Goal: Check status: Check status

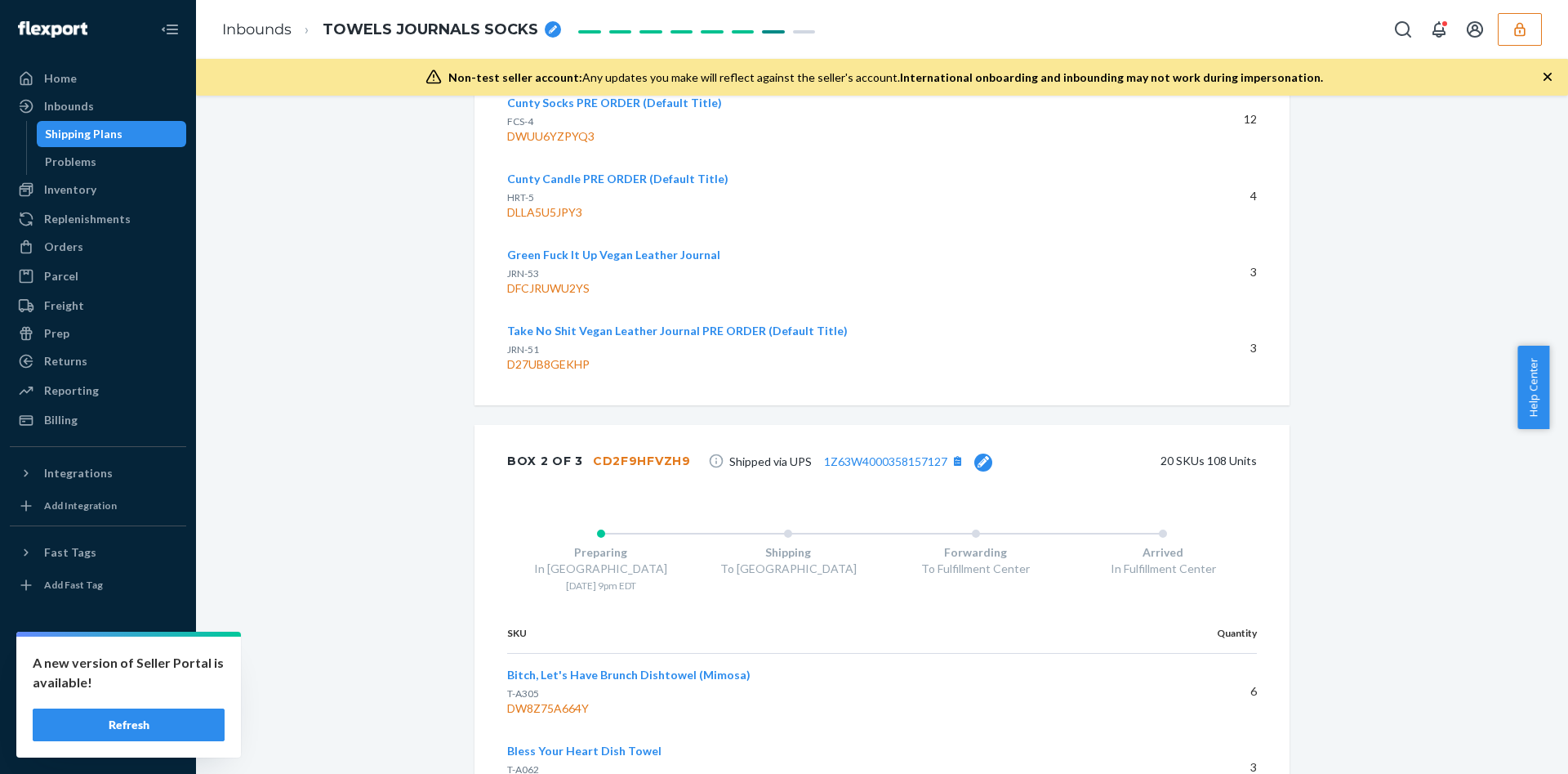
scroll to position [4105, 0]
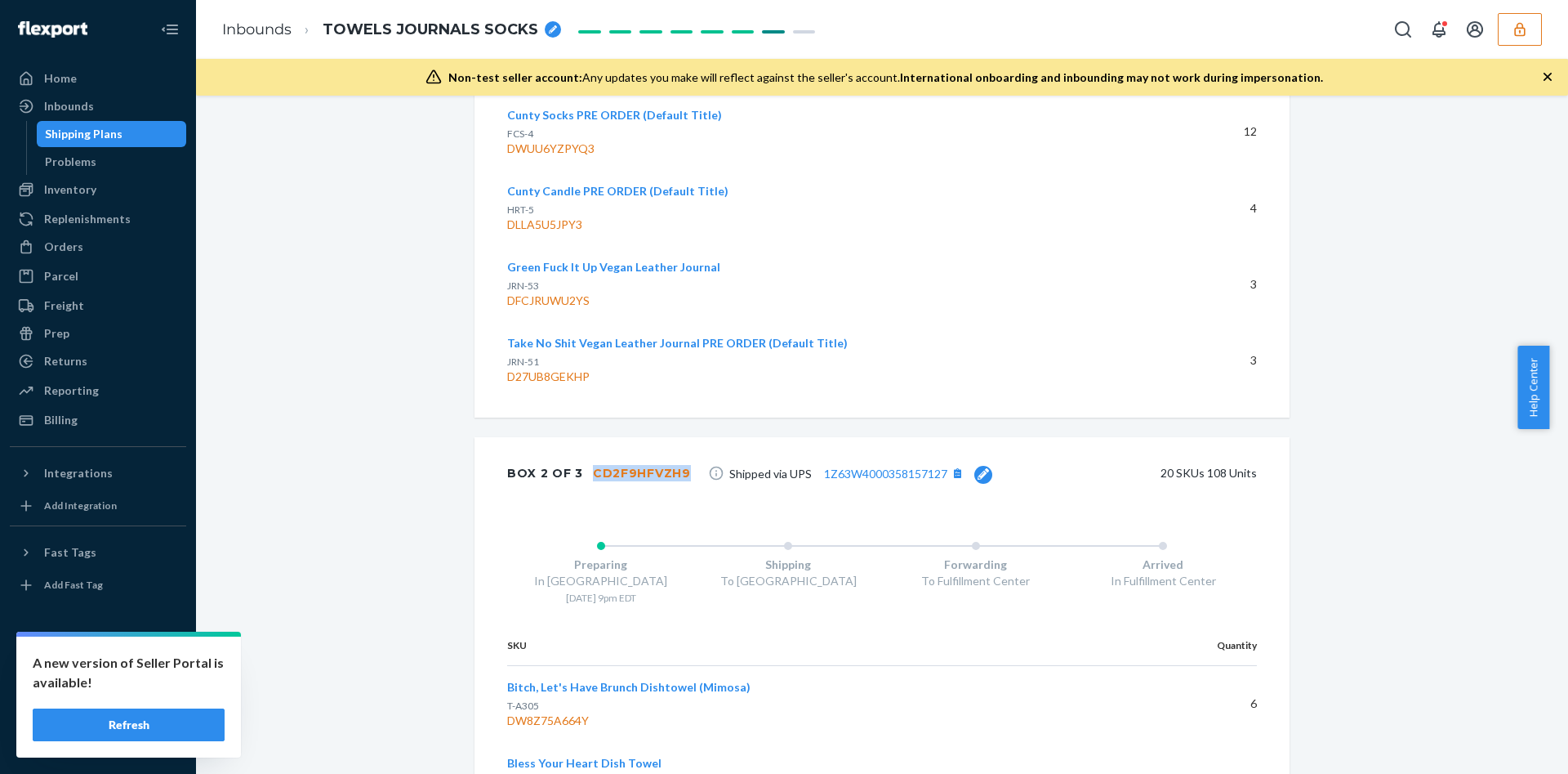
click at [673, 437] on div "Box 2 of 3 CD2F9HFVZH9 Shipped via UPS 1Z63W4000358157127 20 SKUs 108 Units" at bounding box center [883, 472] width 815 height 72
copy div "CD2F9HFVZH9"
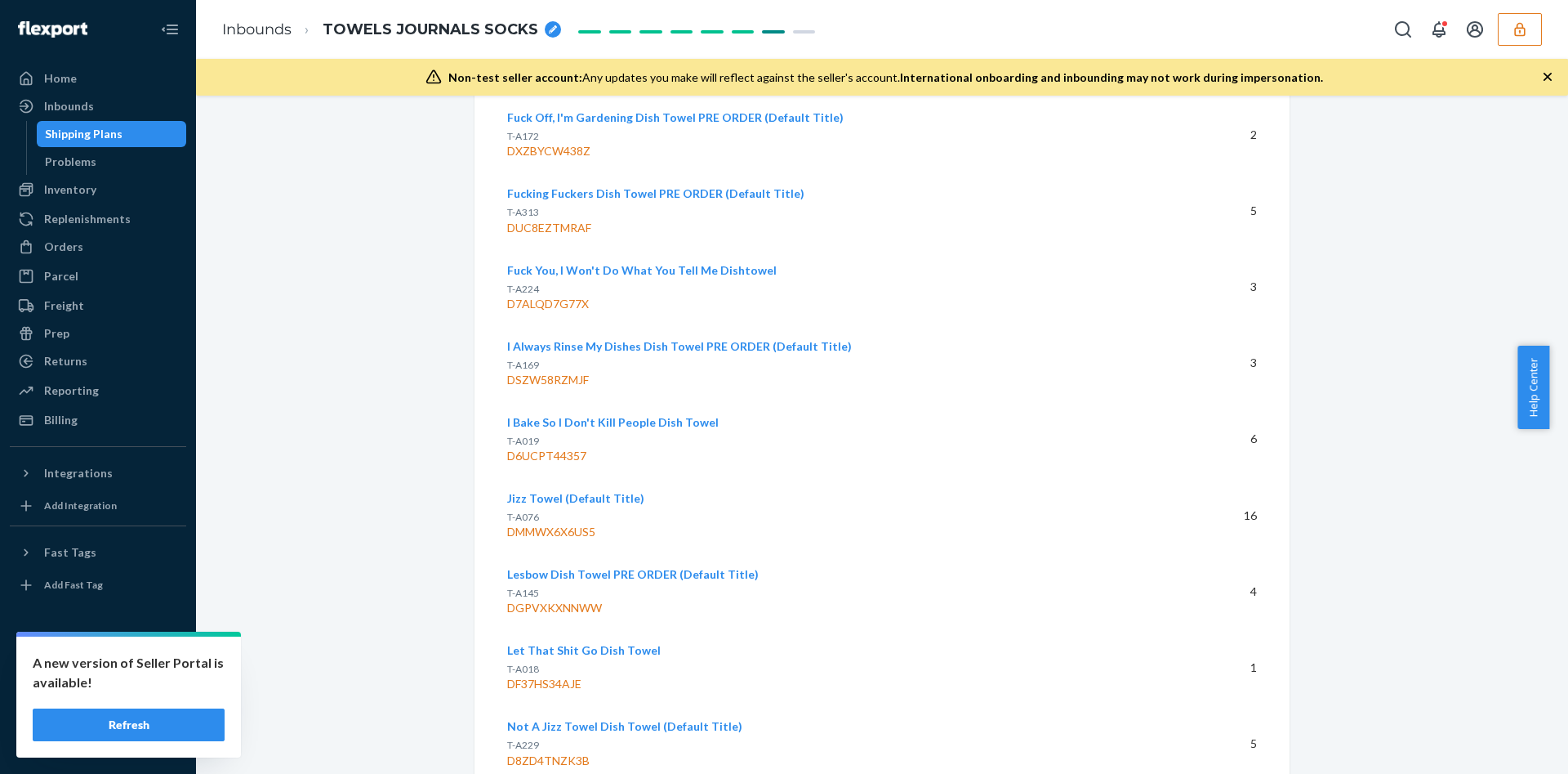
scroll to position [4991, 0]
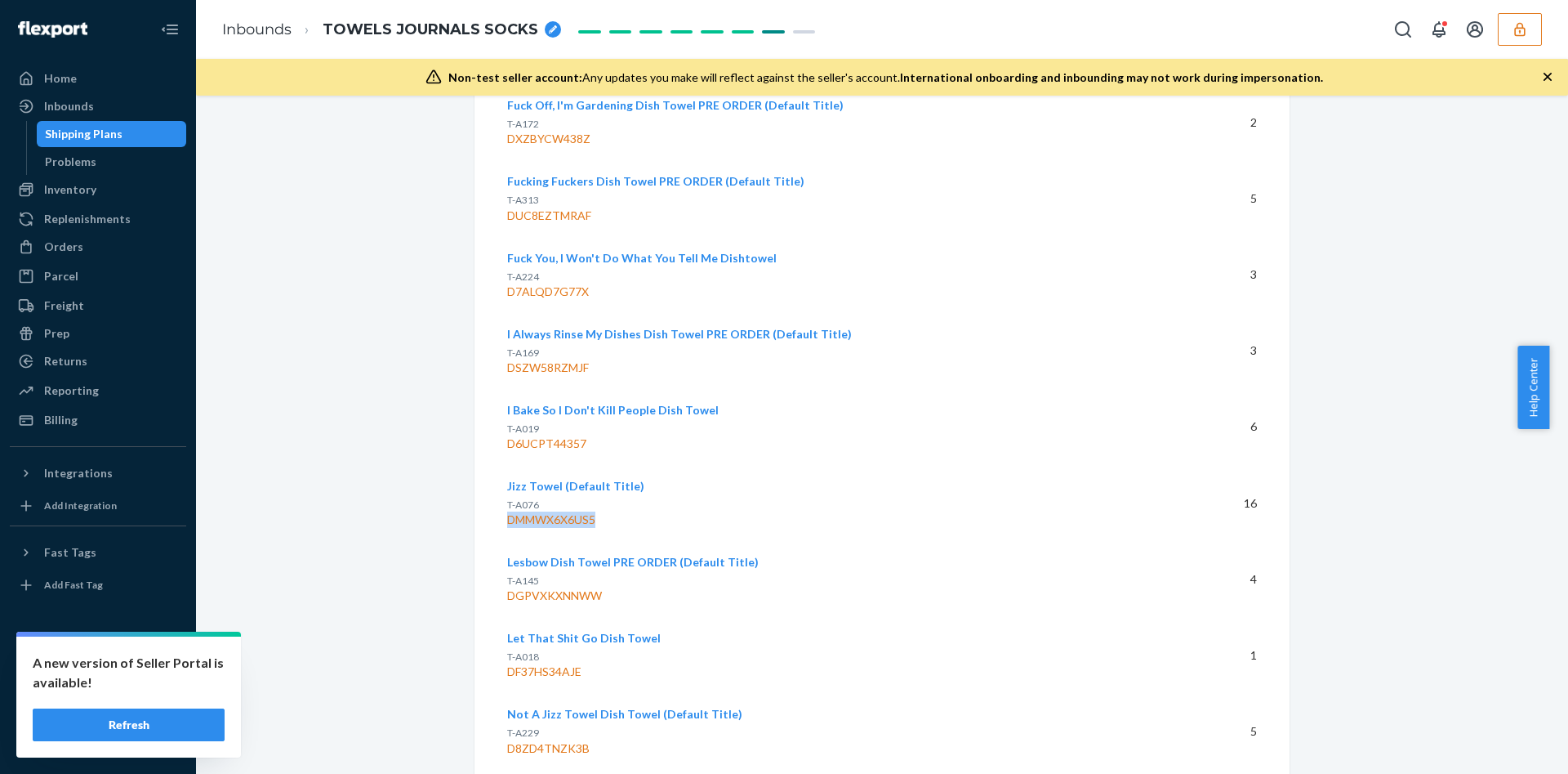
drag, startPoint x: 587, startPoint y: 467, endPoint x: 500, endPoint y: 470, distance: 87.1
click at [508, 511] on div "DMMWX6X6US5" at bounding box center [828, 520] width 641 height 16
copy div "DMMWX6X6US5"
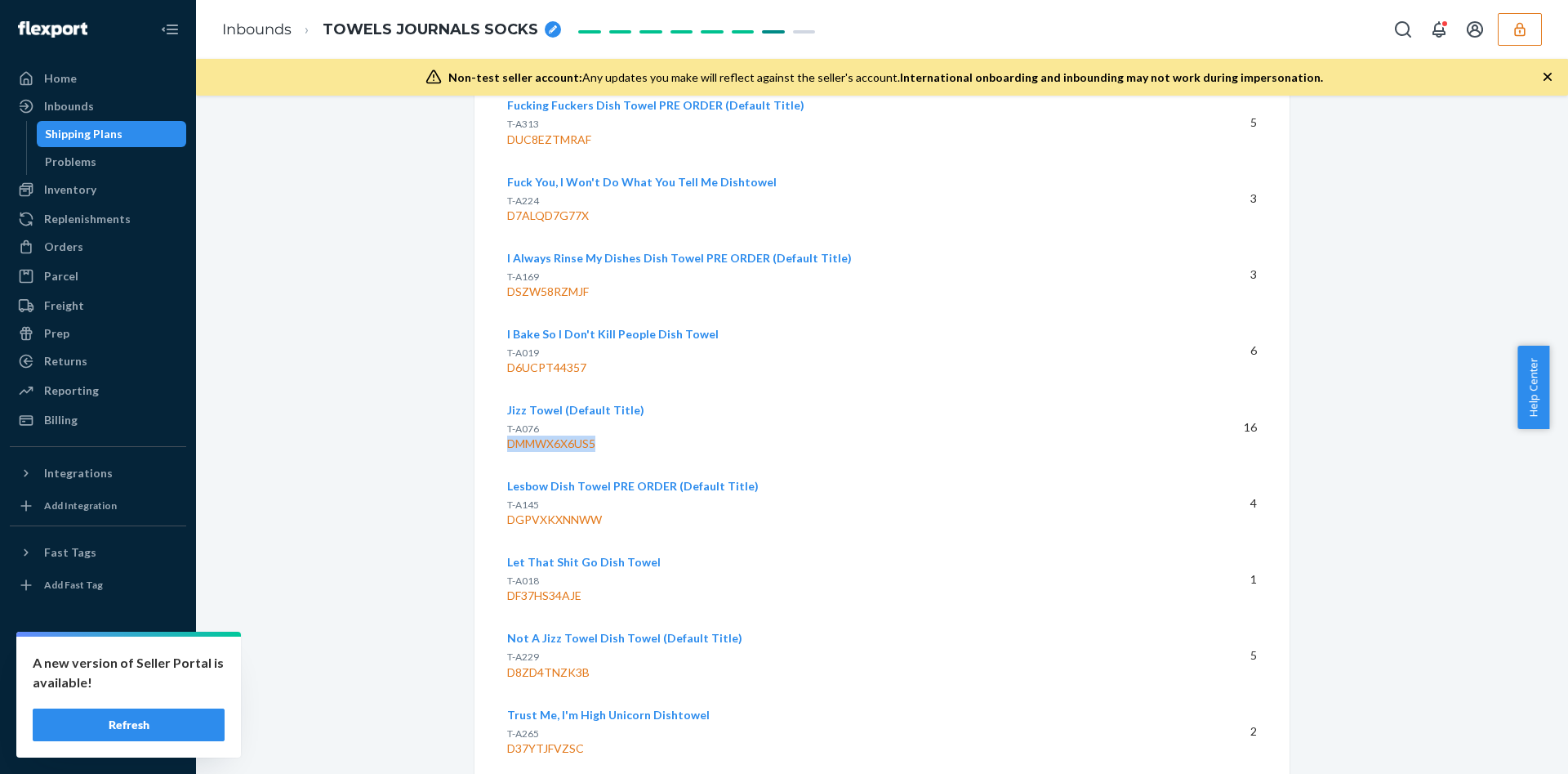
scroll to position [5069, 0]
drag, startPoint x: 583, startPoint y: 621, endPoint x: 498, endPoint y: 618, distance: 85.1
click at [508, 662] on div "D8ZD4TNZK3B" at bounding box center [828, 670] width 641 height 16
copy div "D8ZD4TNZK3B"
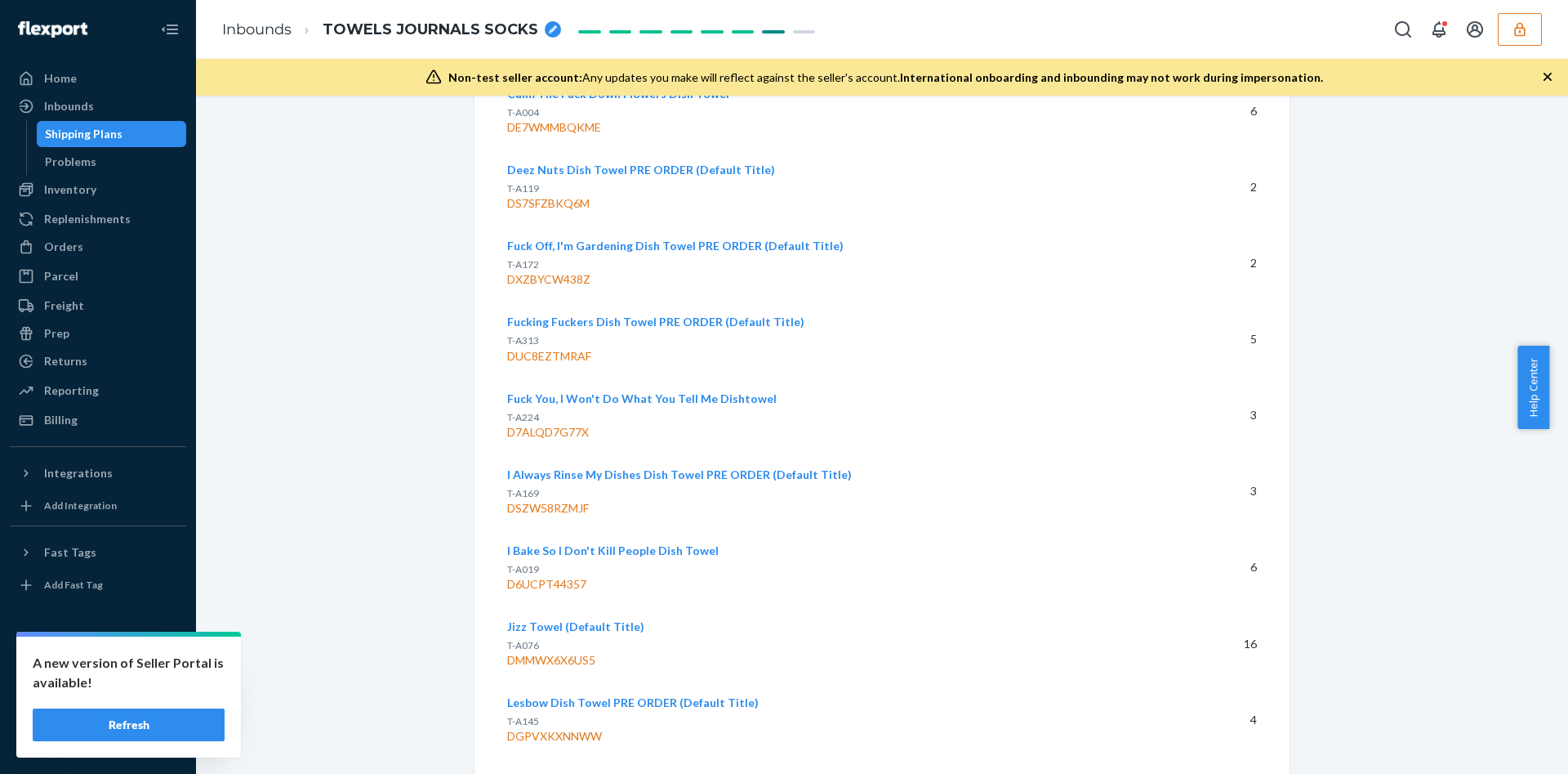
scroll to position [4838, 0]
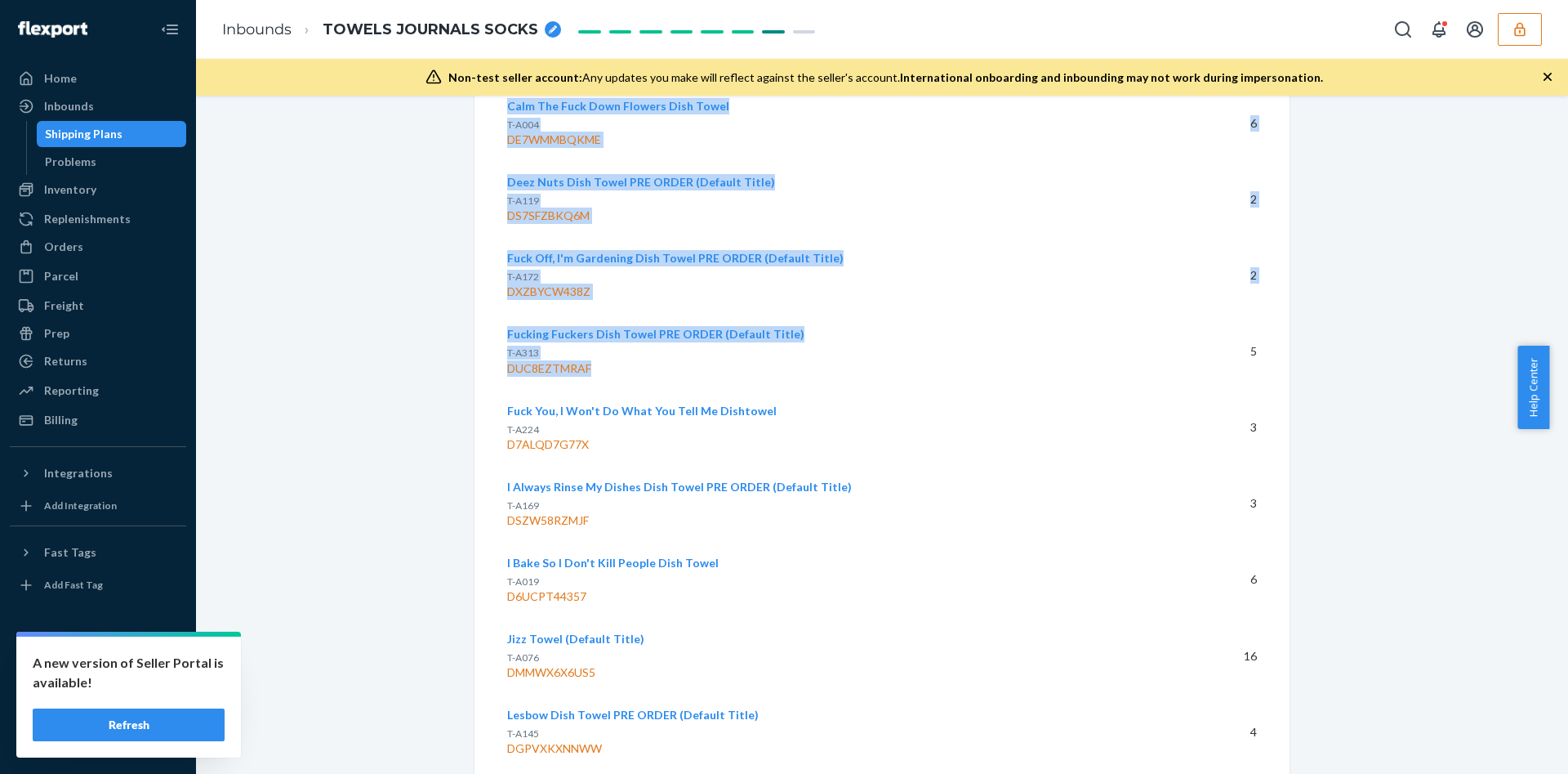
drag, startPoint x: 593, startPoint y: 322, endPoint x: 495, endPoint y: 324, distance: 98.0
click at [495, 324] on div "SKU Quantity Bitch, Let's Have Brunch Dishtowel (Mimosa) T-A305 DW8Z75A664Y 6 B…" at bounding box center [883, 683] width 815 height 1583
click at [591, 361] on div "DUC8EZTMRAF" at bounding box center [828, 369] width 641 height 16
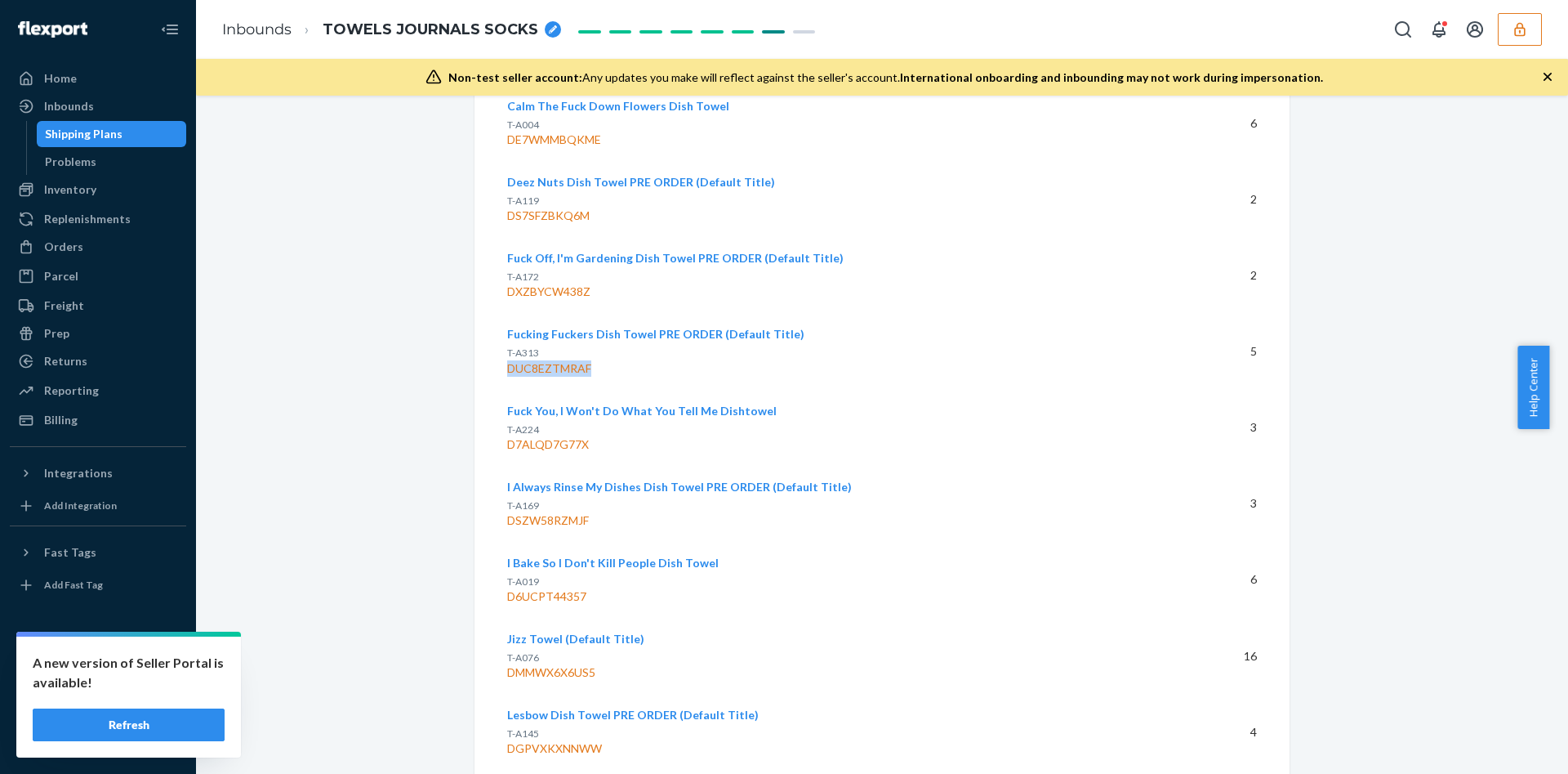
drag, startPoint x: 588, startPoint y: 319, endPoint x: 498, endPoint y: 327, distance: 90.4
click at [508, 361] on div "DUC8EZTMRAF" at bounding box center [828, 369] width 641 height 16
copy div "DUC8EZTMRAF"
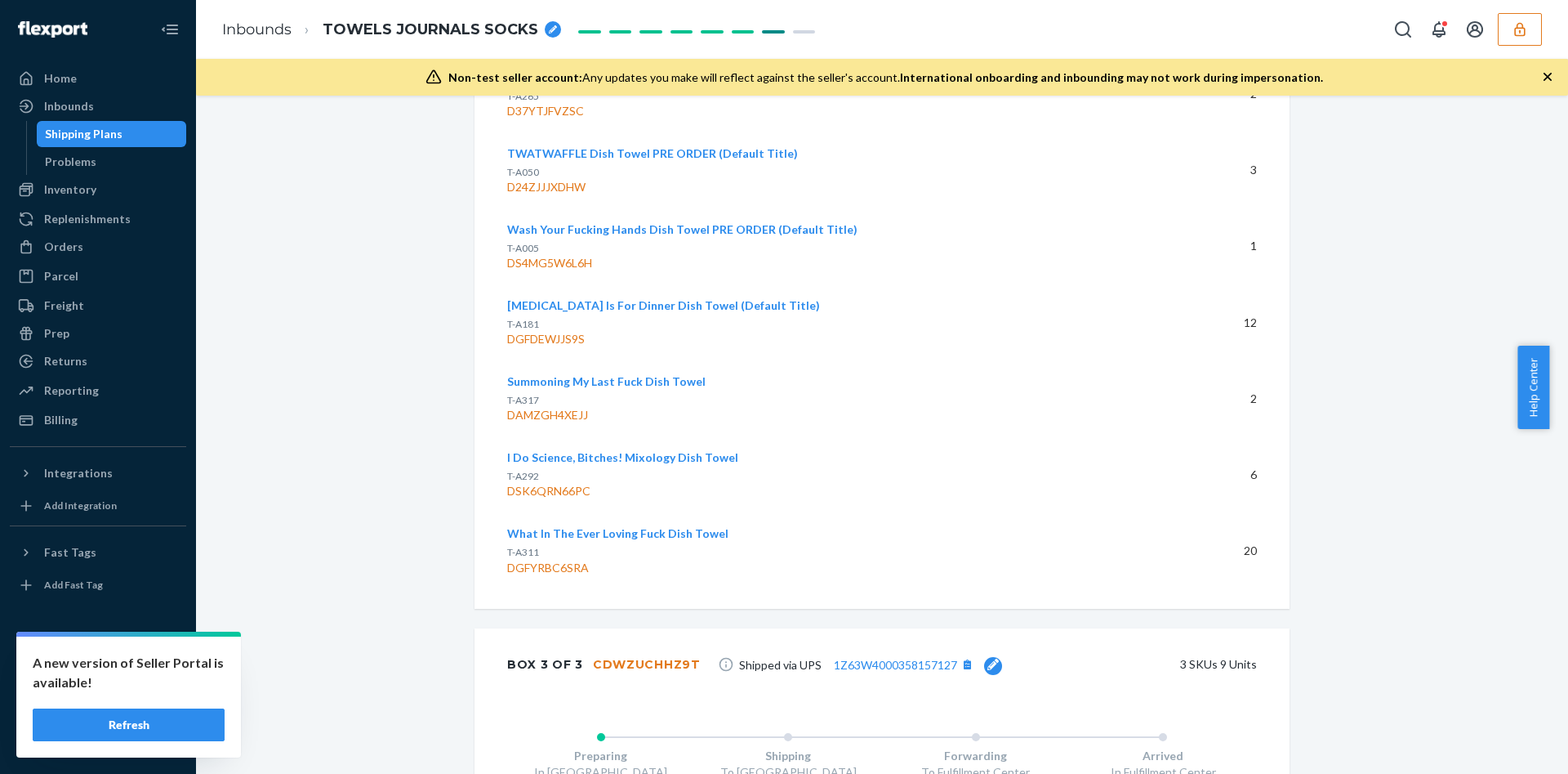
scroll to position [6038, 0]
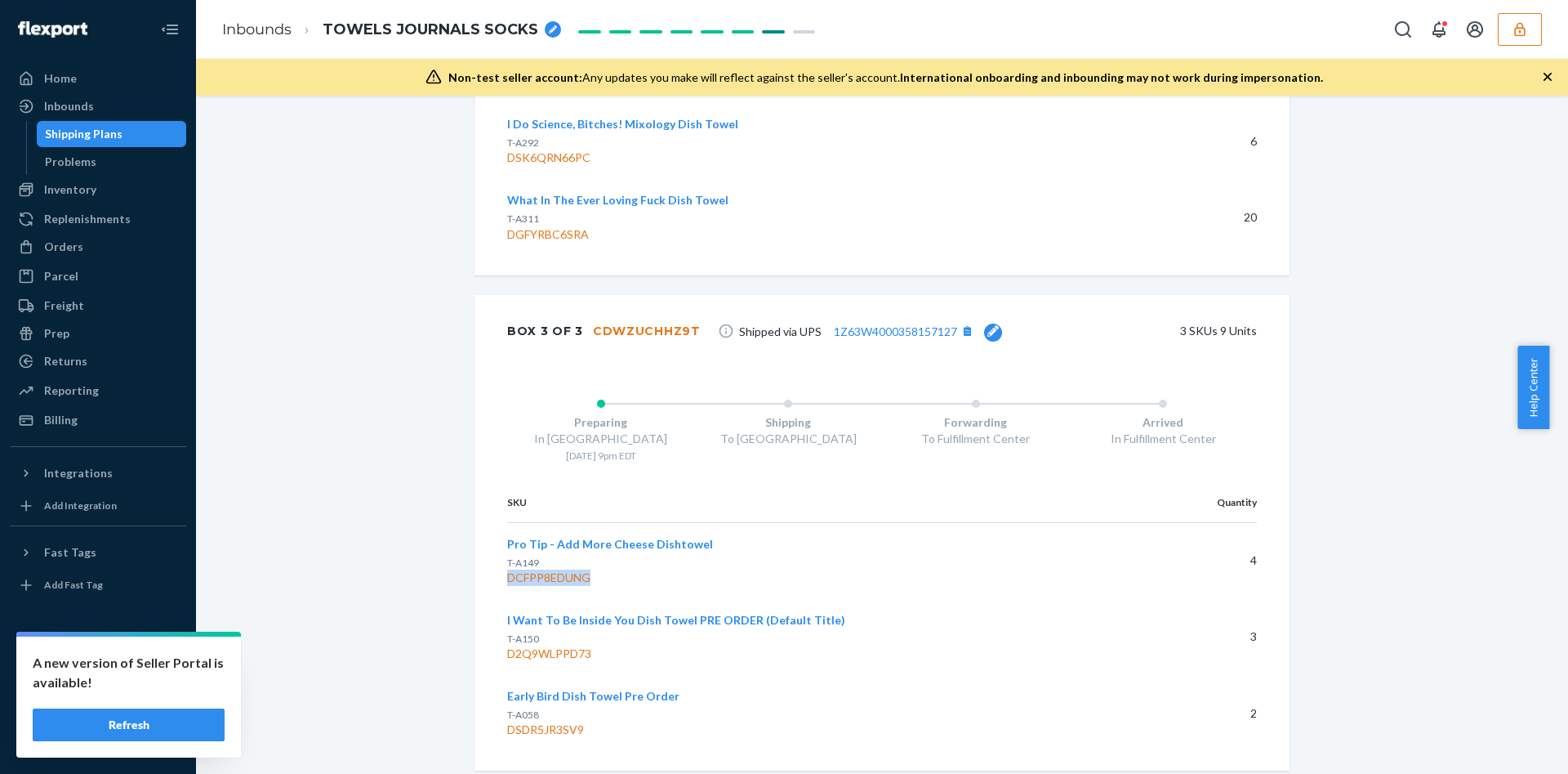
drag, startPoint x: 580, startPoint y: 524, endPoint x: 499, endPoint y: 538, distance: 82.2
click at [508, 538] on td "Pro Tip - Add More Cheese Dishtowel T-A149 DCFPP8EDUNG" at bounding box center [833, 561] width 651 height 77
copy div "DCFPP8EDUNG"
drag, startPoint x: 683, startPoint y: 281, endPoint x: 685, endPoint y: 290, distance: 9.2
click at [685, 295] on div "Box 3 of 3 CDWZUCHHZ9T Shipped via UPS 1Z63W4000358157127 3 SKUs 9 Units" at bounding box center [883, 331] width 815 height 72
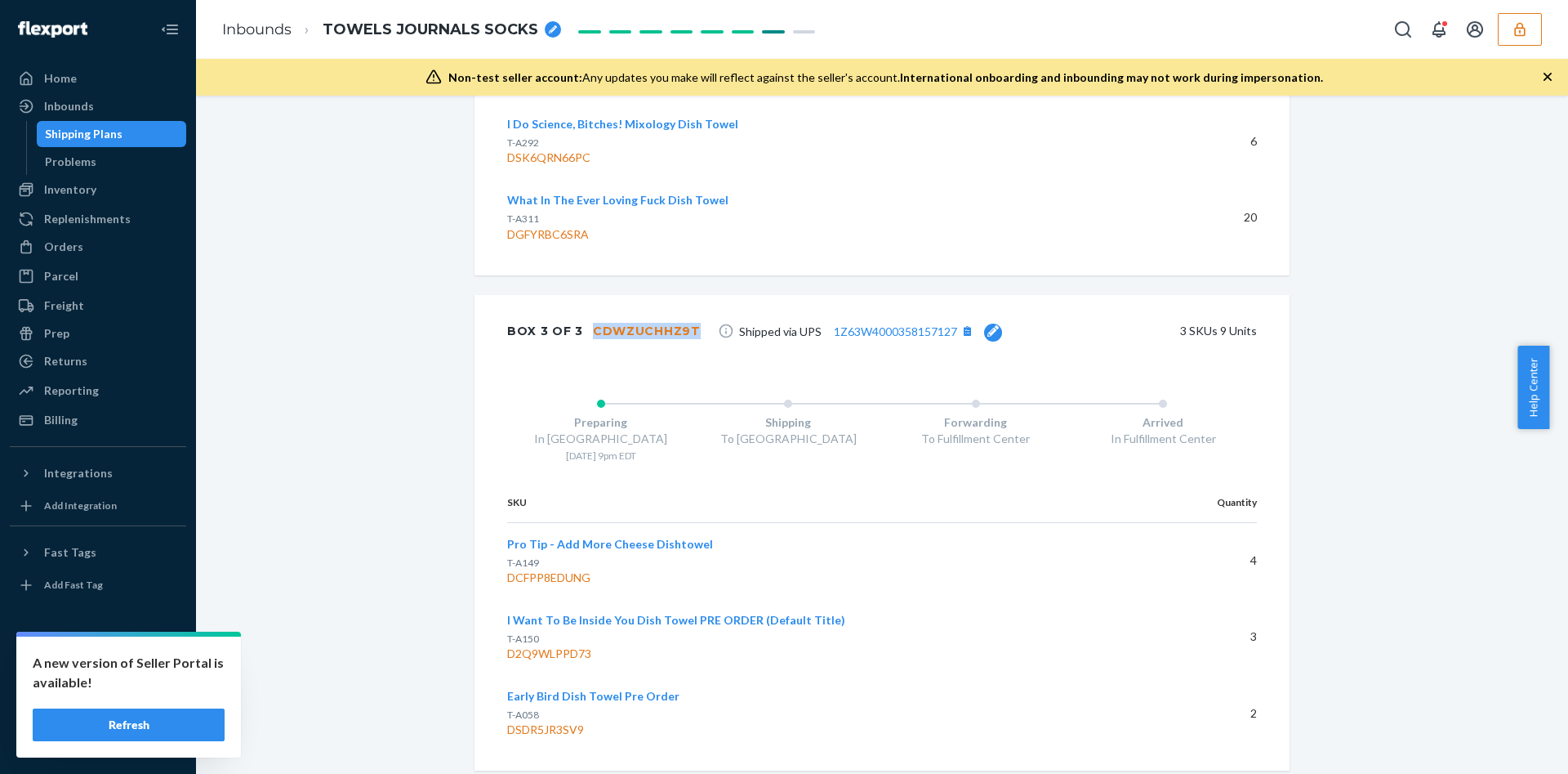
copy div "CDWZUCHHZ9T"
click at [538, 570] on div "DCFPP8EDUNG" at bounding box center [826, 578] width 637 height 16
copy div "DCFPP8EDUNG"
click at [554, 721] on div "DSDR5JR3SV9" at bounding box center [826, 729] width 637 height 16
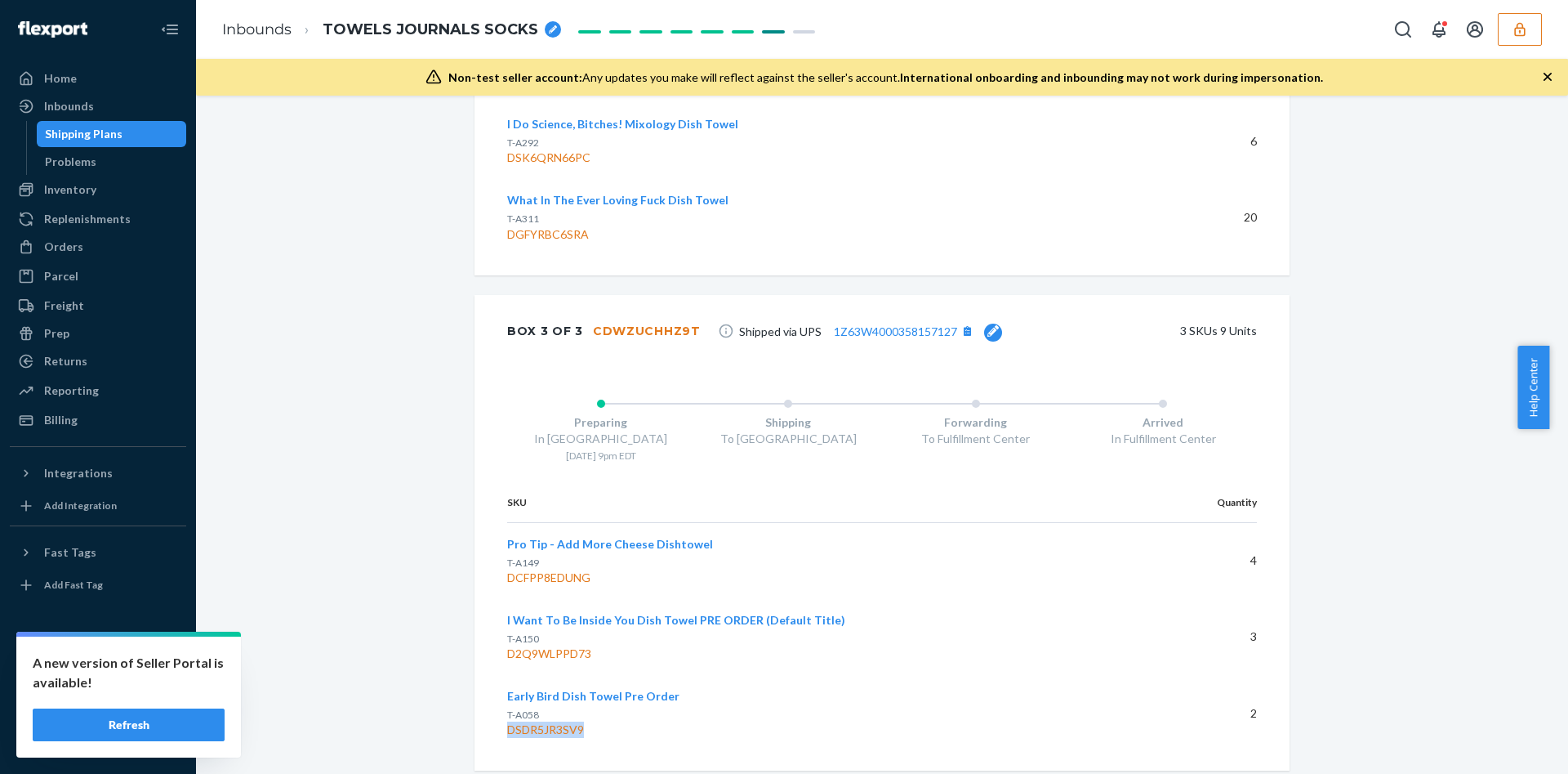
click at [554, 721] on div "DSDR5JR3SV9" at bounding box center [826, 729] width 637 height 16
copy div "DSDR5JR3SV9"
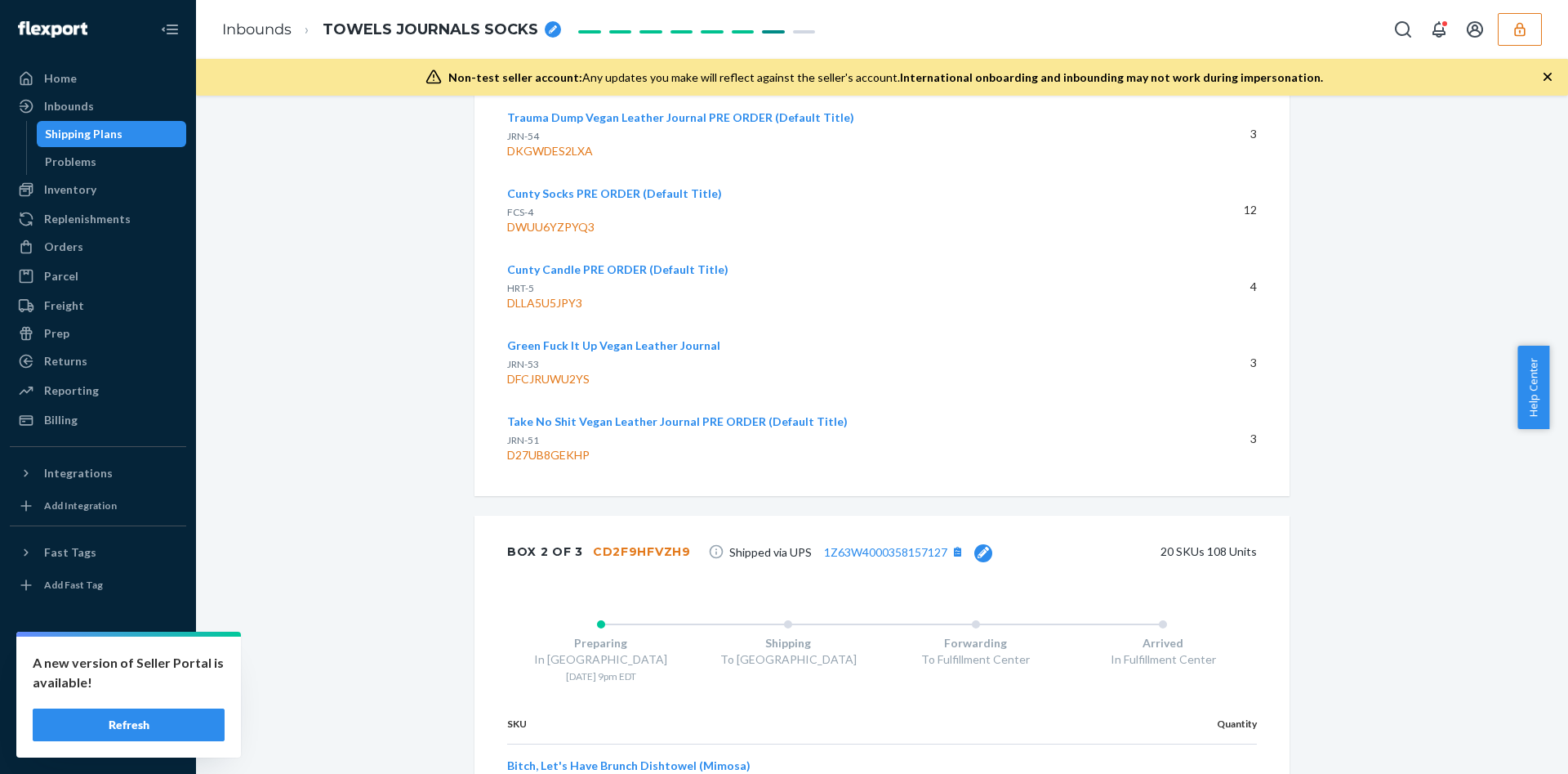
scroll to position [4025, 0]
click at [635, 545] on div "CD2F9HFVZH9" at bounding box center [642, 553] width 98 height 16
copy div "CD2F9HFVZH9"
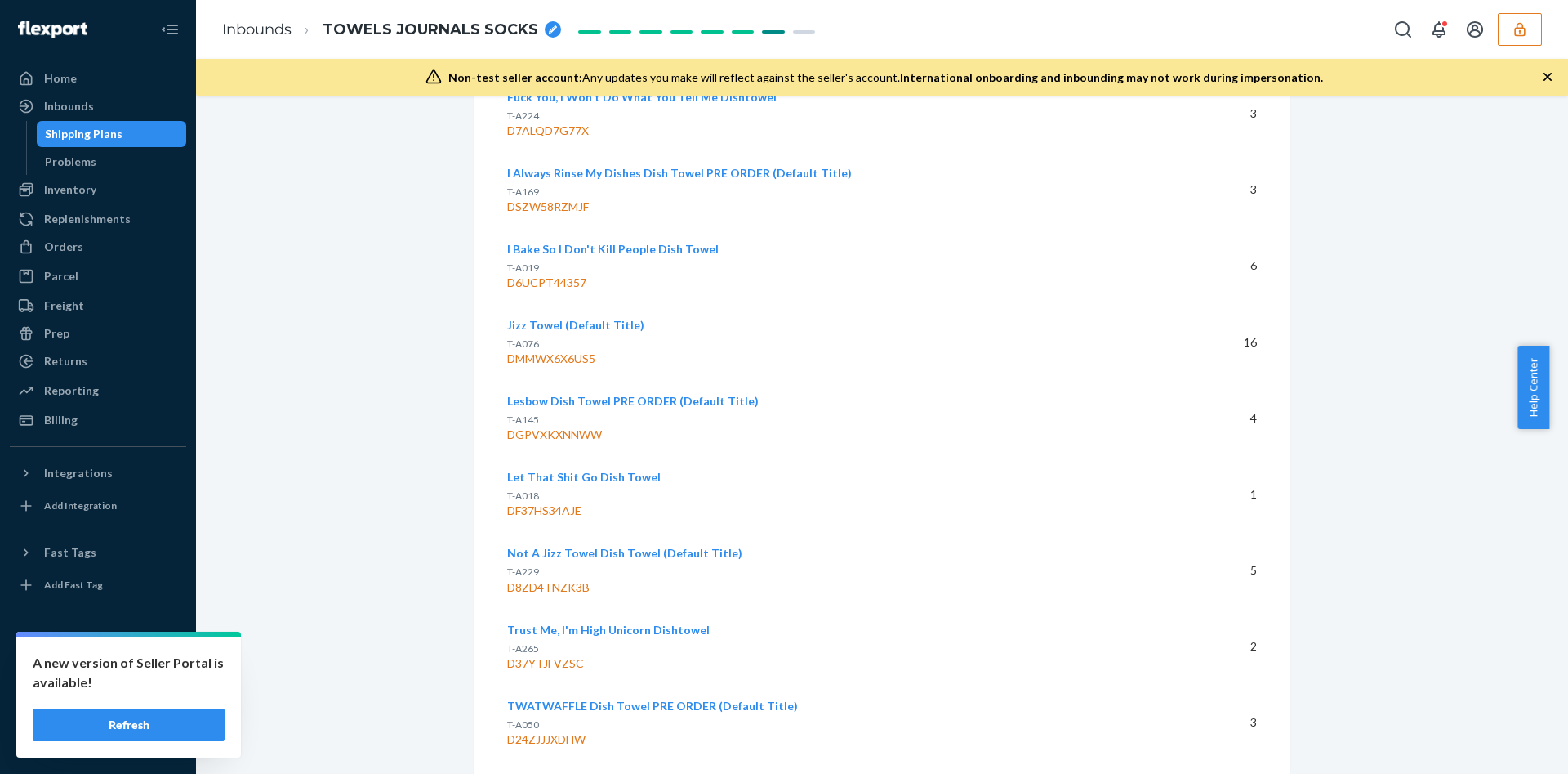
scroll to position [5150, 0]
click at [562, 428] on div "DGPVXKXNNWW" at bounding box center [828, 436] width 641 height 16
click at [564, 428] on div "DGPVXKXNNWW" at bounding box center [828, 436] width 641 height 16
copy div "DGPVXKXNNWW"
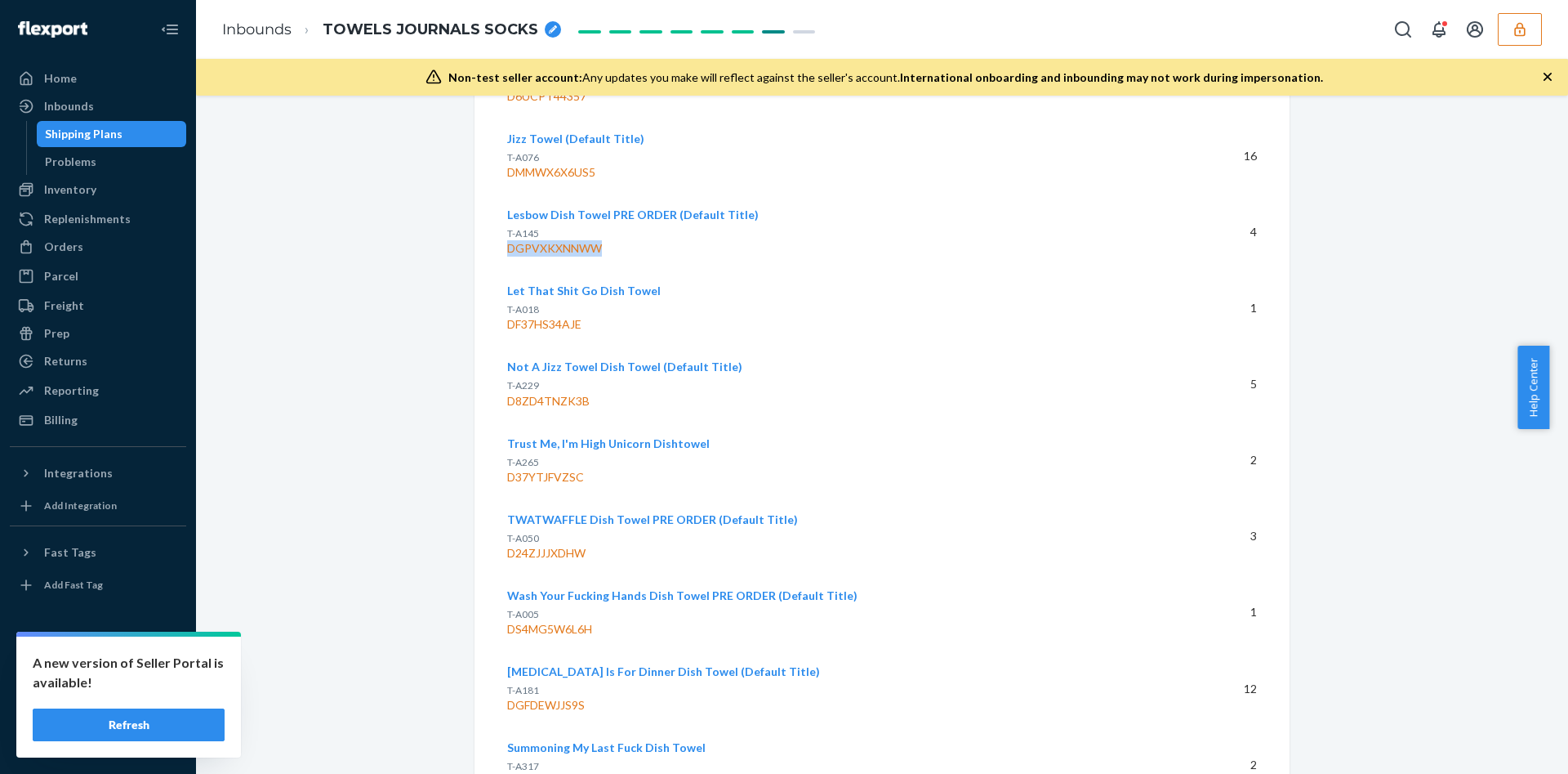
scroll to position [5424, 0]
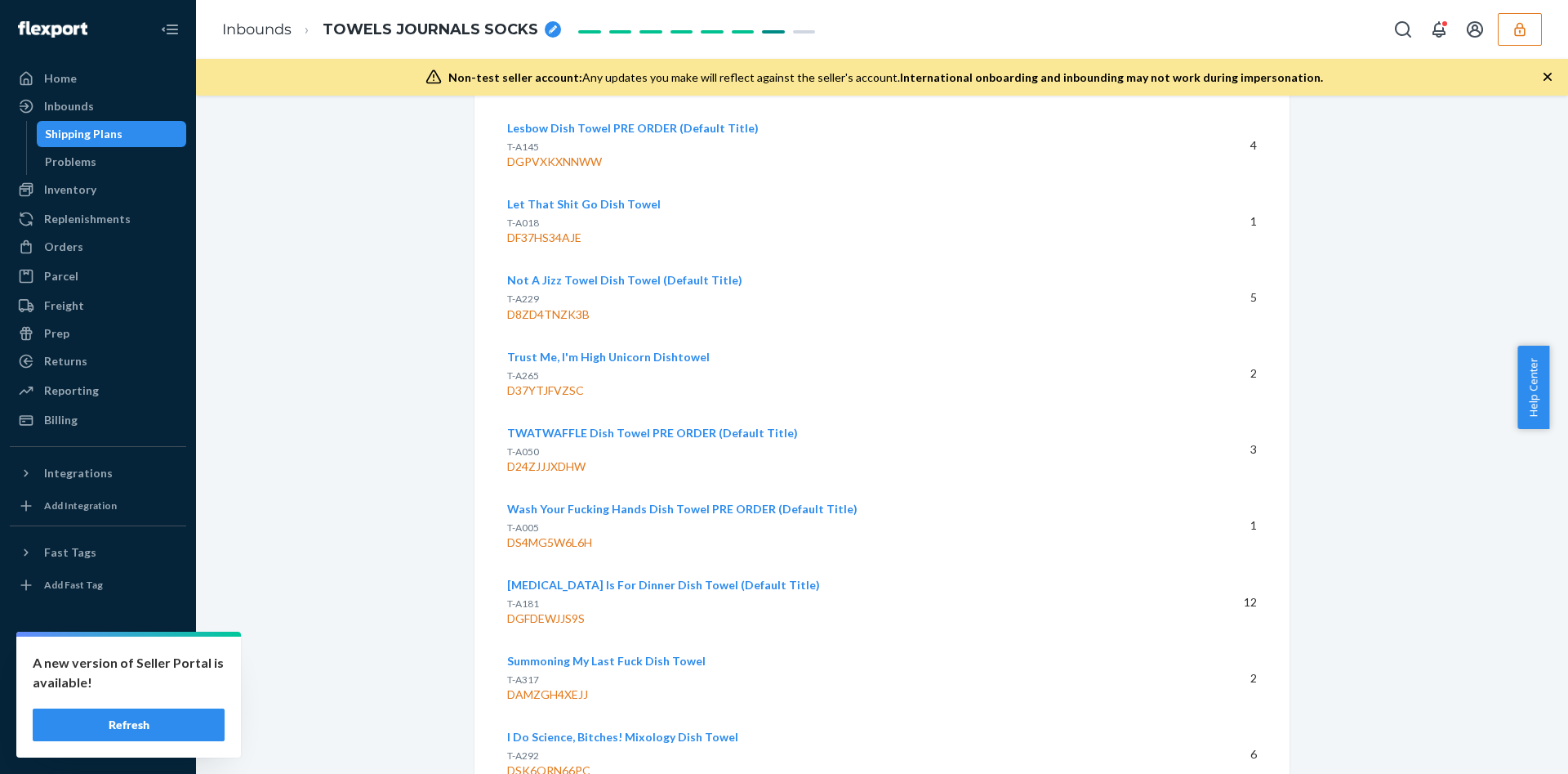
click at [527, 610] on div "DGFDEWJJS9S" at bounding box center [828, 619] width 641 height 16
click at [557, 459] on div "D24ZJJJXDHW" at bounding box center [828, 467] width 641 height 16
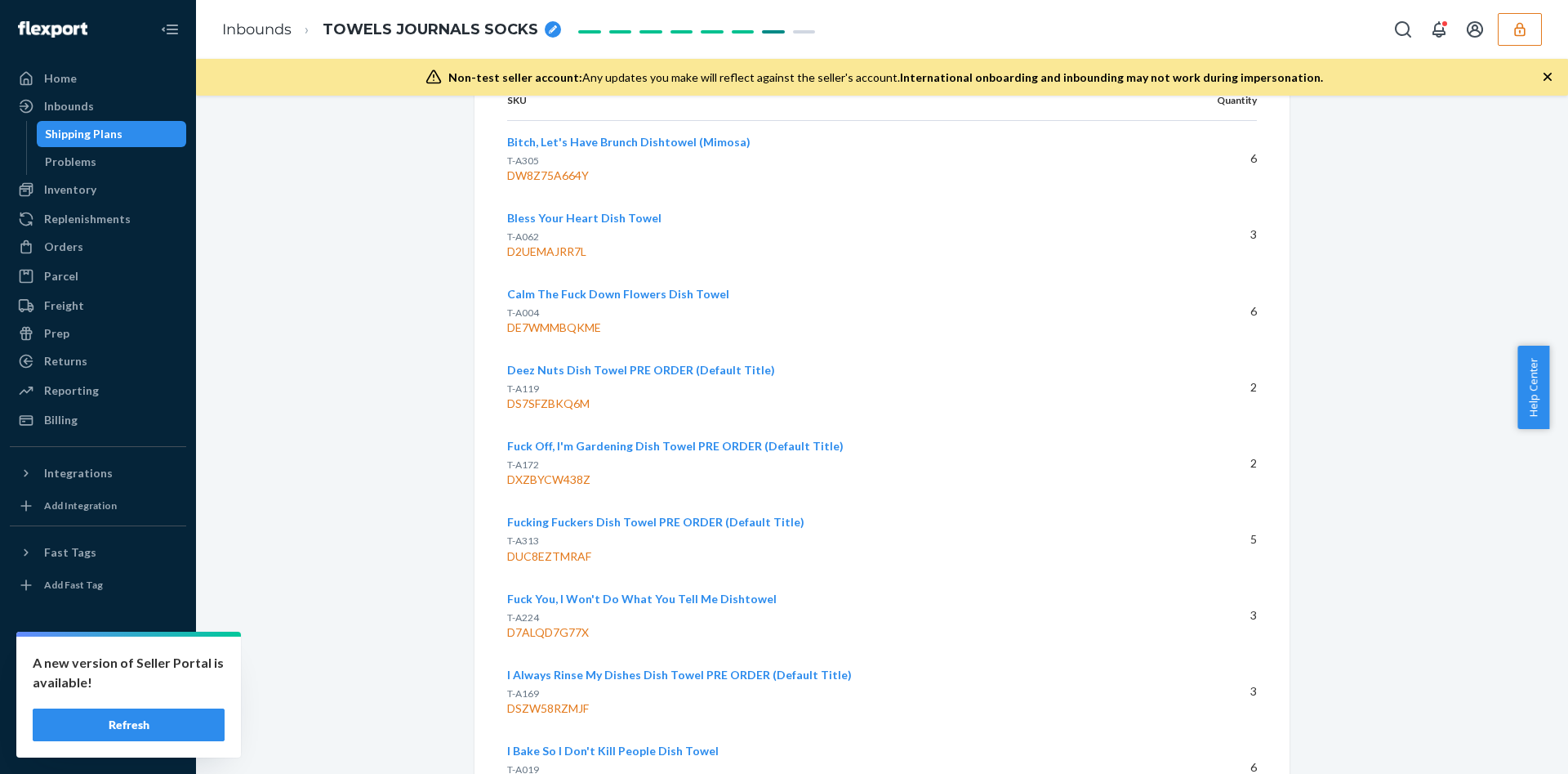
scroll to position [4649, 0]
click at [561, 396] on div "DS7SFZBKQ6M" at bounding box center [828, 404] width 641 height 16
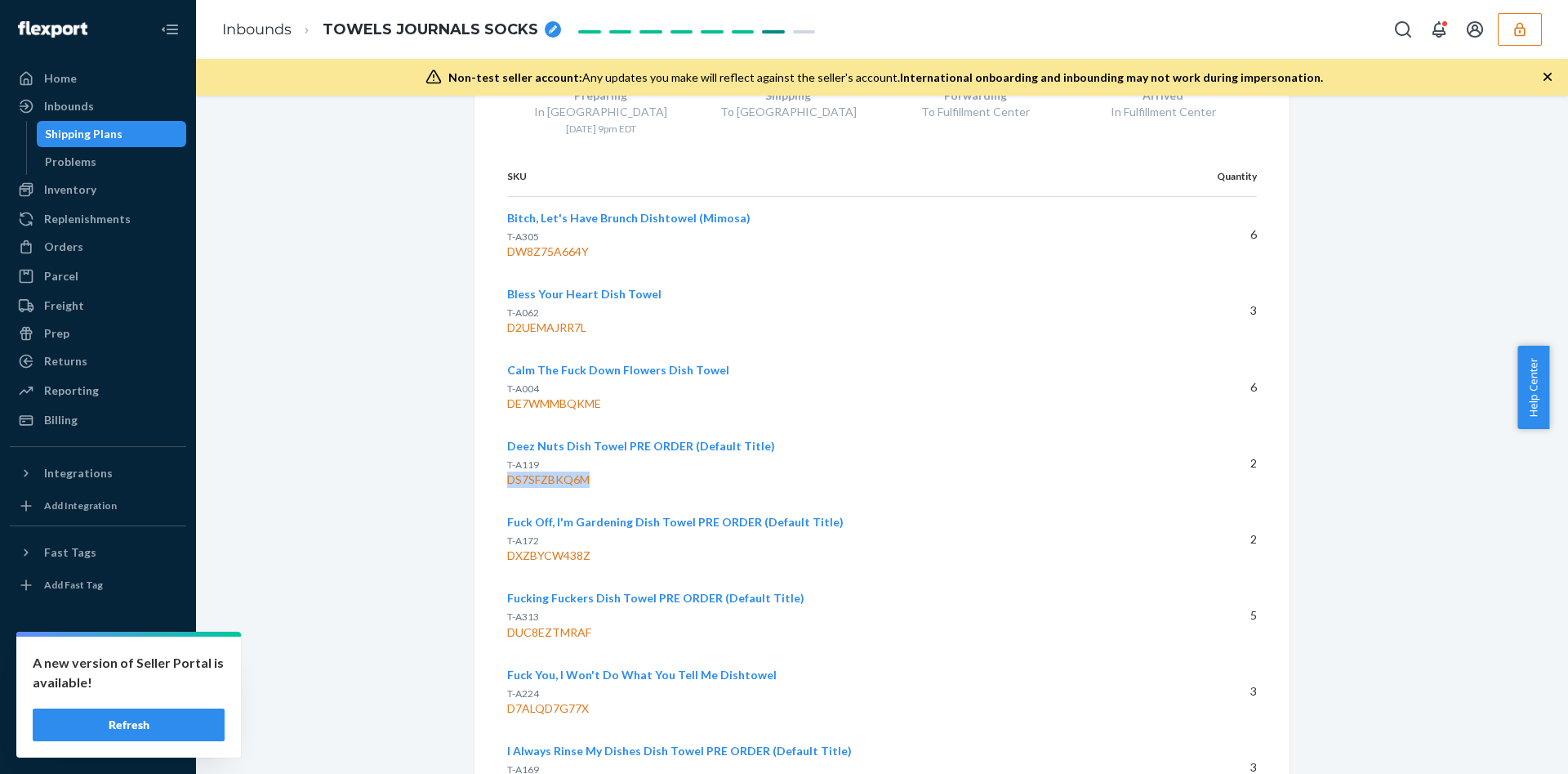
scroll to position [4566, 0]
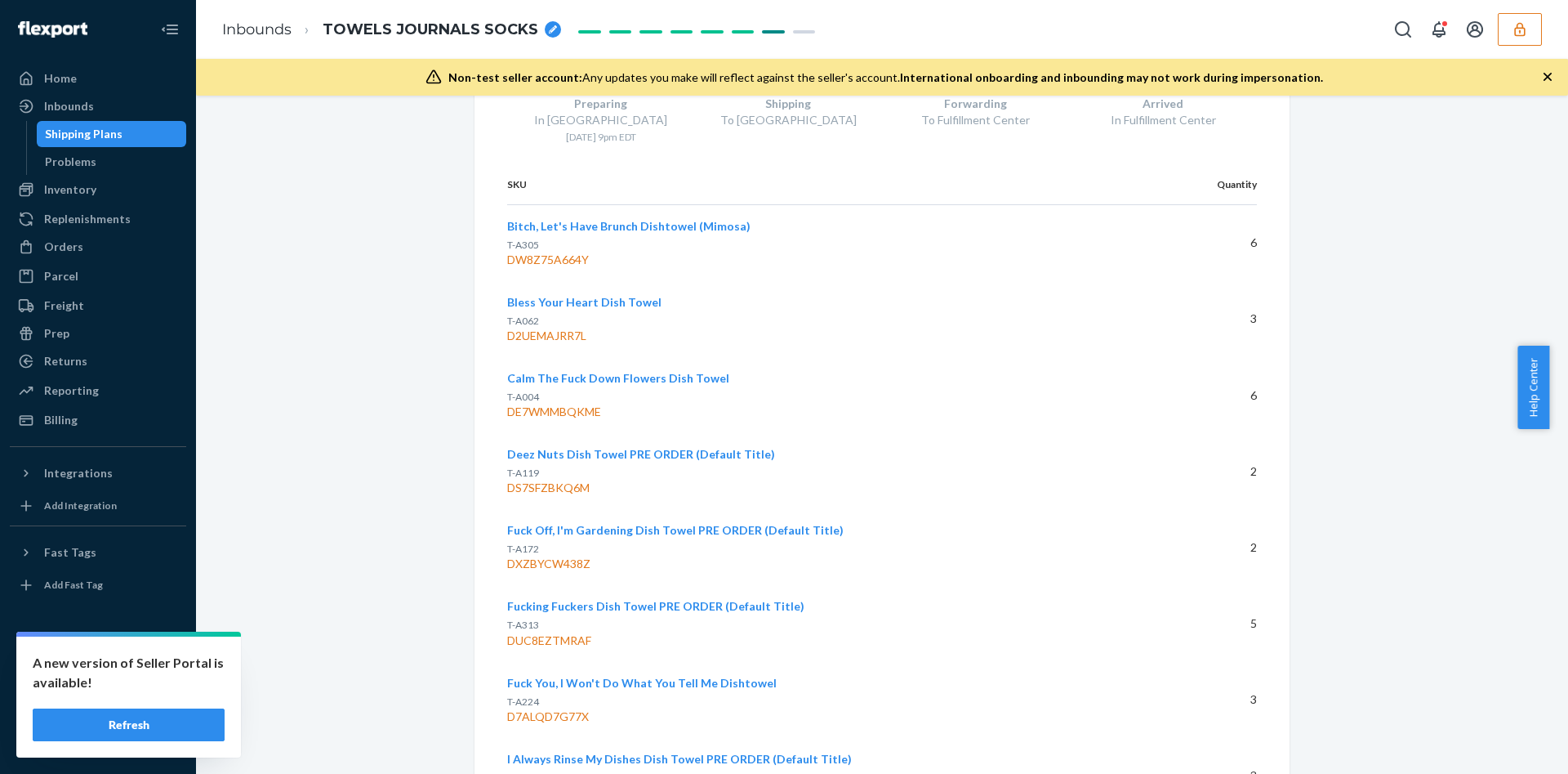
click at [549, 328] on div "D2UEMAJRR7L" at bounding box center [828, 336] width 641 height 16
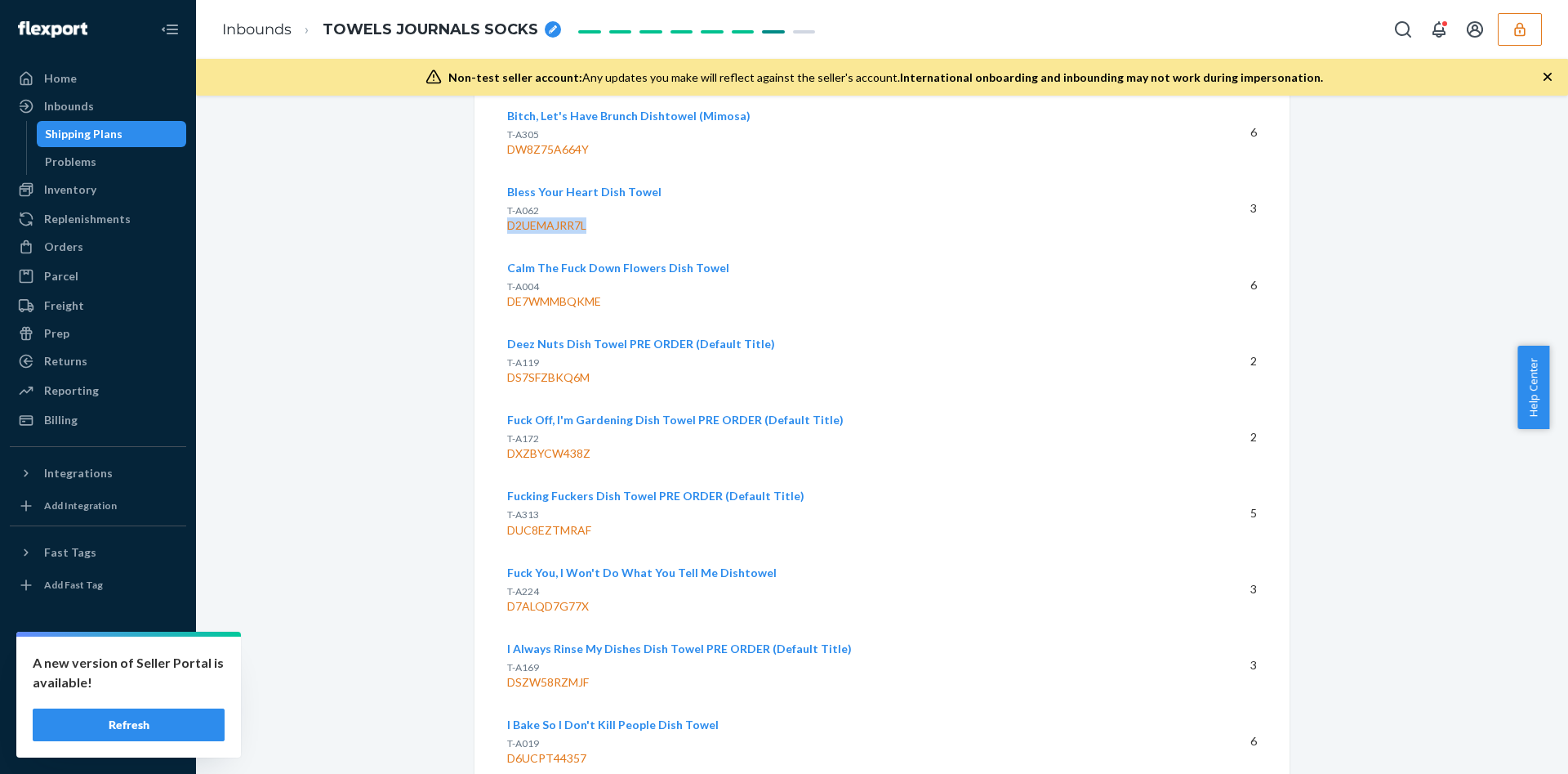
scroll to position [4760, 0]
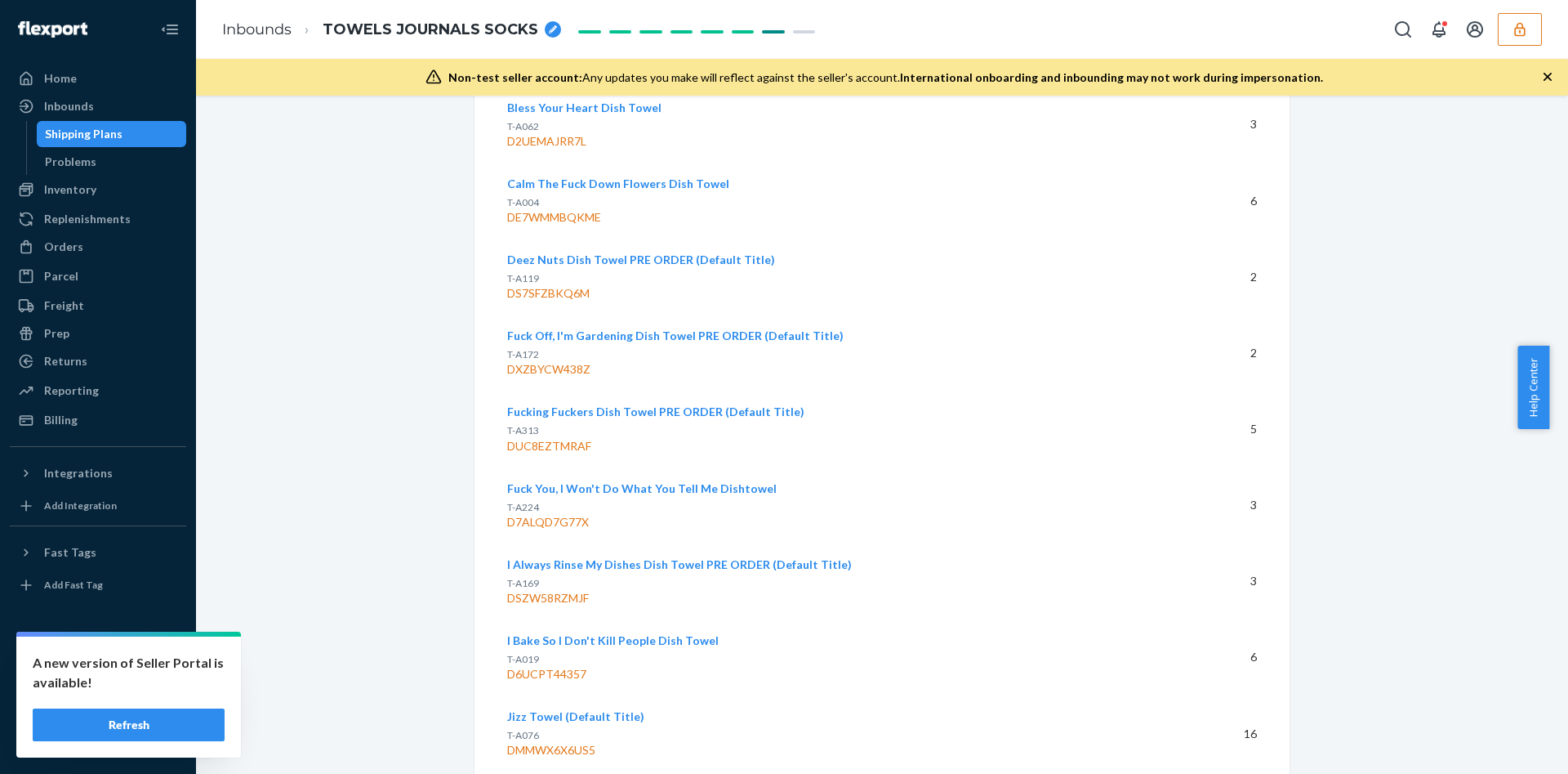
click at [557, 666] on div "D6UCPT44357" at bounding box center [828, 674] width 641 height 16
click at [539, 362] on div "DXZBYCW438Z" at bounding box center [828, 370] width 641 height 16
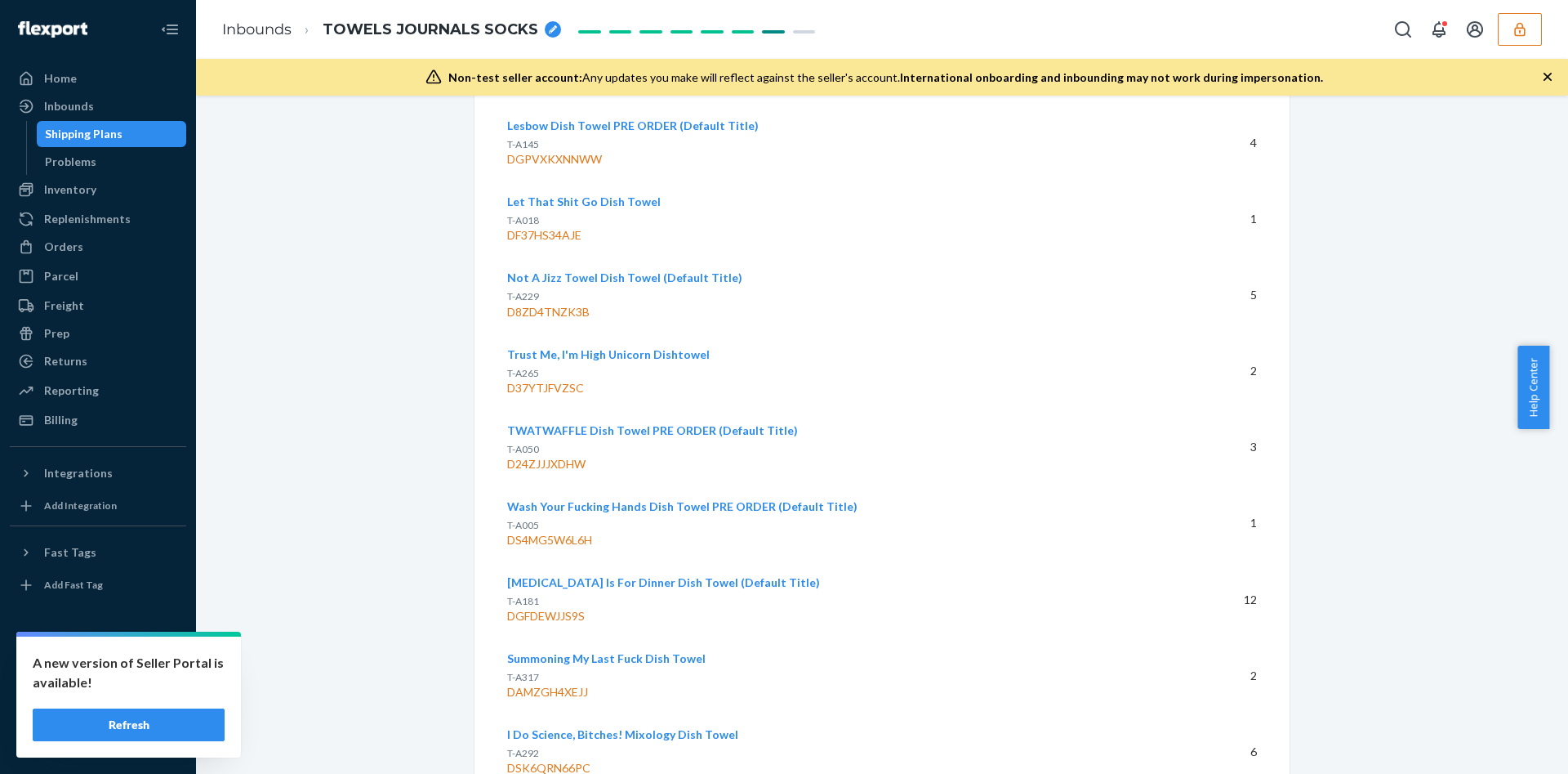
scroll to position [5429, 0]
click at [561, 682] on div "DAMZGH4XEJJ" at bounding box center [828, 690] width 641 height 16
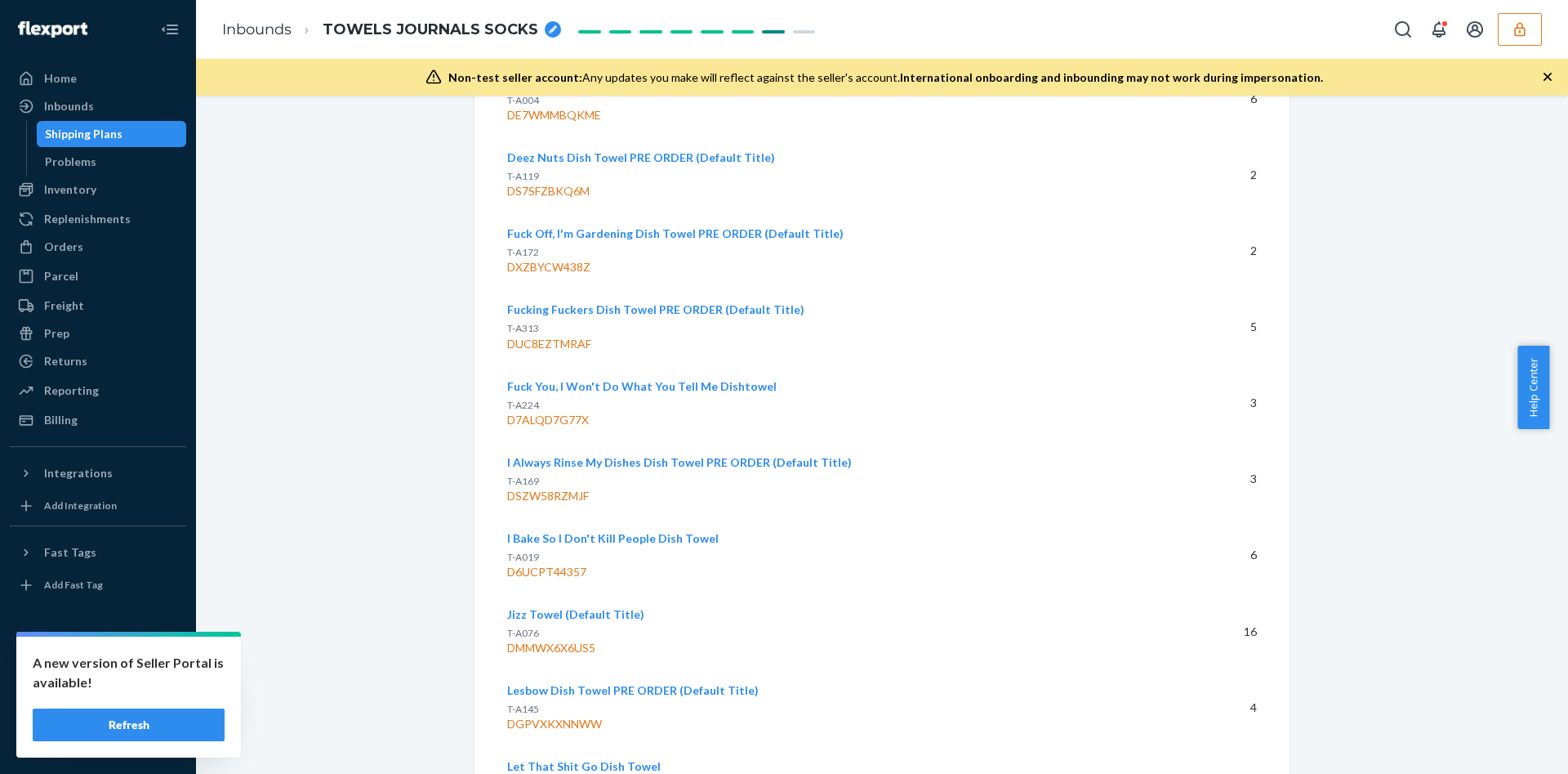
scroll to position [4861, 0]
click at [558, 490] on div "DSZW58RZMJF" at bounding box center [828, 498] width 641 height 16
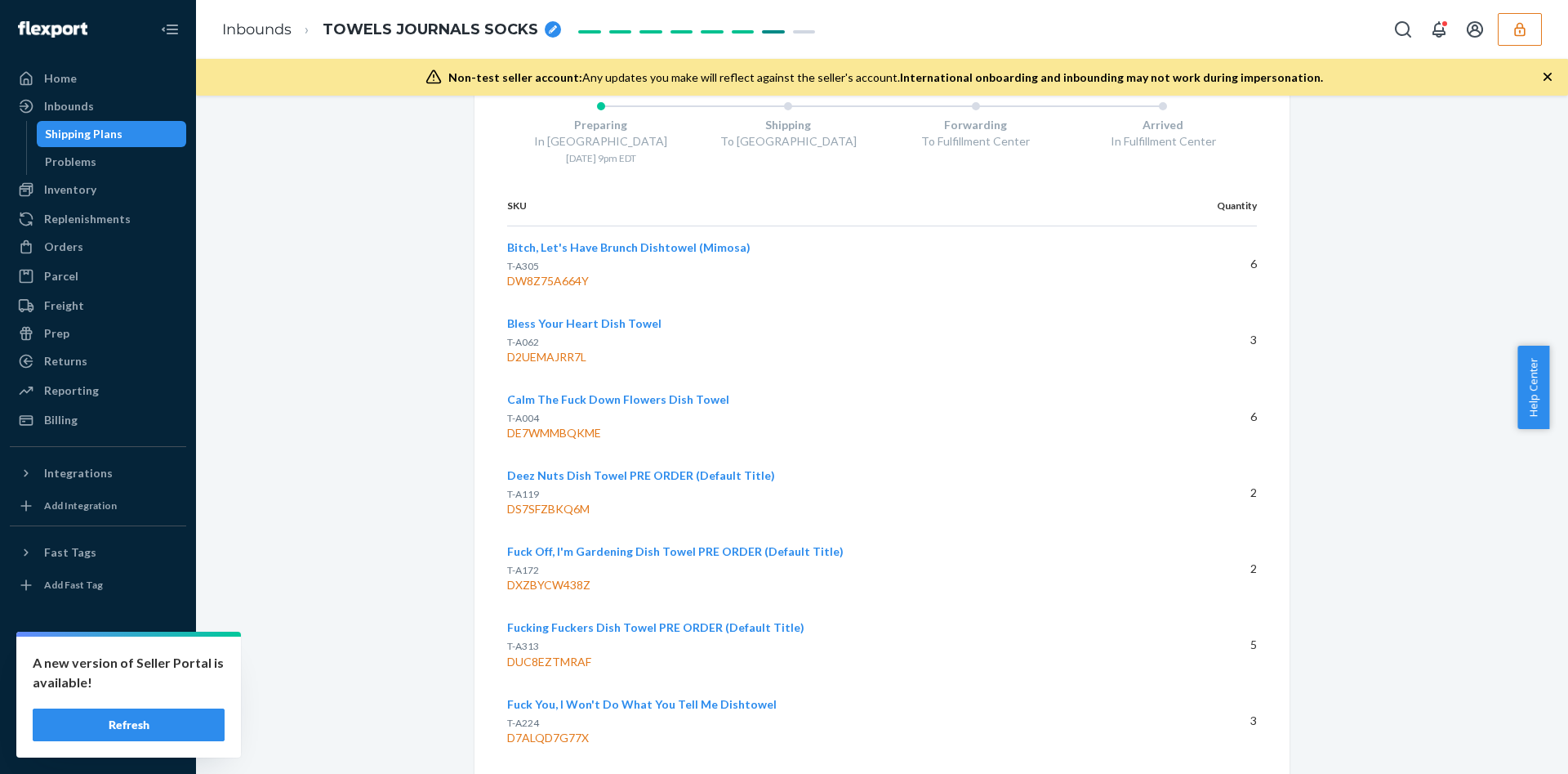
scroll to position [4522, 0]
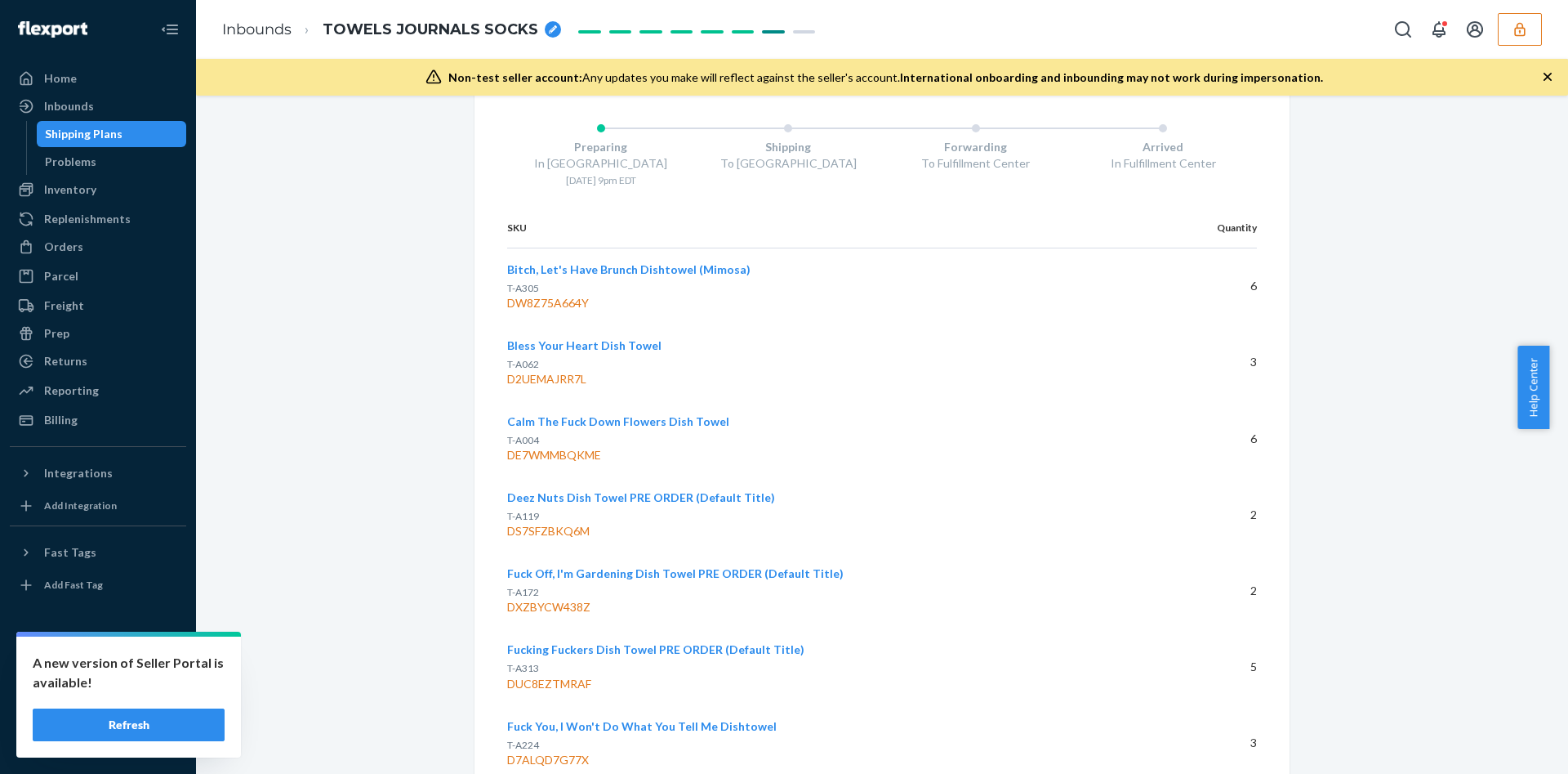
click at [539, 295] on div "DW8Z75A664Y" at bounding box center [828, 303] width 641 height 16
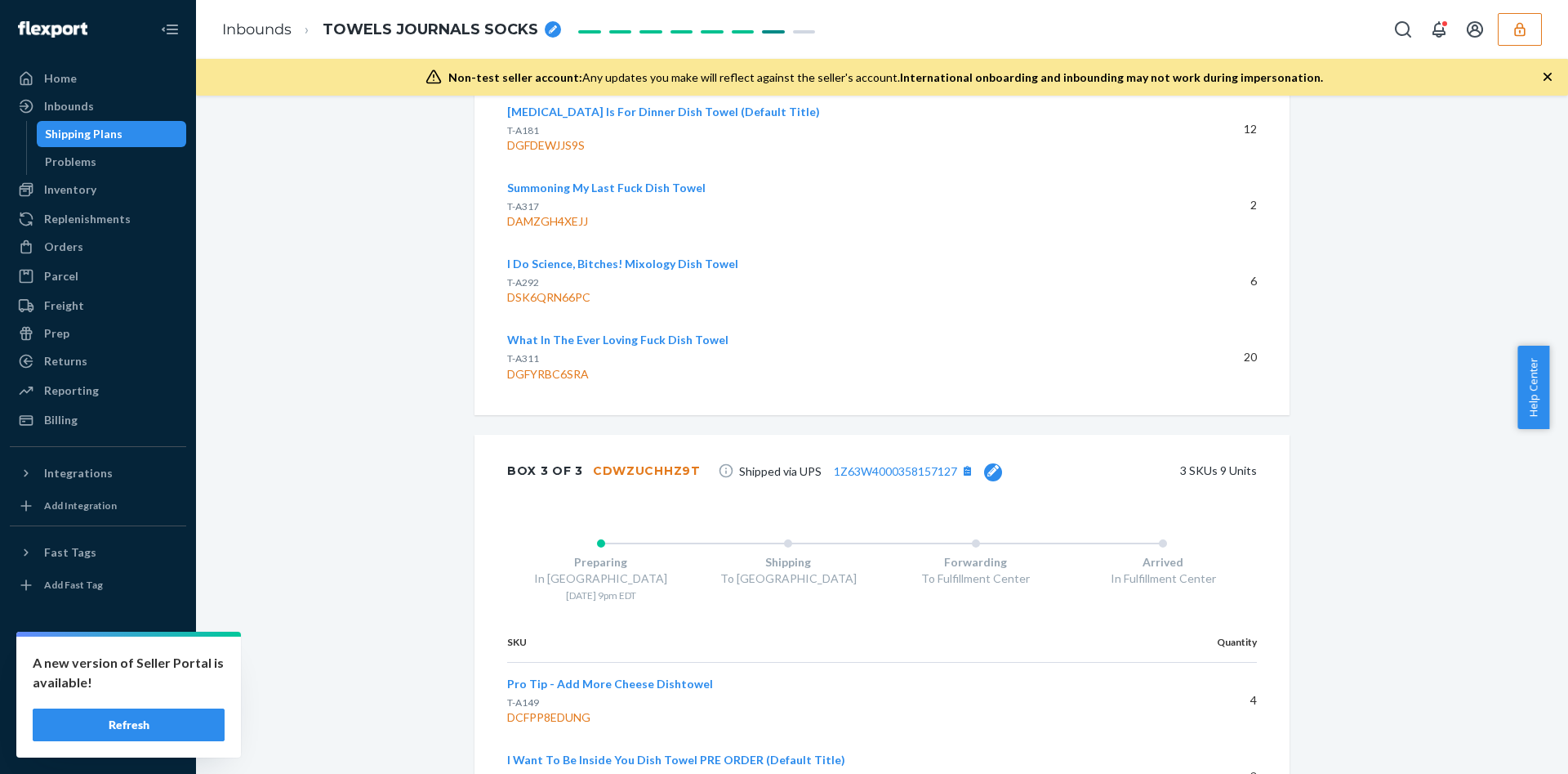
scroll to position [5735, 0]
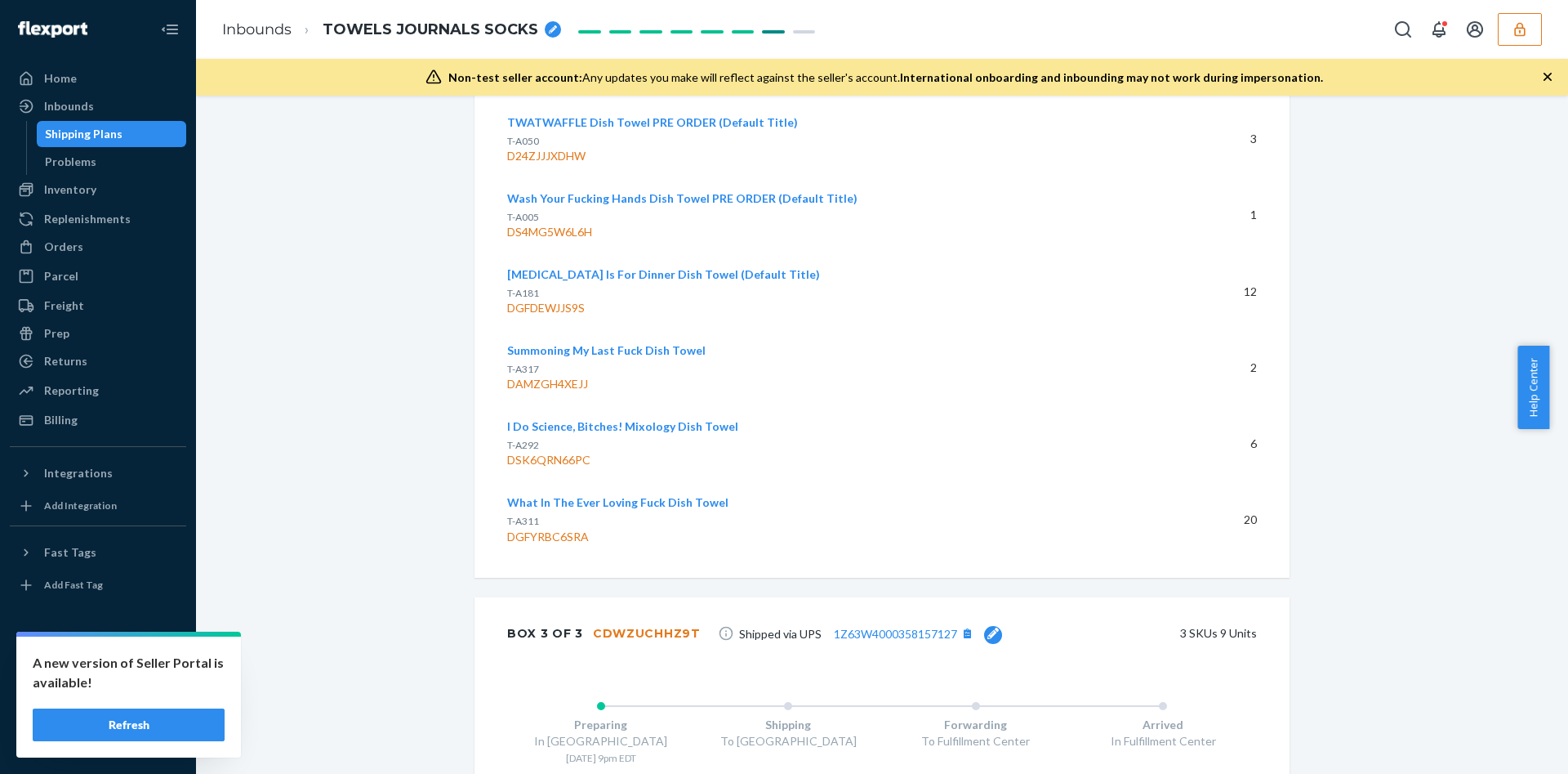
click at [541, 452] on div "DSK6QRN66PC" at bounding box center [828, 460] width 641 height 16
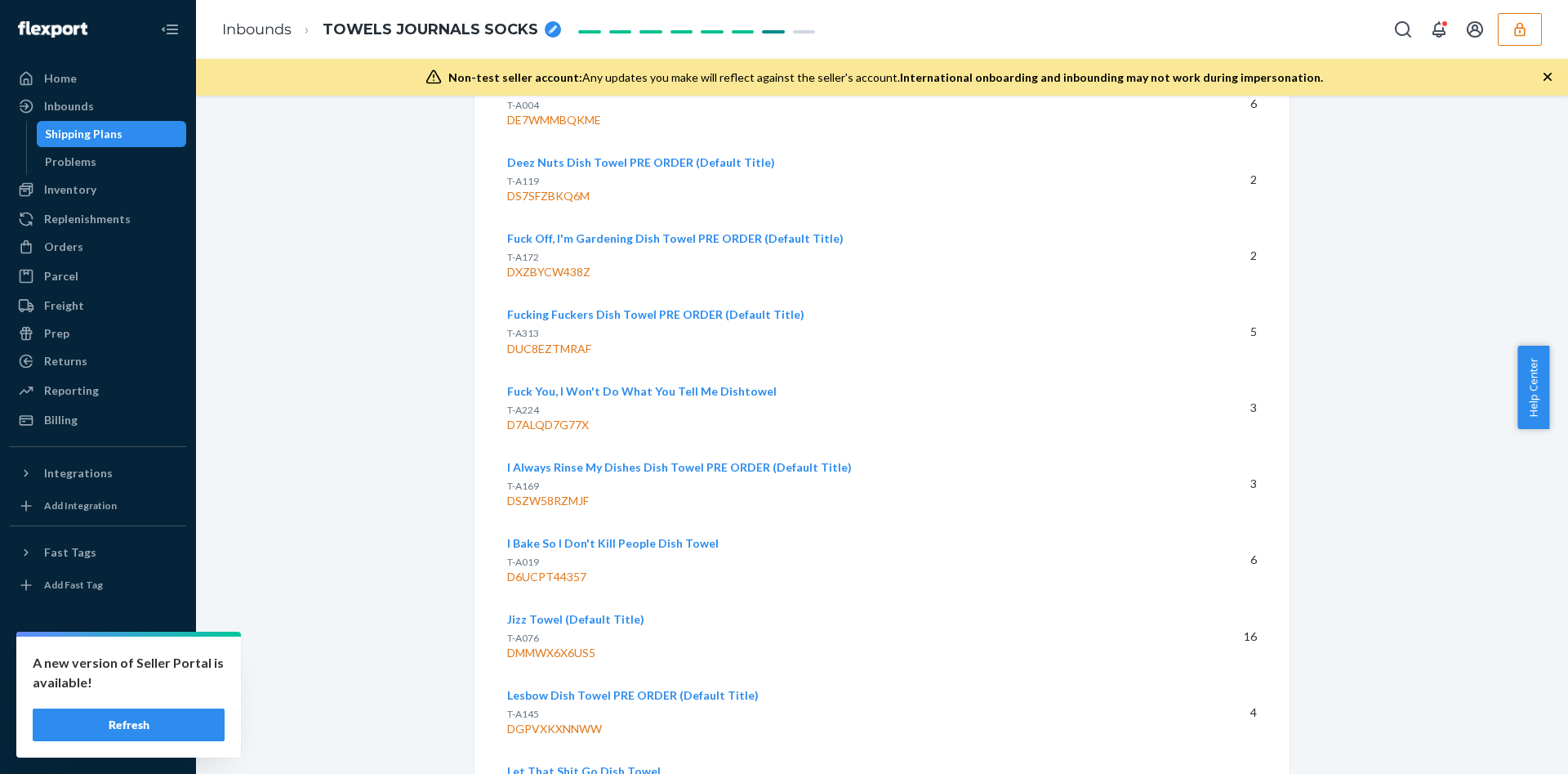
scroll to position [4851, 0]
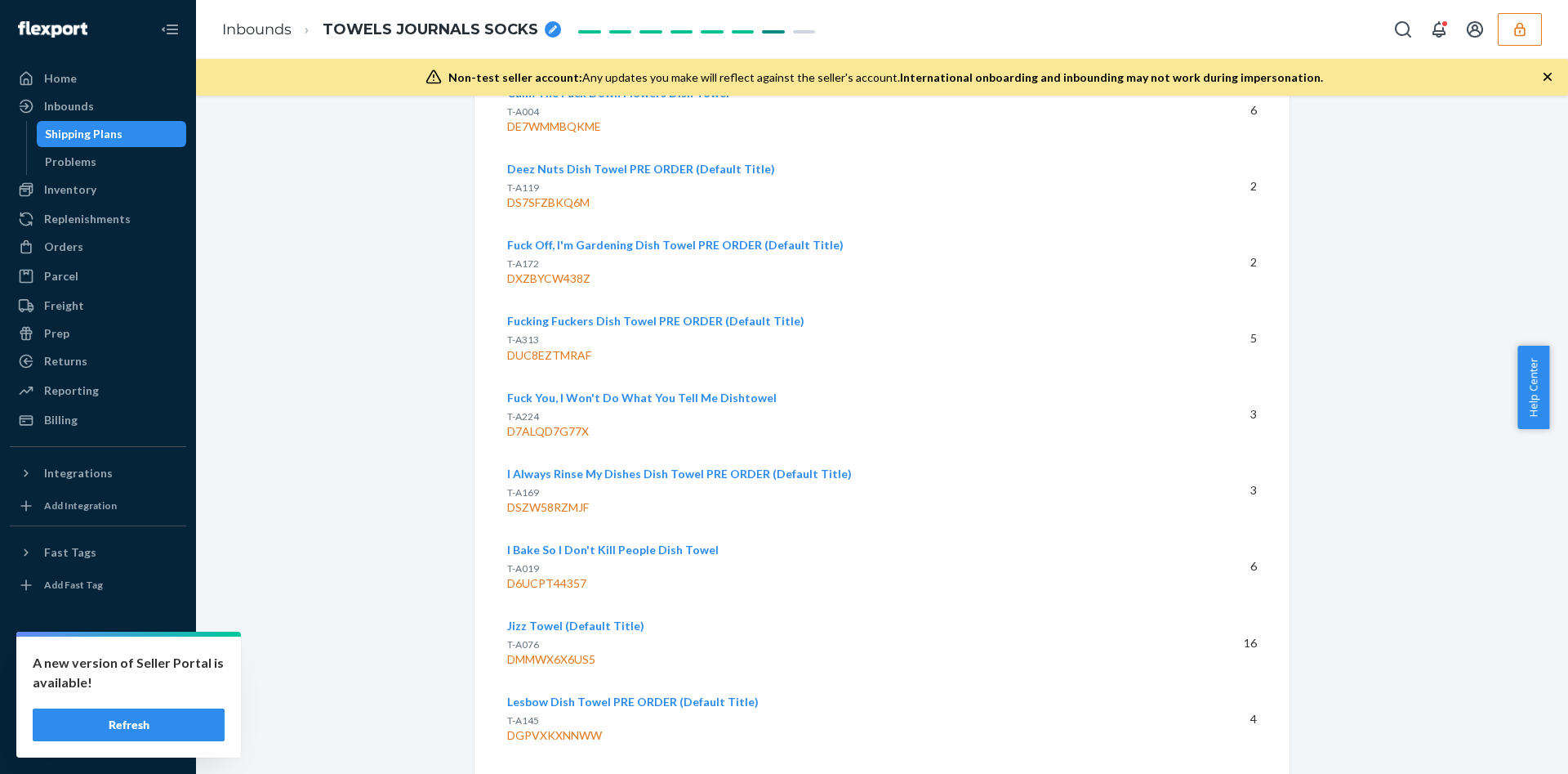
click at [566, 423] on div "D7ALQD7G77X" at bounding box center [828, 432] width 641 height 16
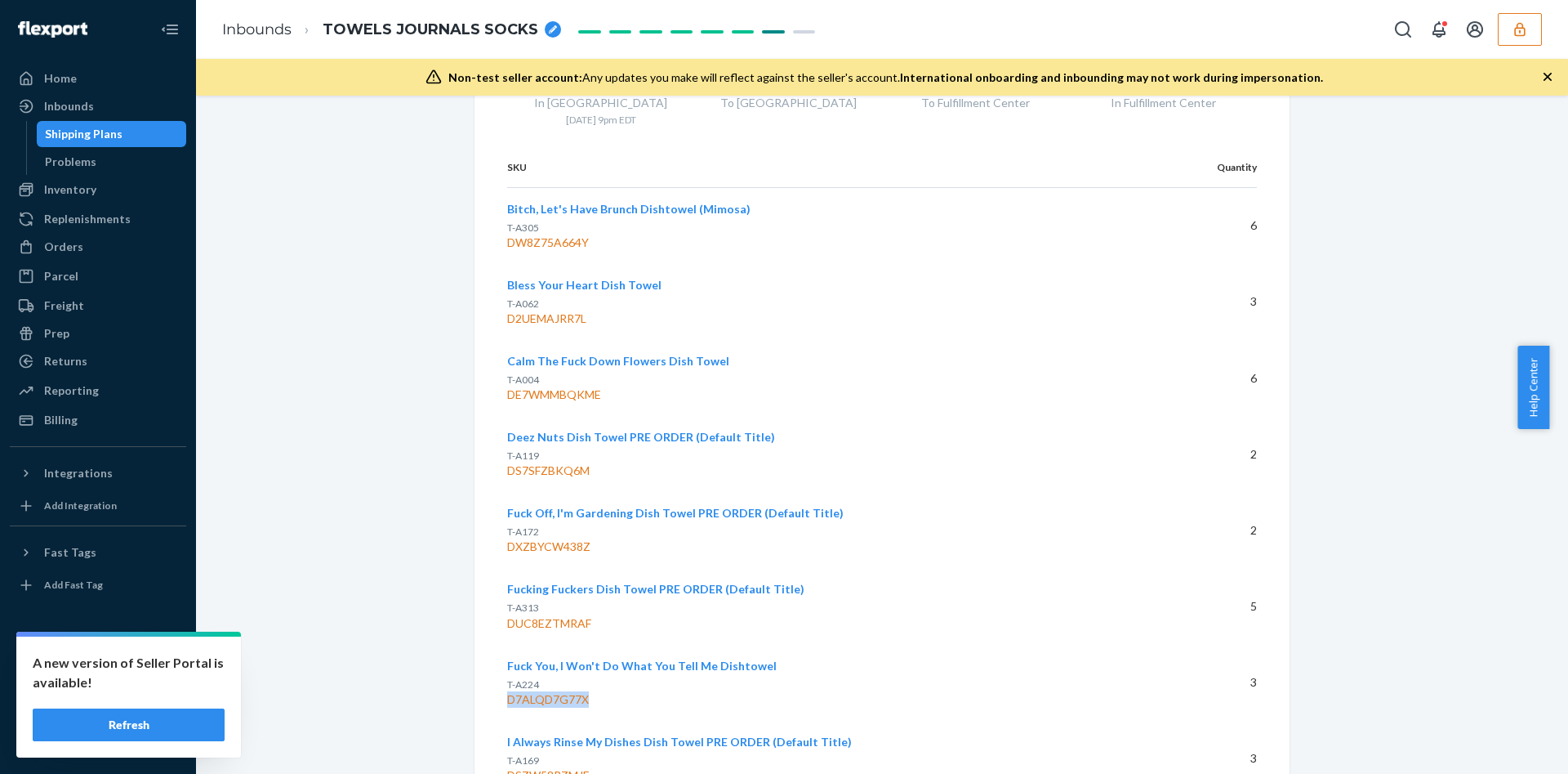
scroll to position [4518, 0]
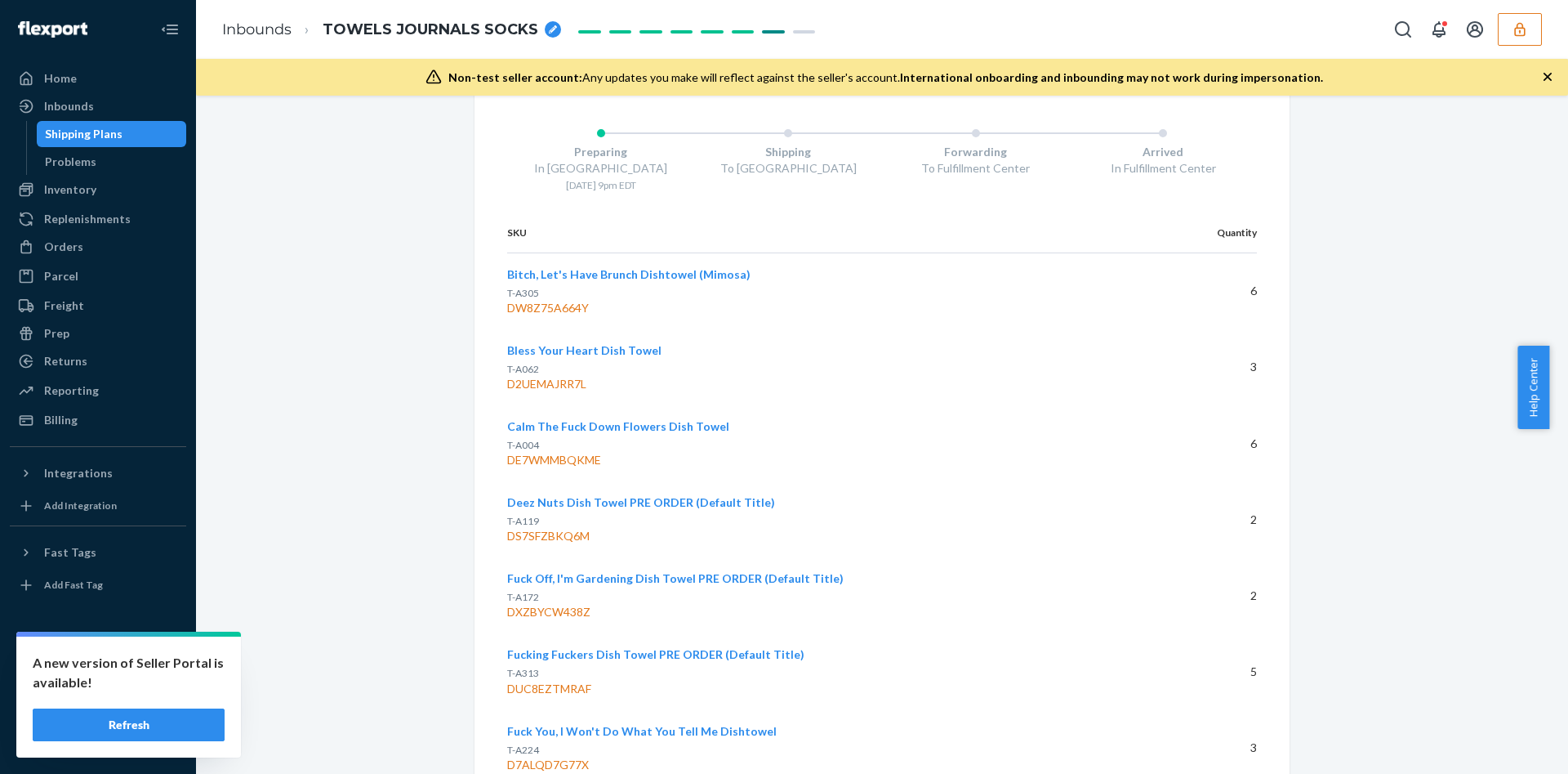
click at [567, 452] on div "DE7WMMBQKME" at bounding box center [828, 460] width 641 height 16
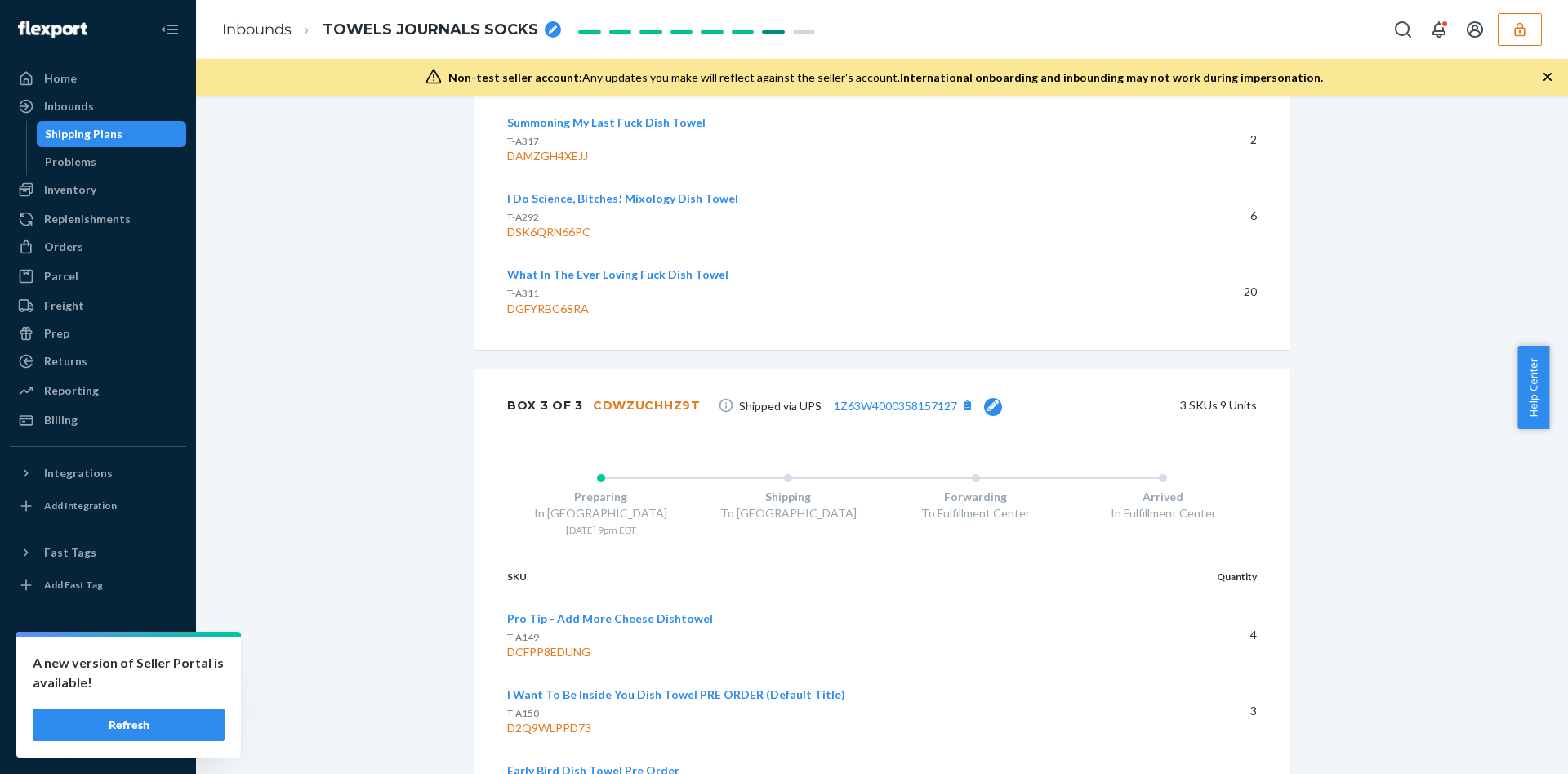
scroll to position [6038, 0]
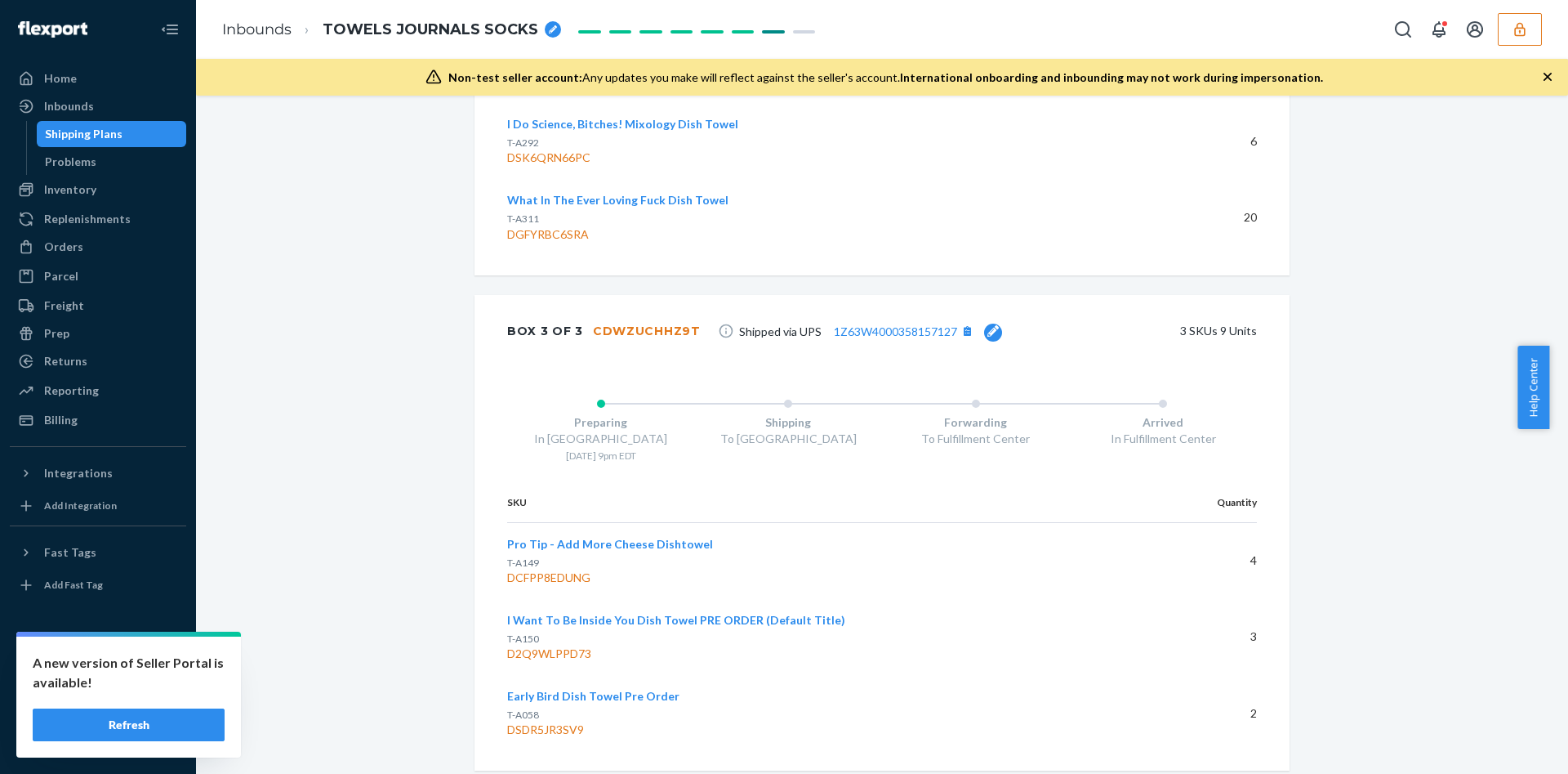
click at [631, 322] on div "CDWZUCHHZ9T" at bounding box center [646, 331] width 108 height 16
click at [558, 646] on div "D2Q9WLPPD73" at bounding box center [826, 654] width 637 height 16
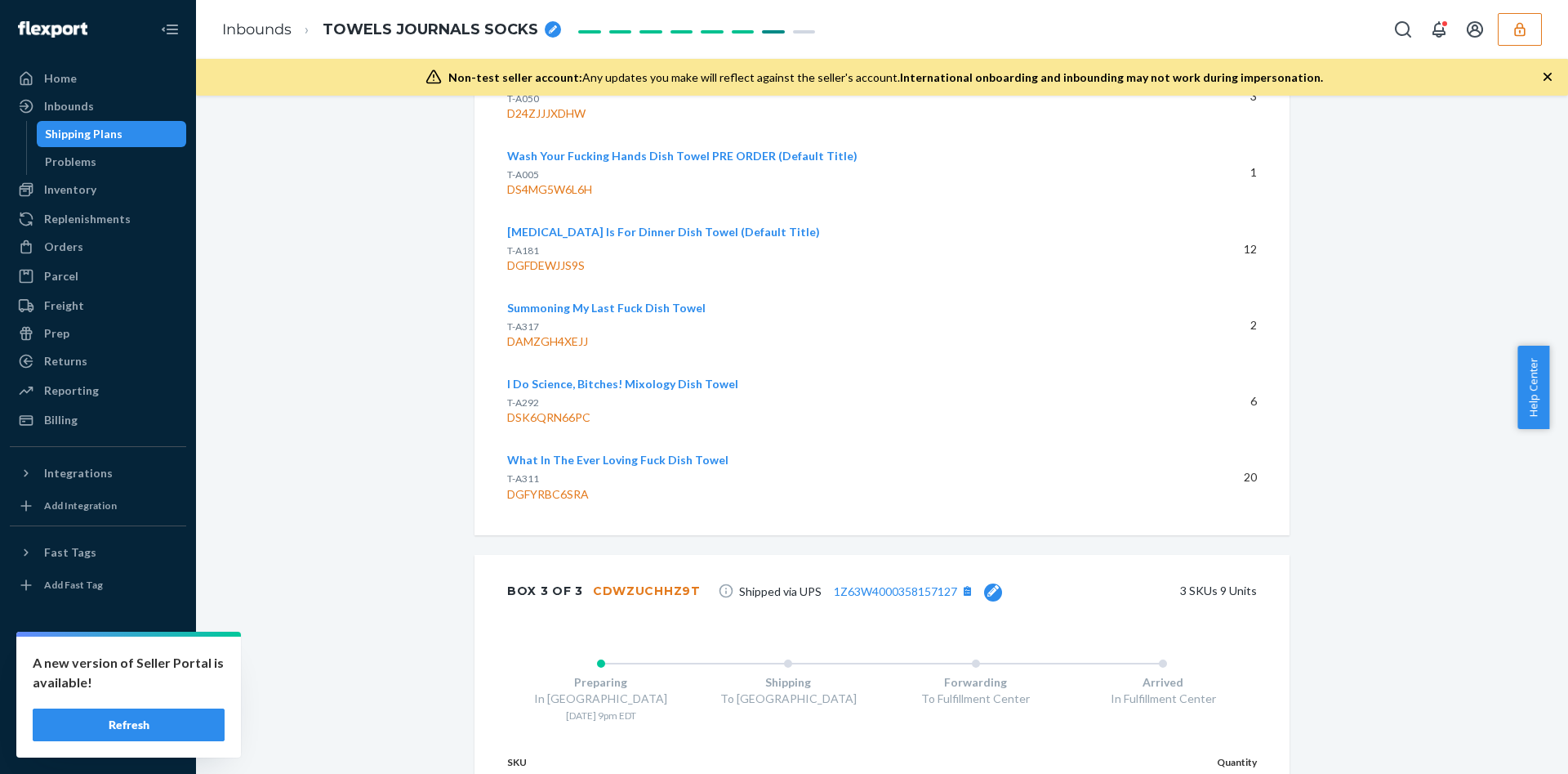
scroll to position [5780, 0]
click at [537, 484] on div "DGFYRBC6SRA" at bounding box center [828, 492] width 641 height 16
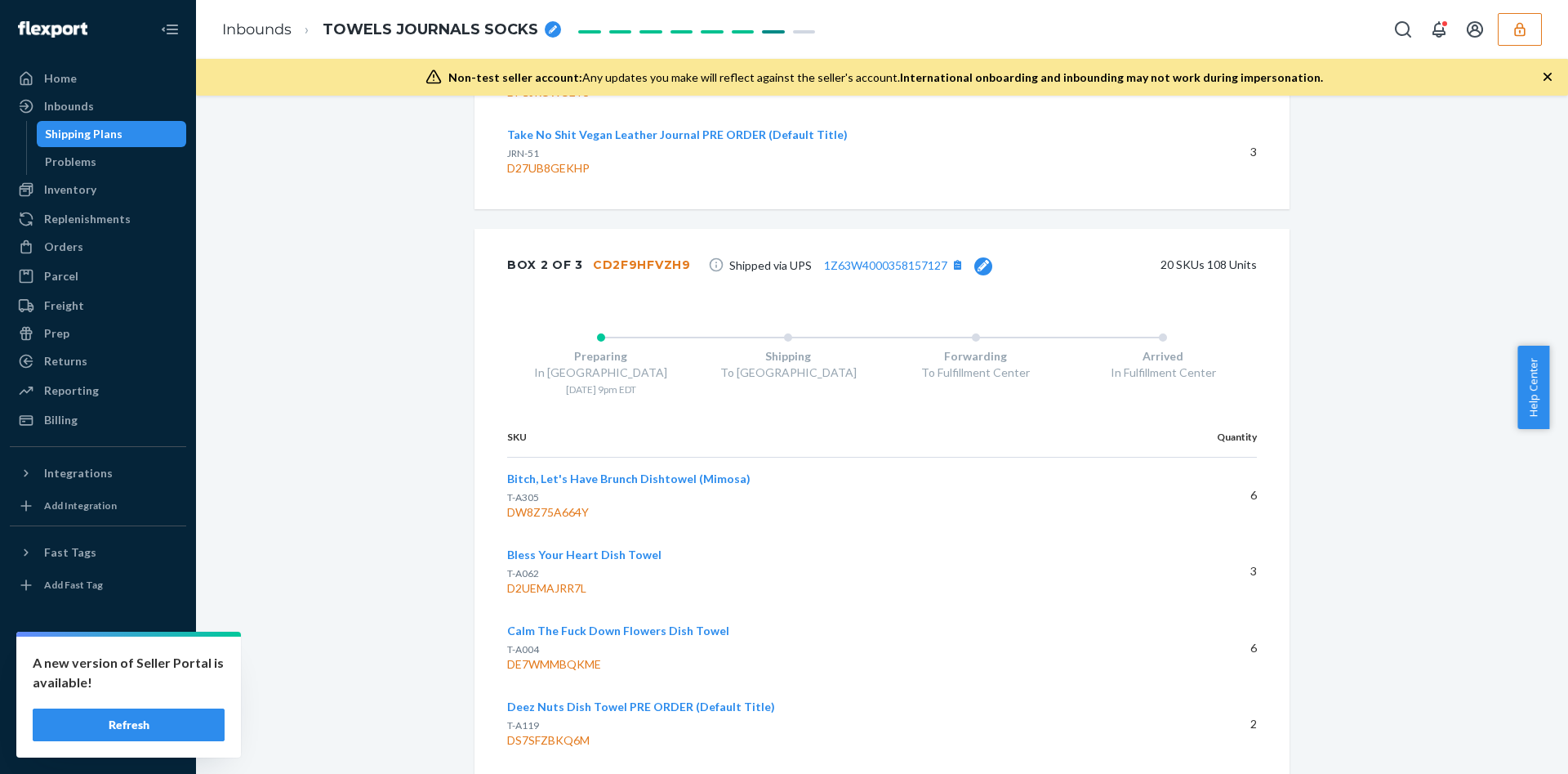
scroll to position [4278, 0]
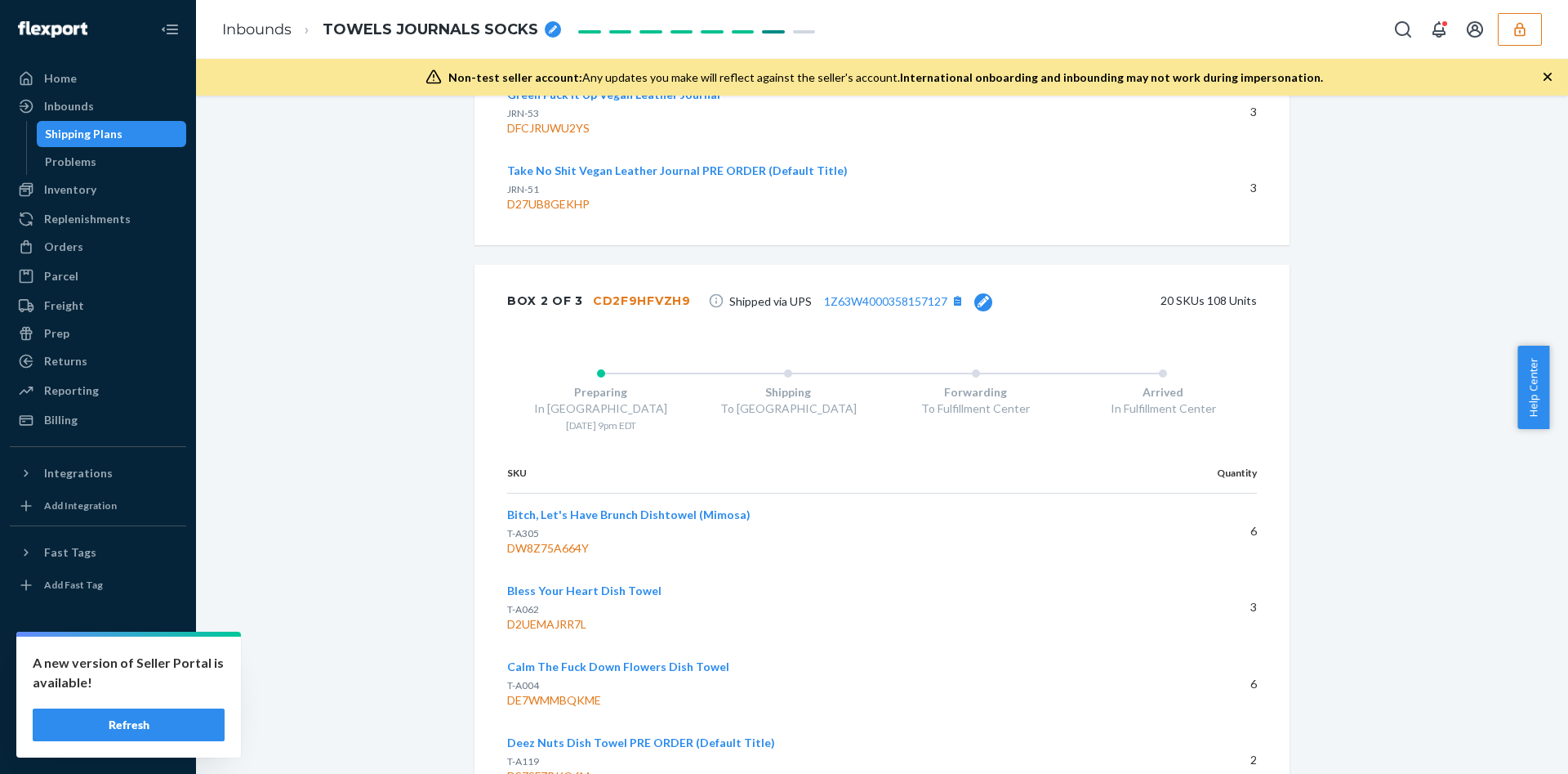
click at [637, 293] on div "CD2F9HFVZH9" at bounding box center [642, 301] width 98 height 16
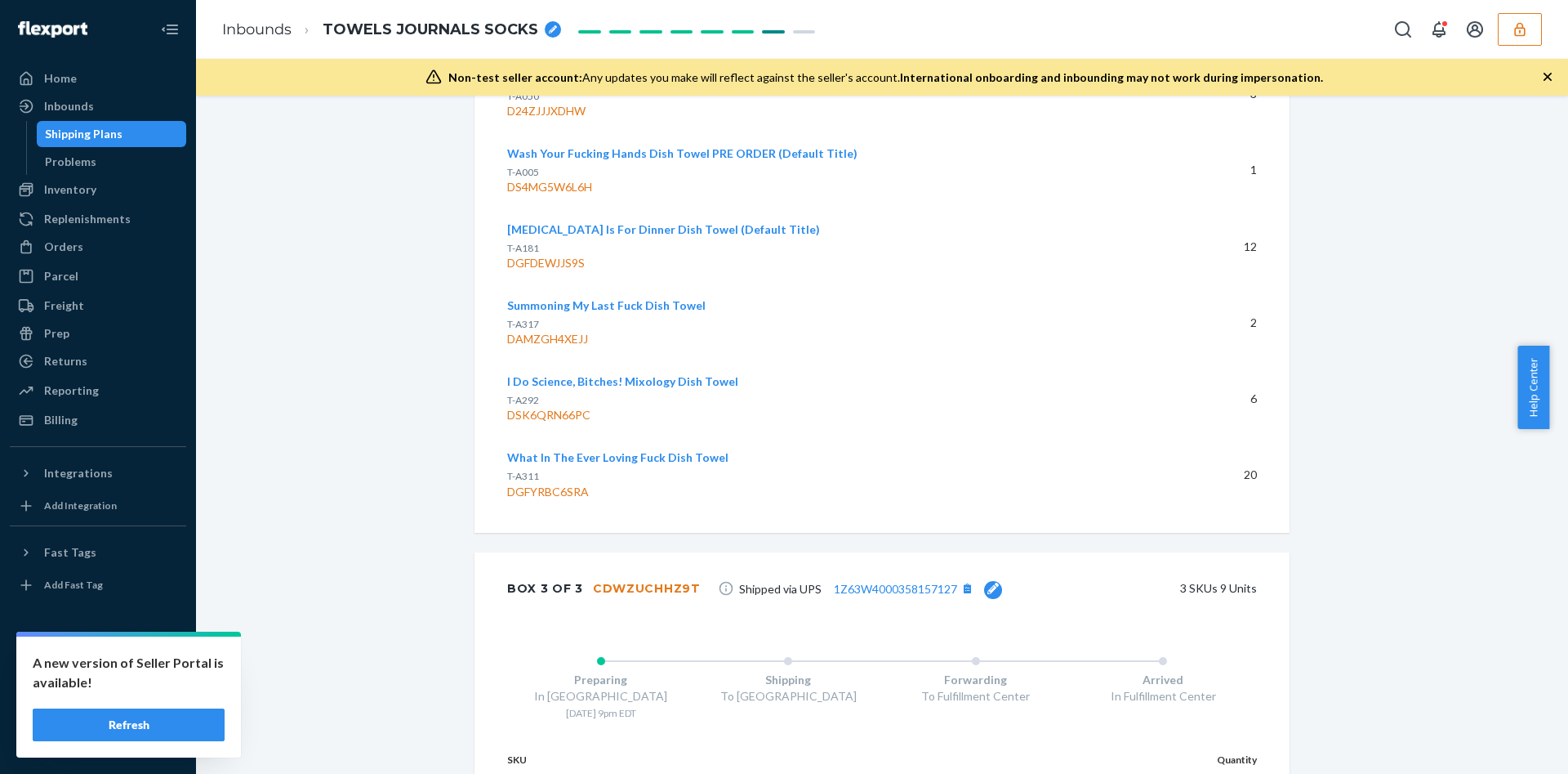
scroll to position [5792, 0]
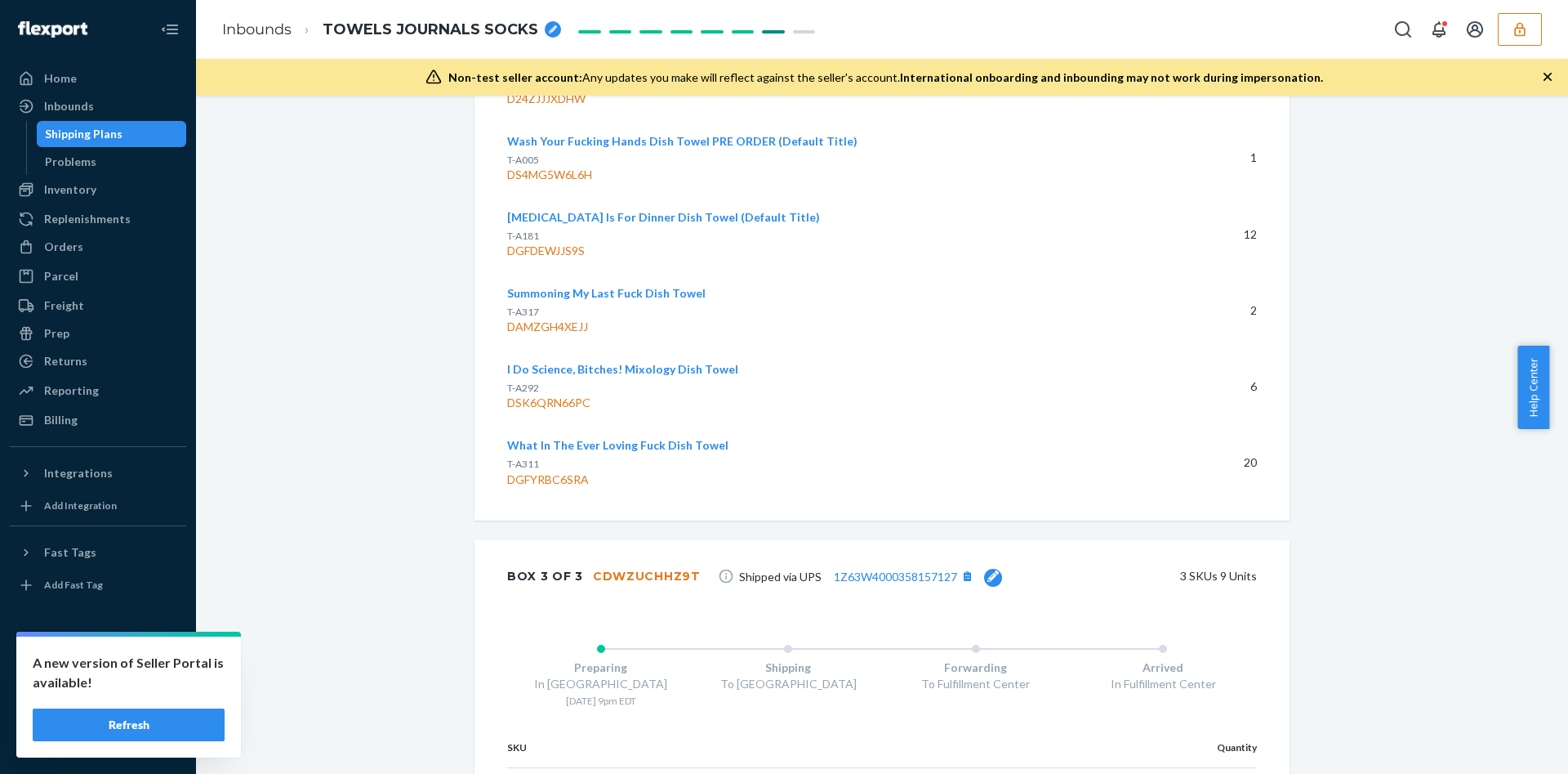
click at [562, 471] on div "DGFYRBC6SRA" at bounding box center [828, 480] width 641 height 16
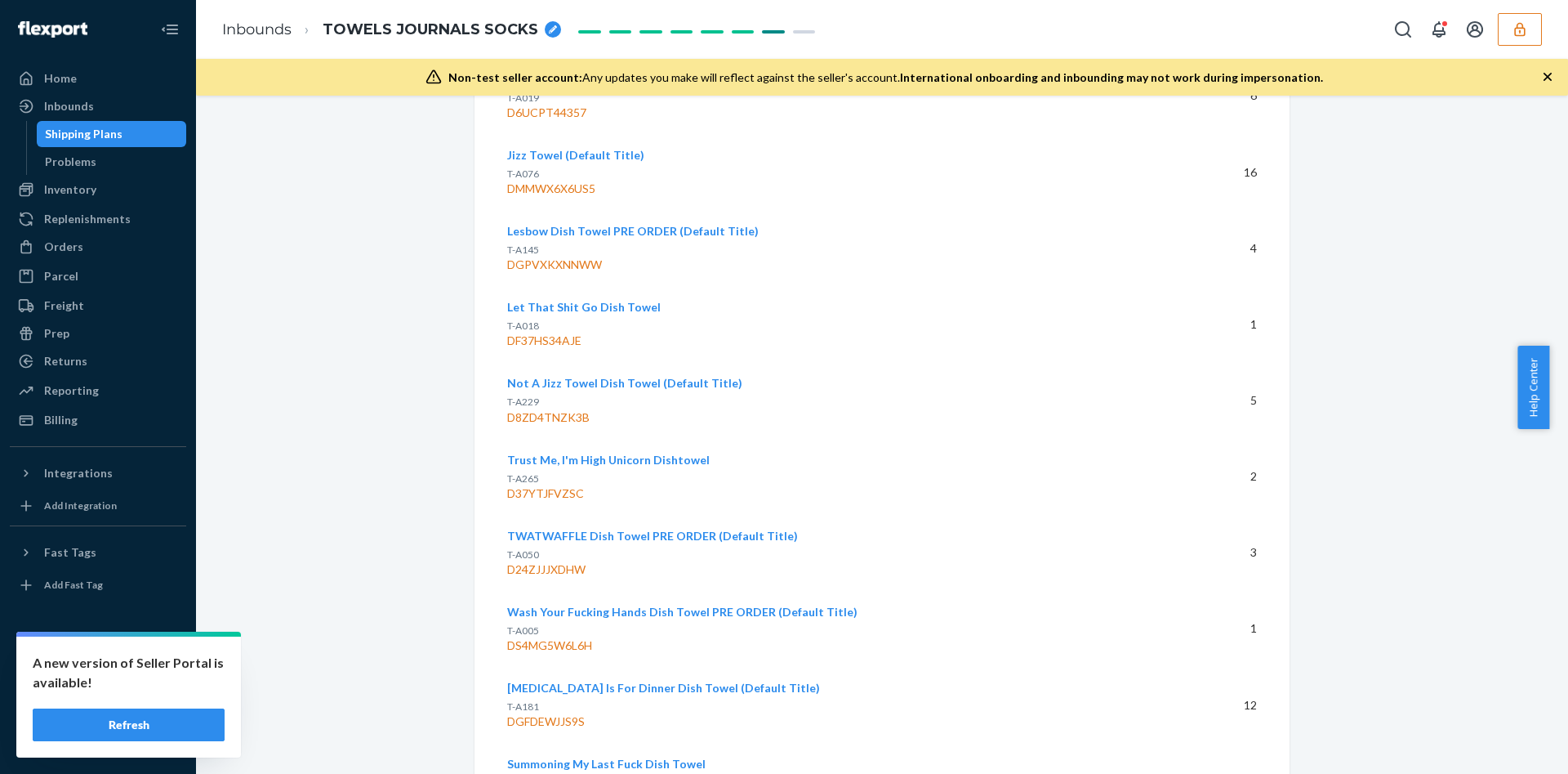
scroll to position [5314, 0]
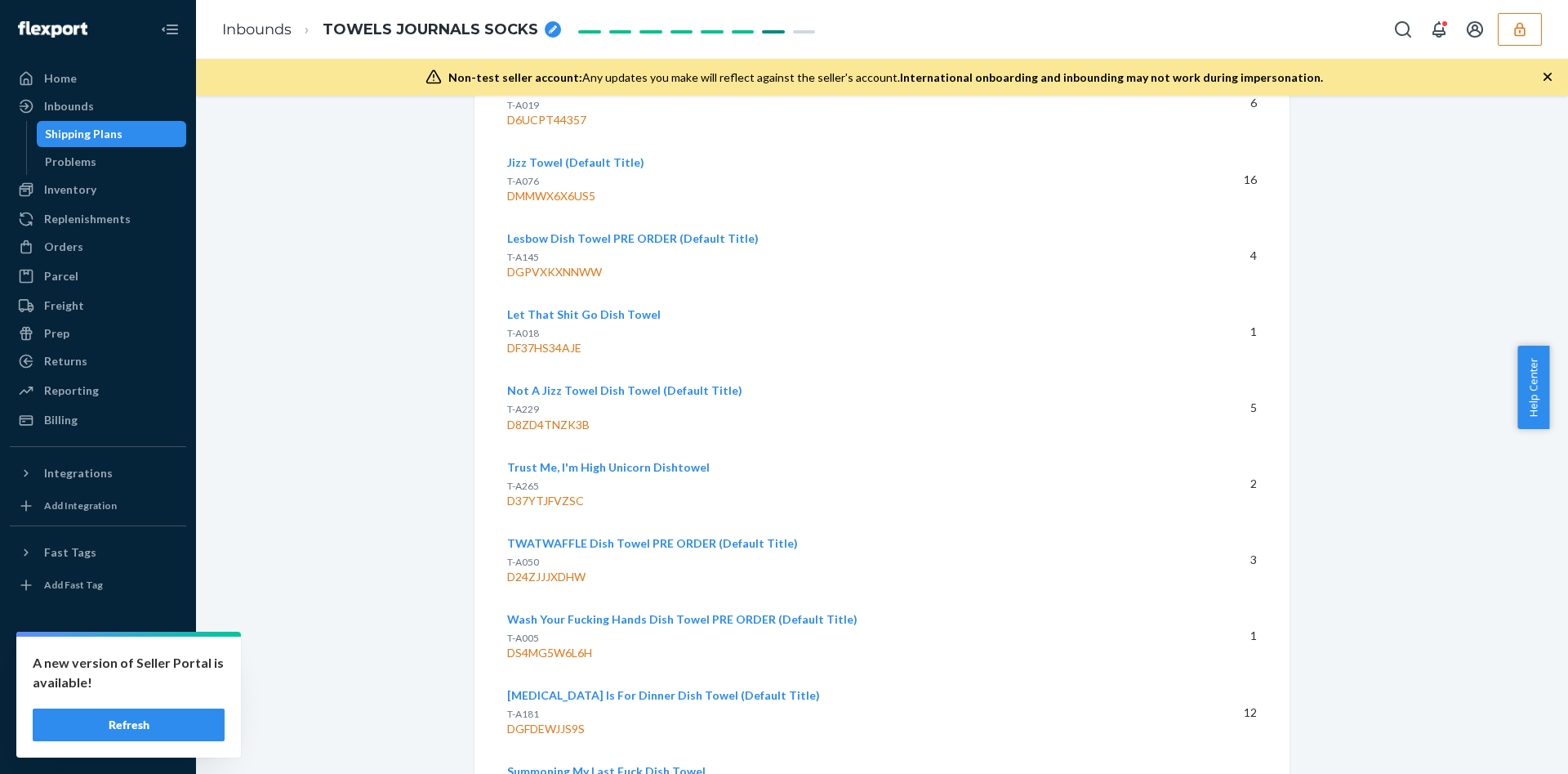
click at [566, 645] on div "DS4MG5W6L6H" at bounding box center [828, 653] width 641 height 16
click at [557, 492] on div "D37YTJFVZSC" at bounding box center [828, 501] width 641 height 16
drag, startPoint x: 380, startPoint y: 497, endPoint x: 321, endPoint y: 397, distance: 116.1
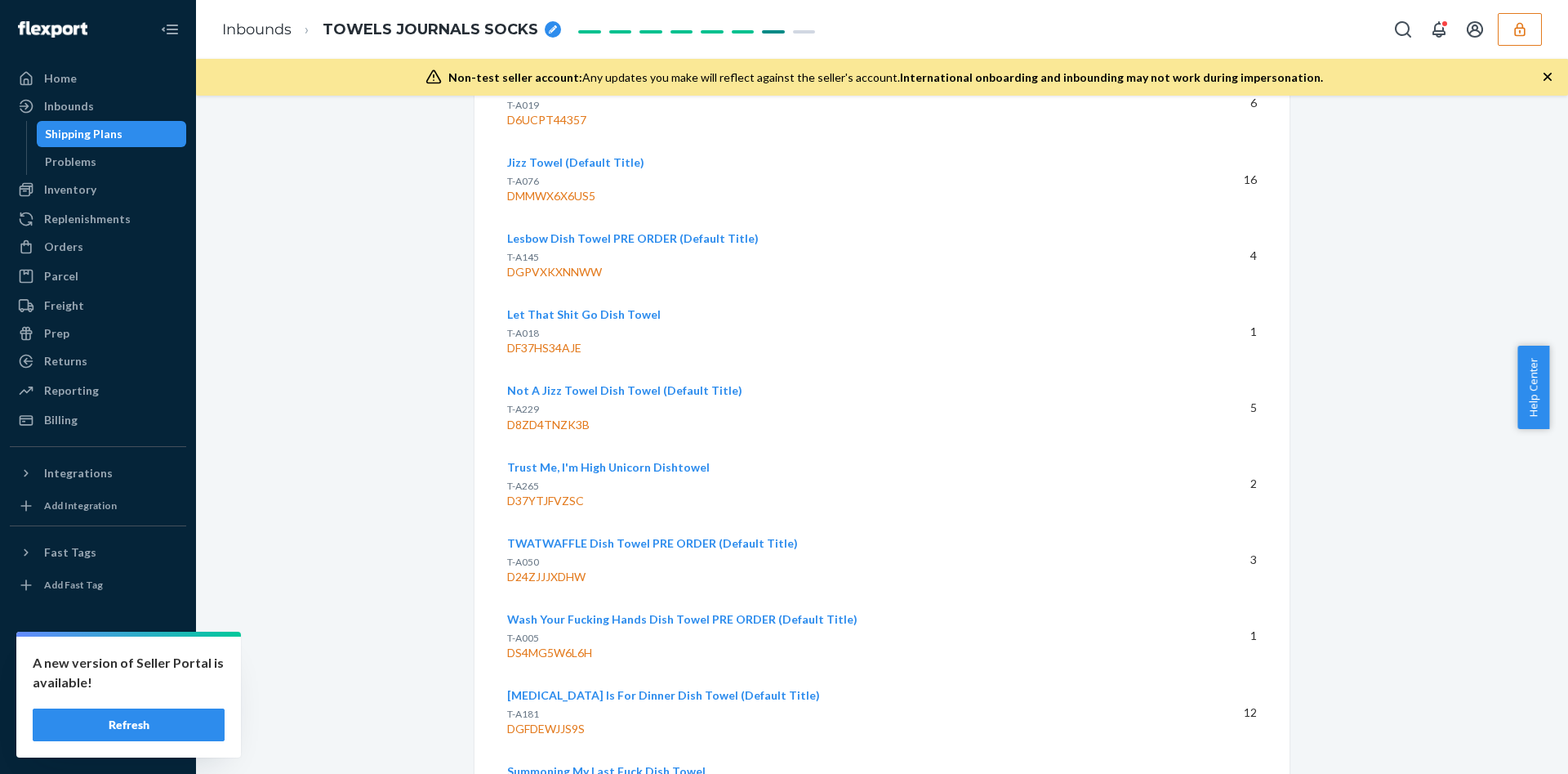
click at [557, 340] on div "DF37HS34AJE" at bounding box center [828, 348] width 641 height 16
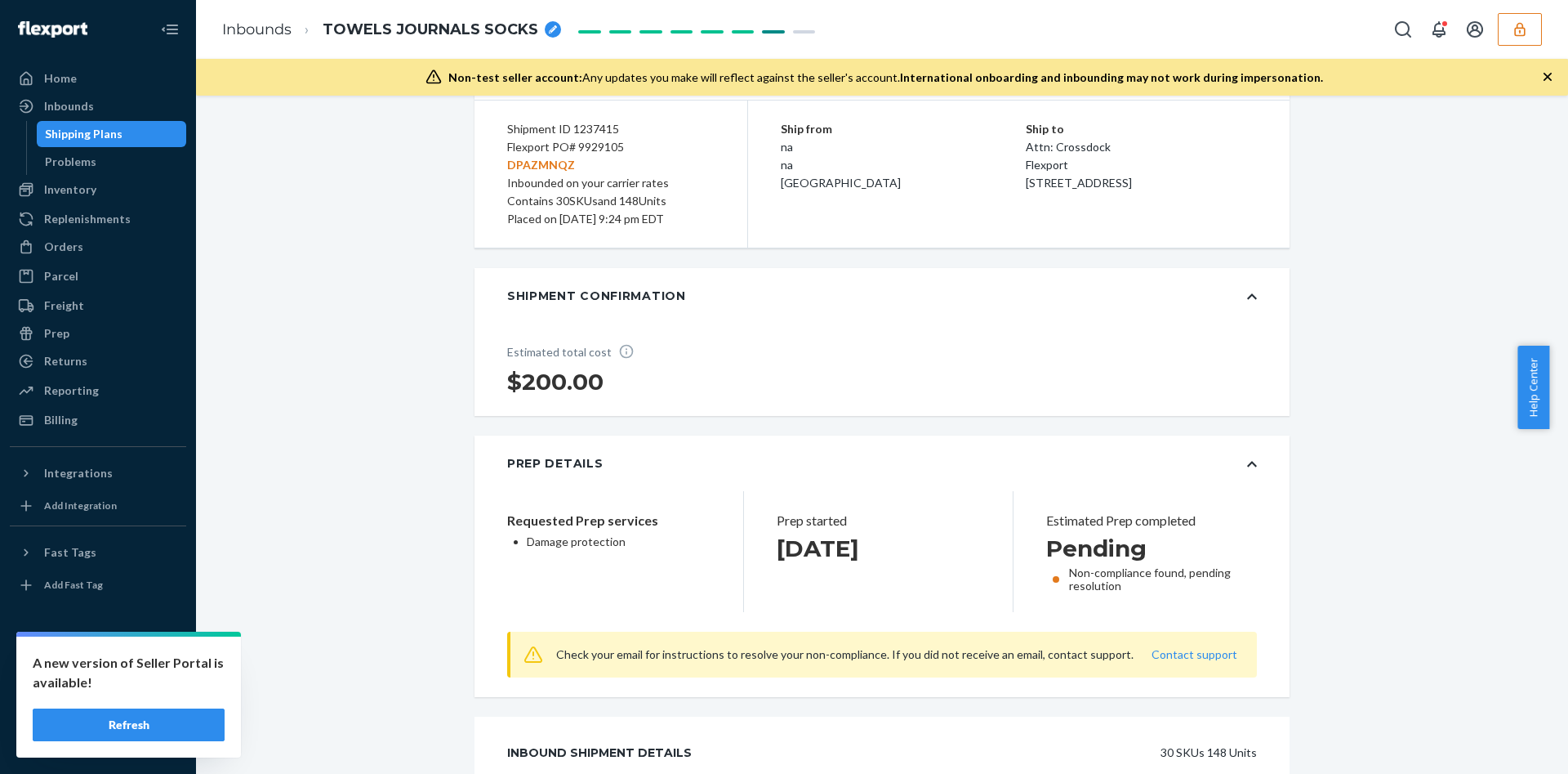
scroll to position [0, 0]
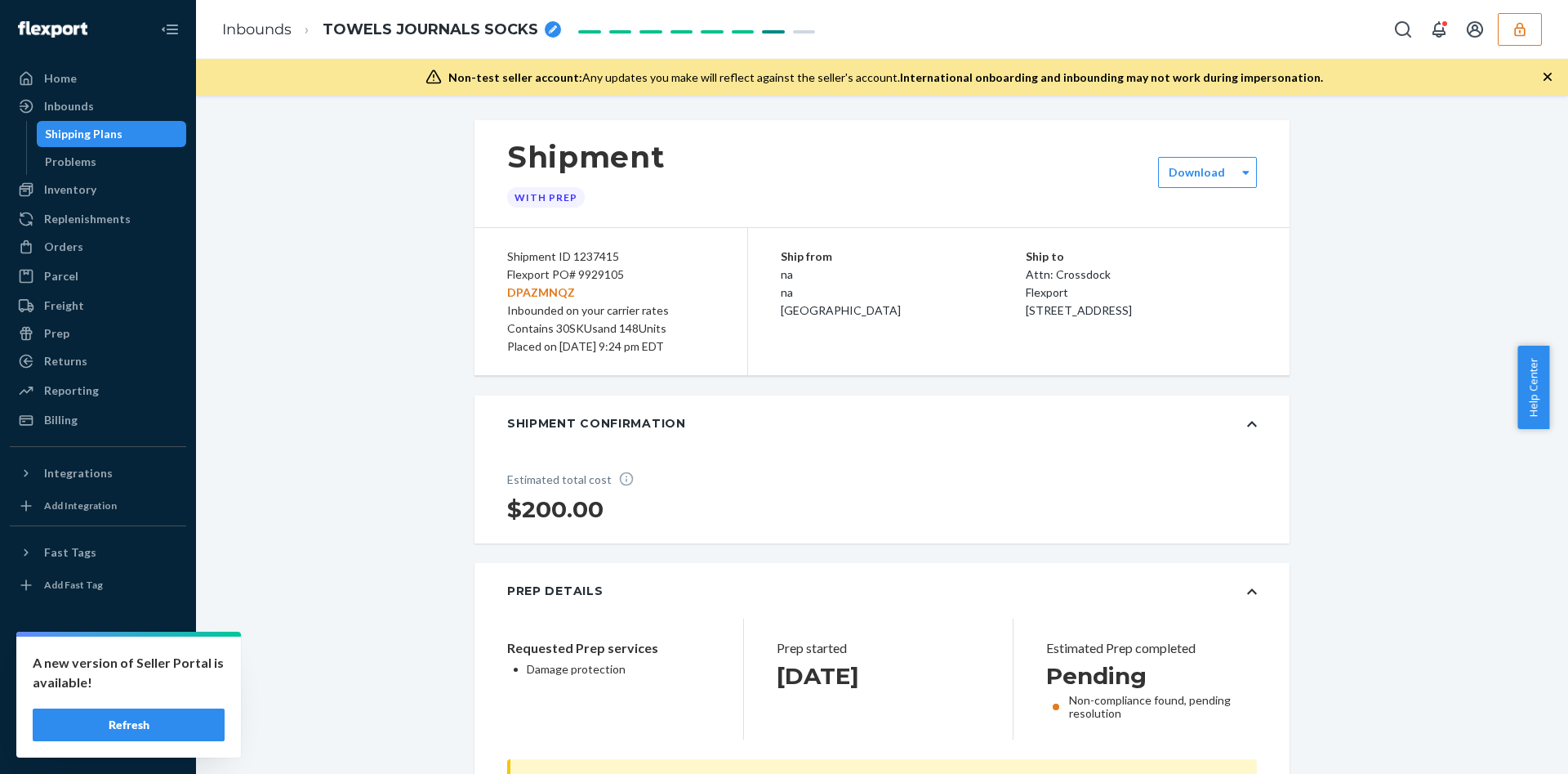
click at [72, 134] on div "Shipping Plans" at bounding box center [83, 134] width 77 height 16
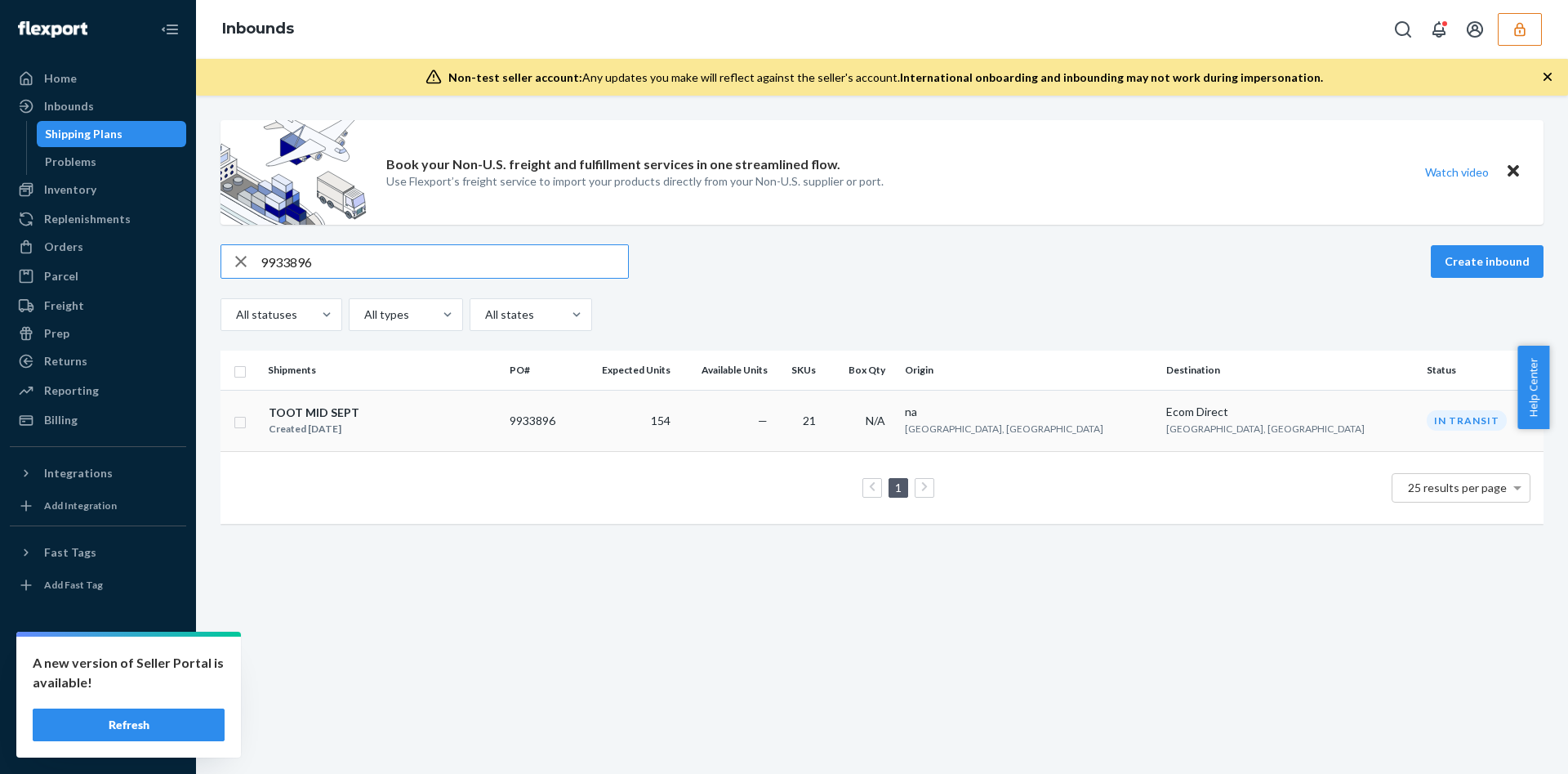
type input "9933896"
click at [419, 431] on div "TOOT MID SEPT Created [DATE]" at bounding box center [382, 421] width 229 height 35
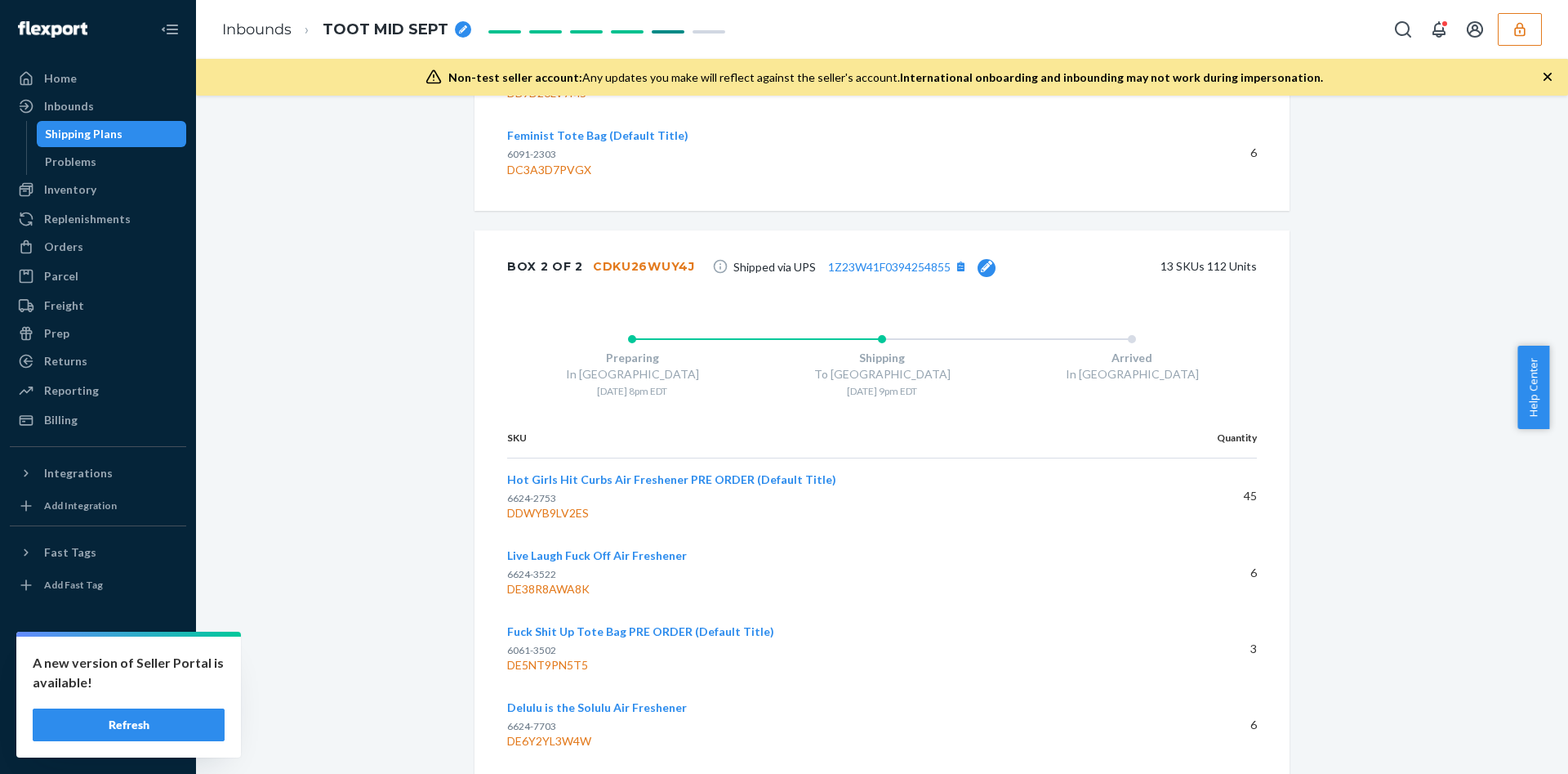
scroll to position [4146, 0]
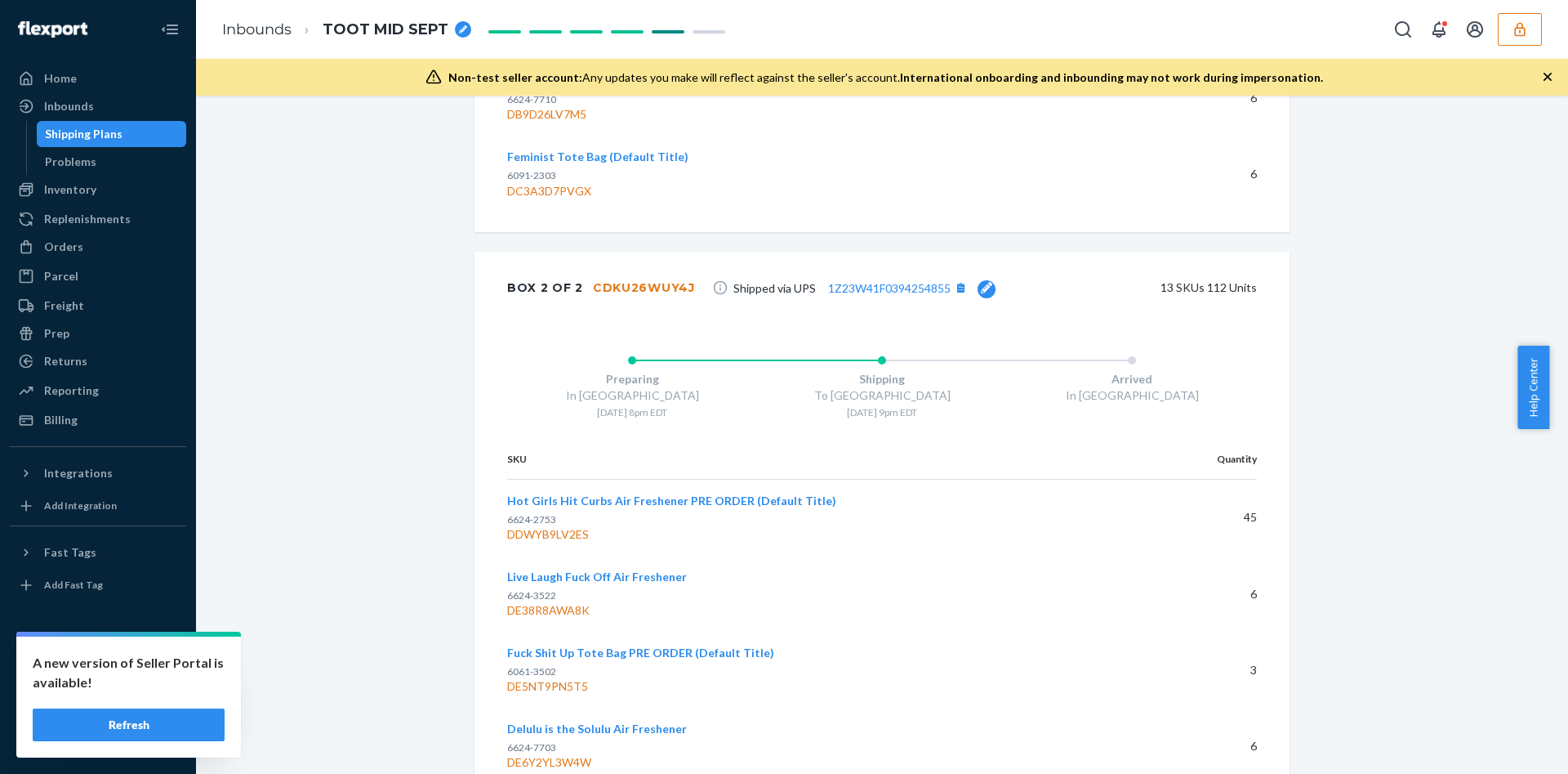
click at [650, 291] on div "CDKU26WUY4J" at bounding box center [644, 288] width 102 height 16
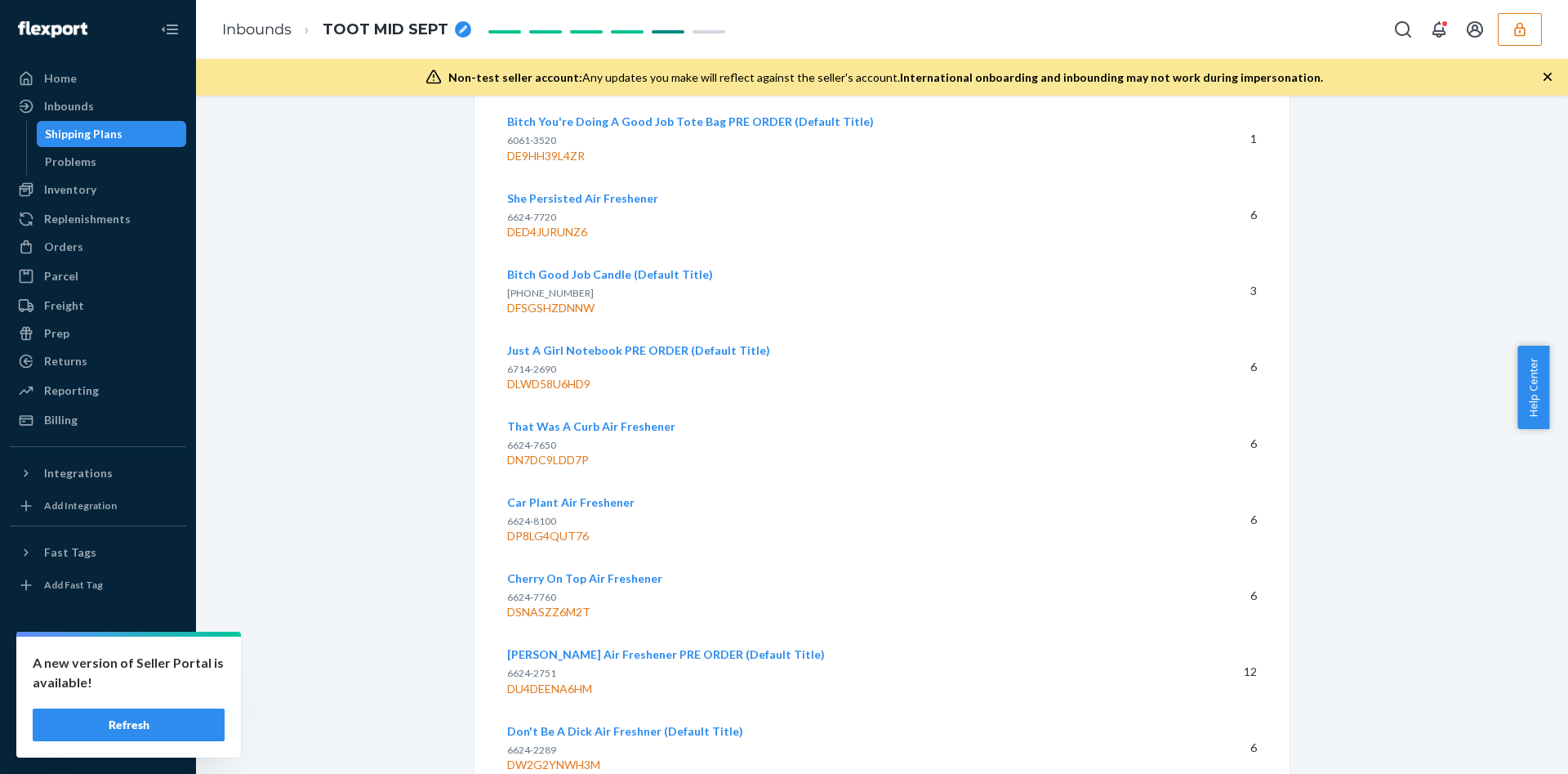
scroll to position [4831, 0]
click at [545, 686] on div "DU4DEENA6HM" at bounding box center [830, 687] width 645 height 16
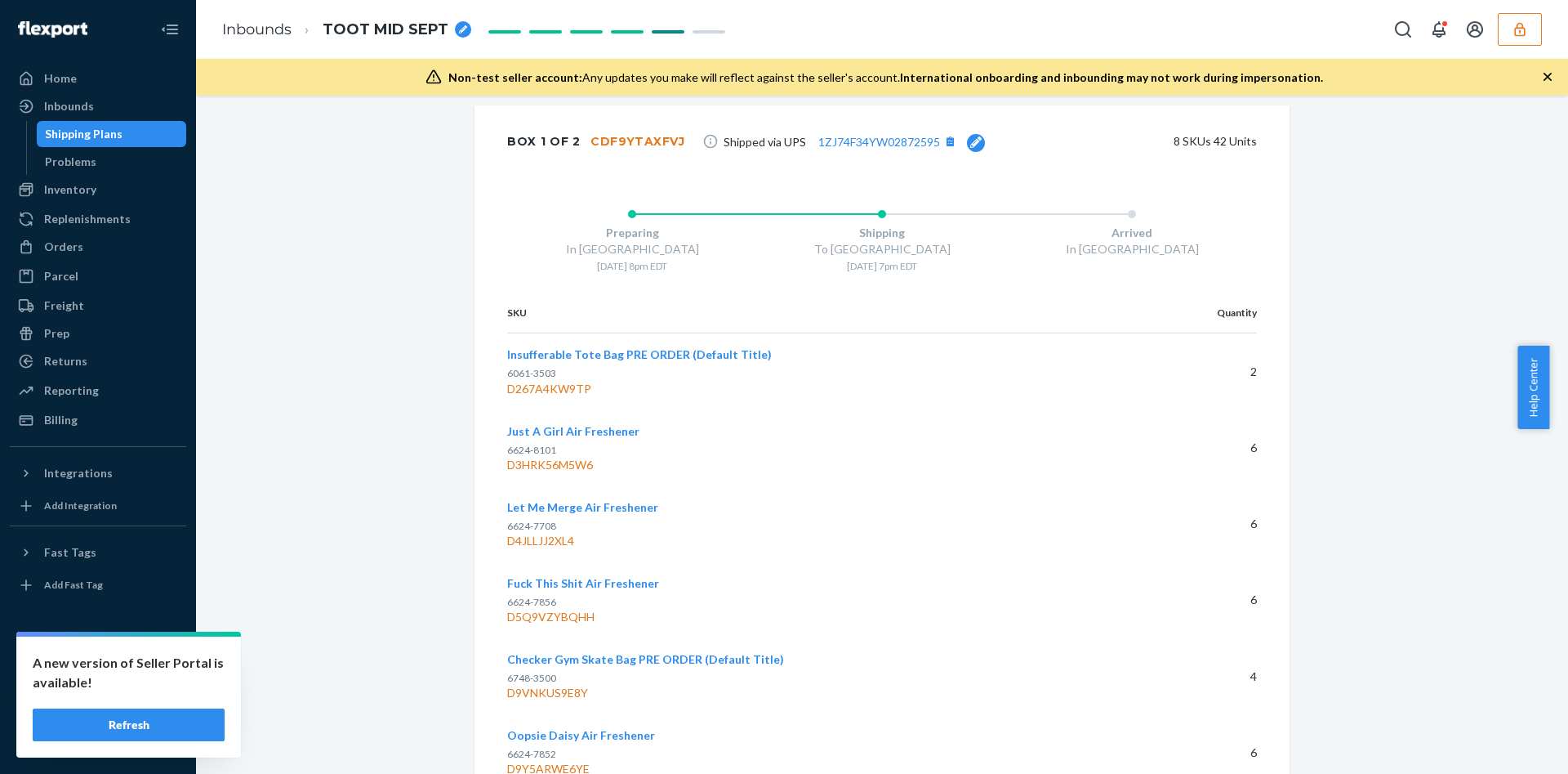
scroll to position [3415, 0]
click at [623, 131] on div "Box 1 of 2 CDF9YTAXFVJ" at bounding box center [597, 143] width 178 height 33
click at [623, 134] on div "CDF9YTAXFVJ" at bounding box center [637, 143] width 94 height 16
click at [557, 471] on div "D3HRK56M5W6" at bounding box center [818, 466] width 621 height 16
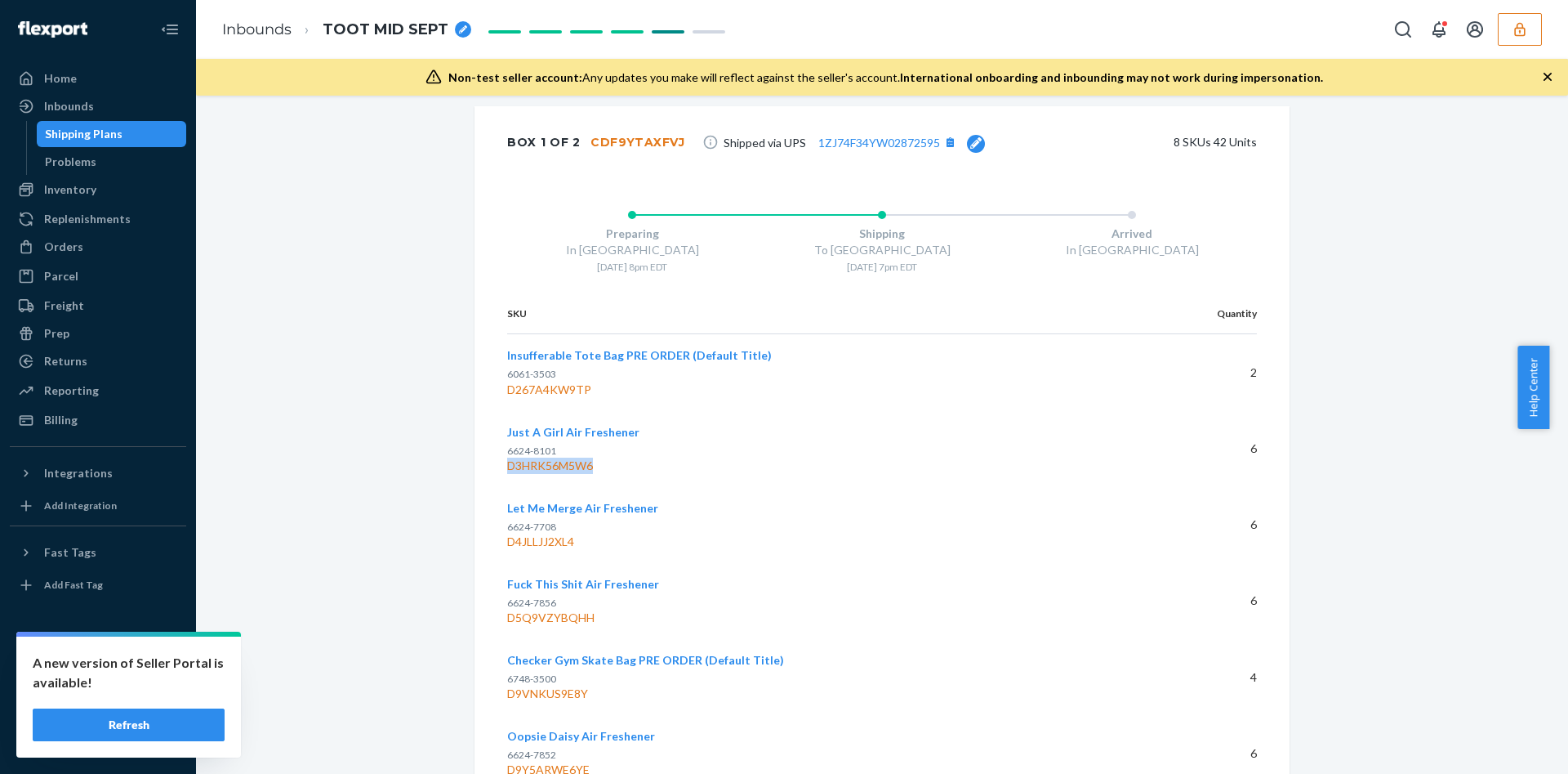
click at [557, 471] on div "D3HRK56M5W6" at bounding box center [818, 466] width 621 height 16
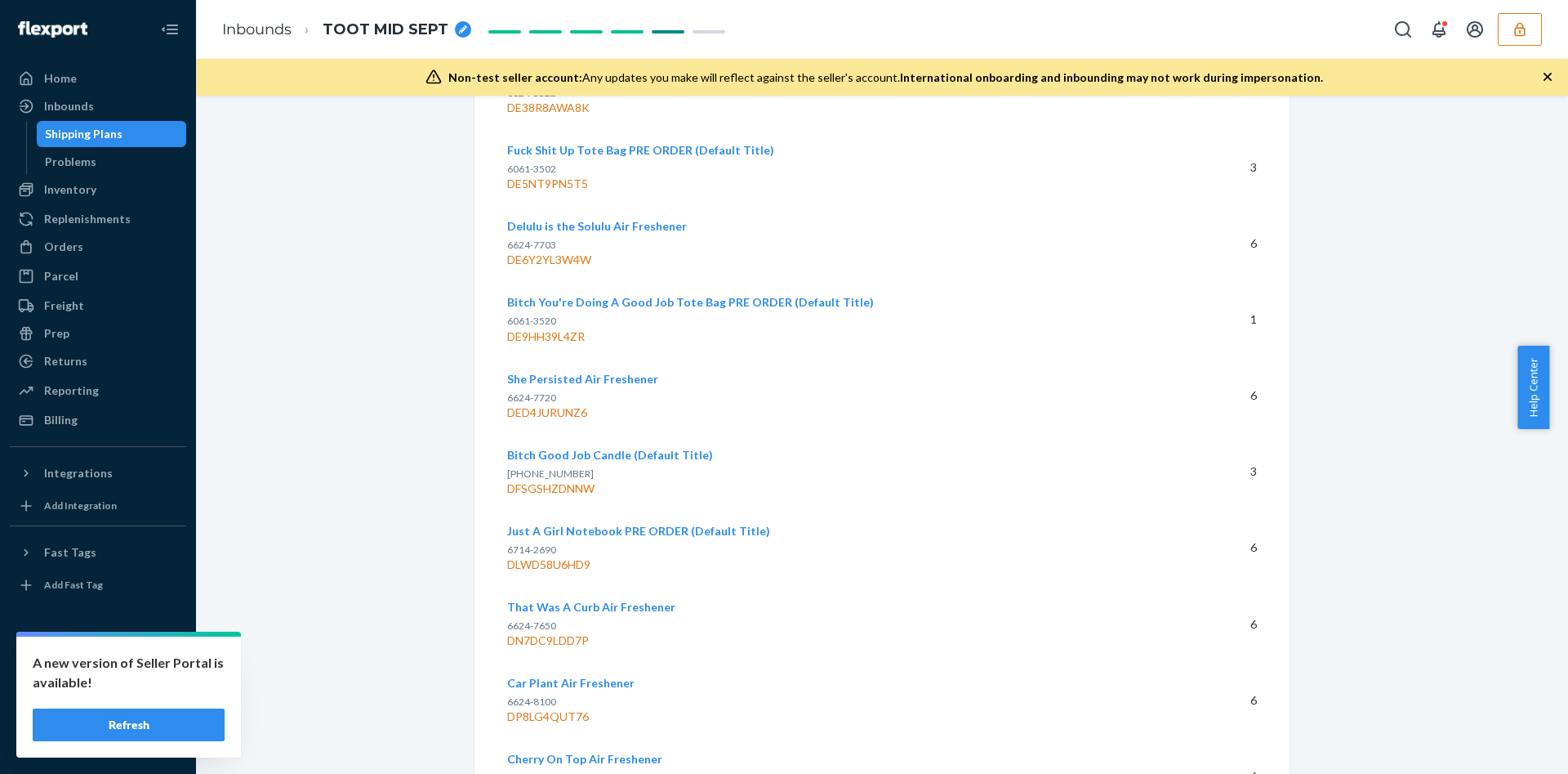
scroll to position [4644, 0]
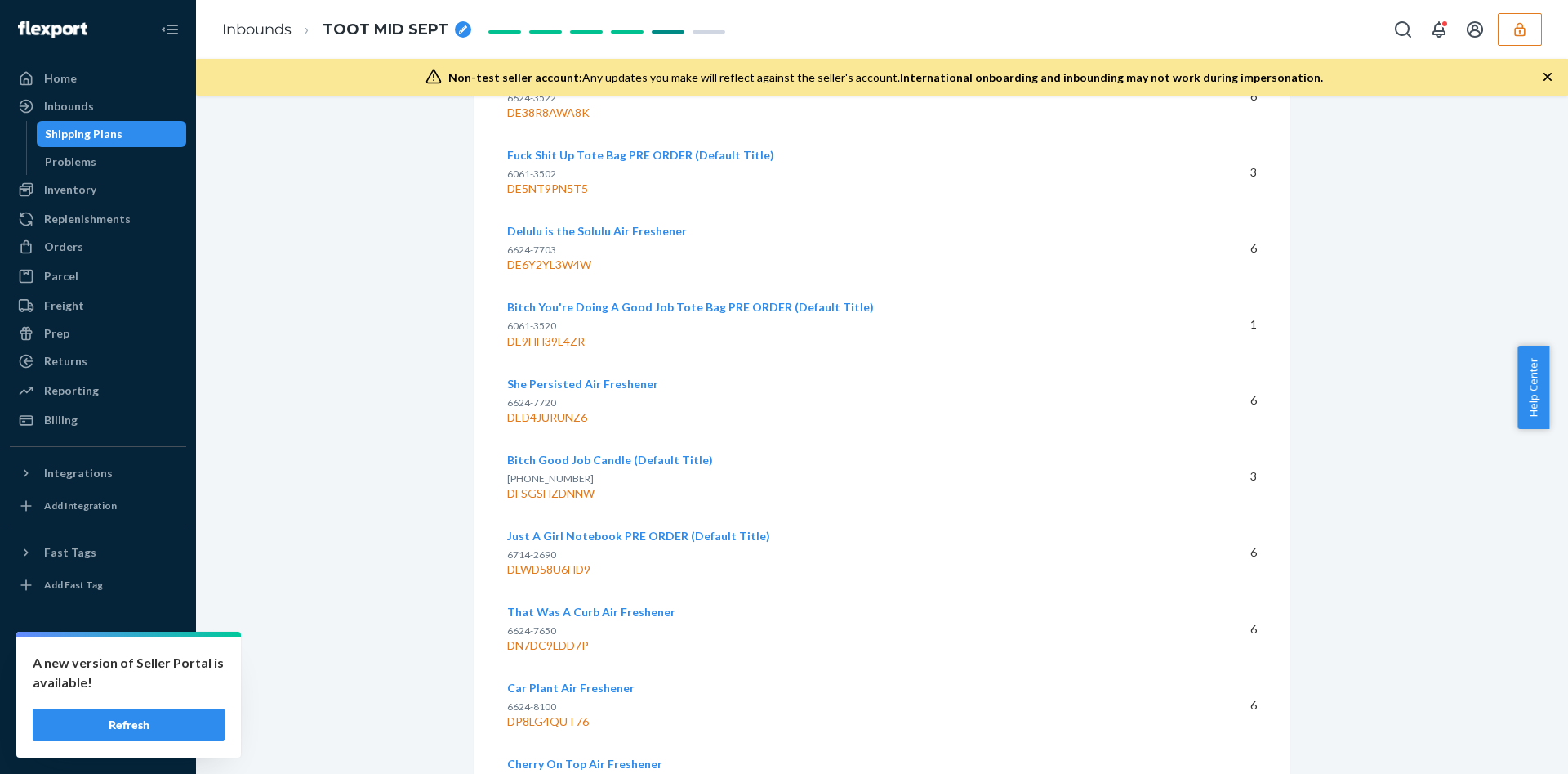
click at [562, 494] on div "DFSGSHZDNNW" at bounding box center [830, 493] width 645 height 16
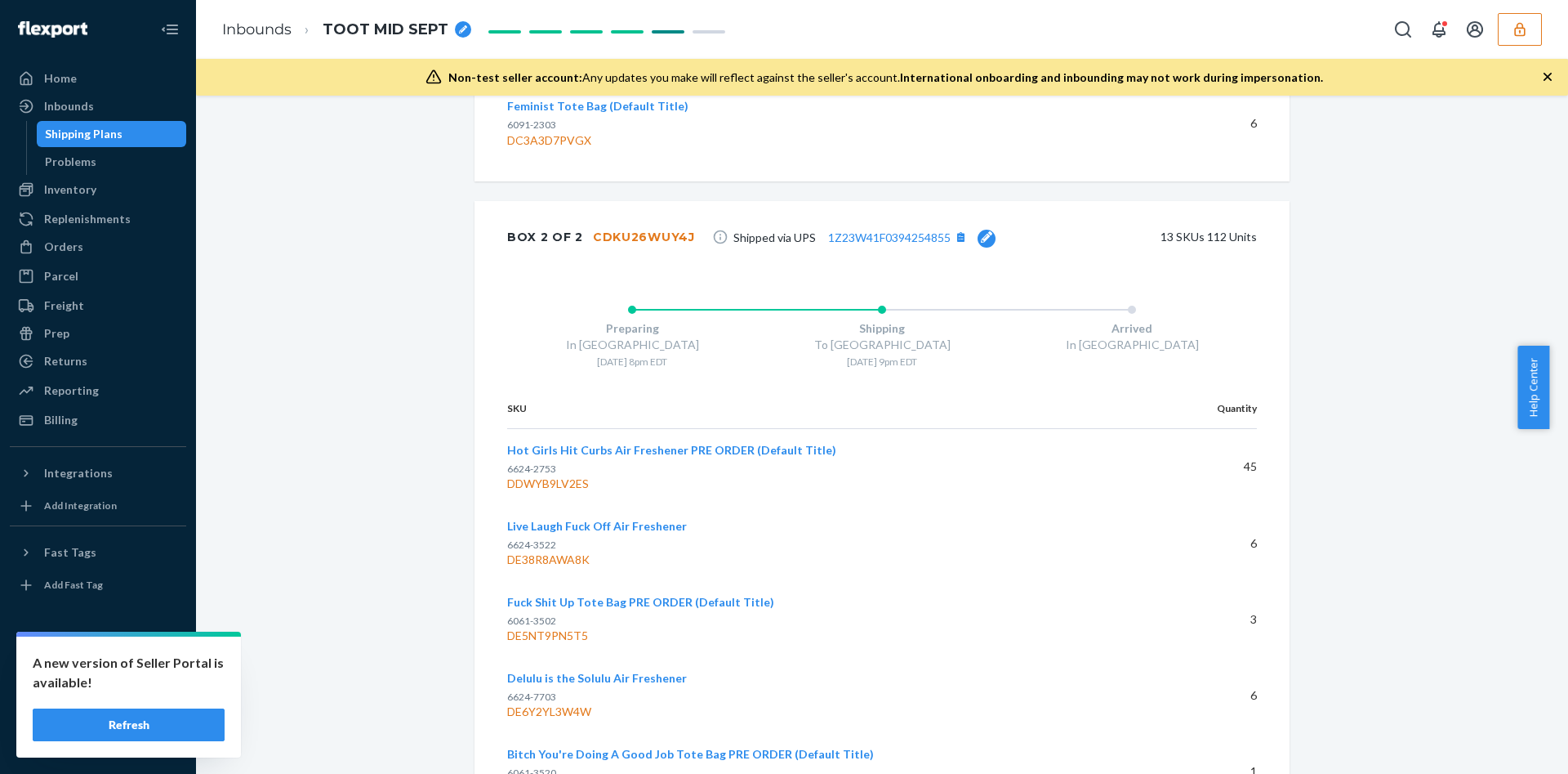
scroll to position [4195, 0]
drag, startPoint x: 379, startPoint y: 433, endPoint x: 861, endPoint y: 265, distance: 510.4
click at [861, 265] on div "Box 2 of 2 CDKU26WUY4J Shipped via UPS 1Z23W41F0394254855 13 SKUs 112 Units" at bounding box center [883, 238] width 815 height 72
click at [646, 233] on div "CDKU26WUY4J" at bounding box center [644, 239] width 102 height 16
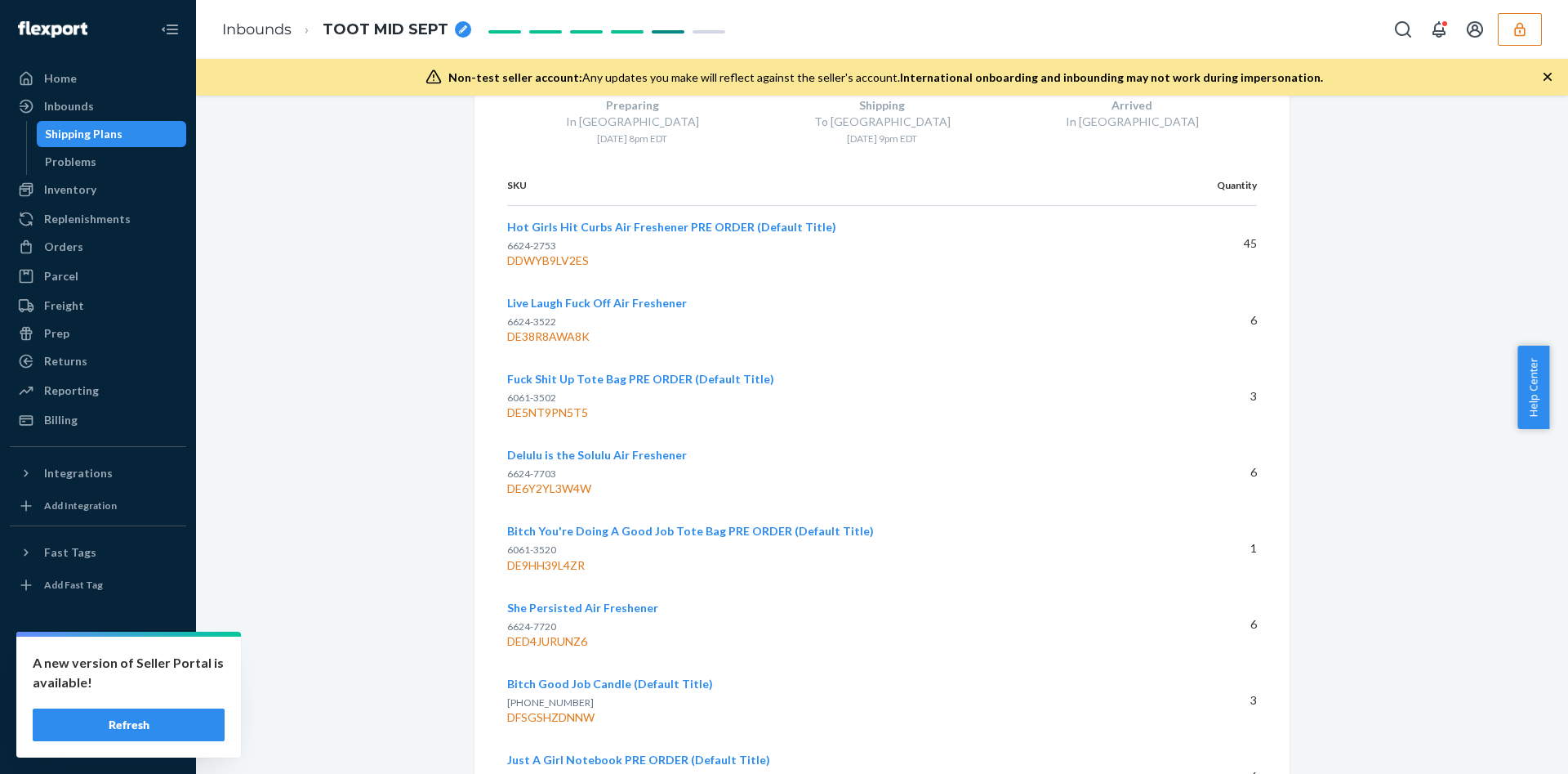
scroll to position [4790, 0]
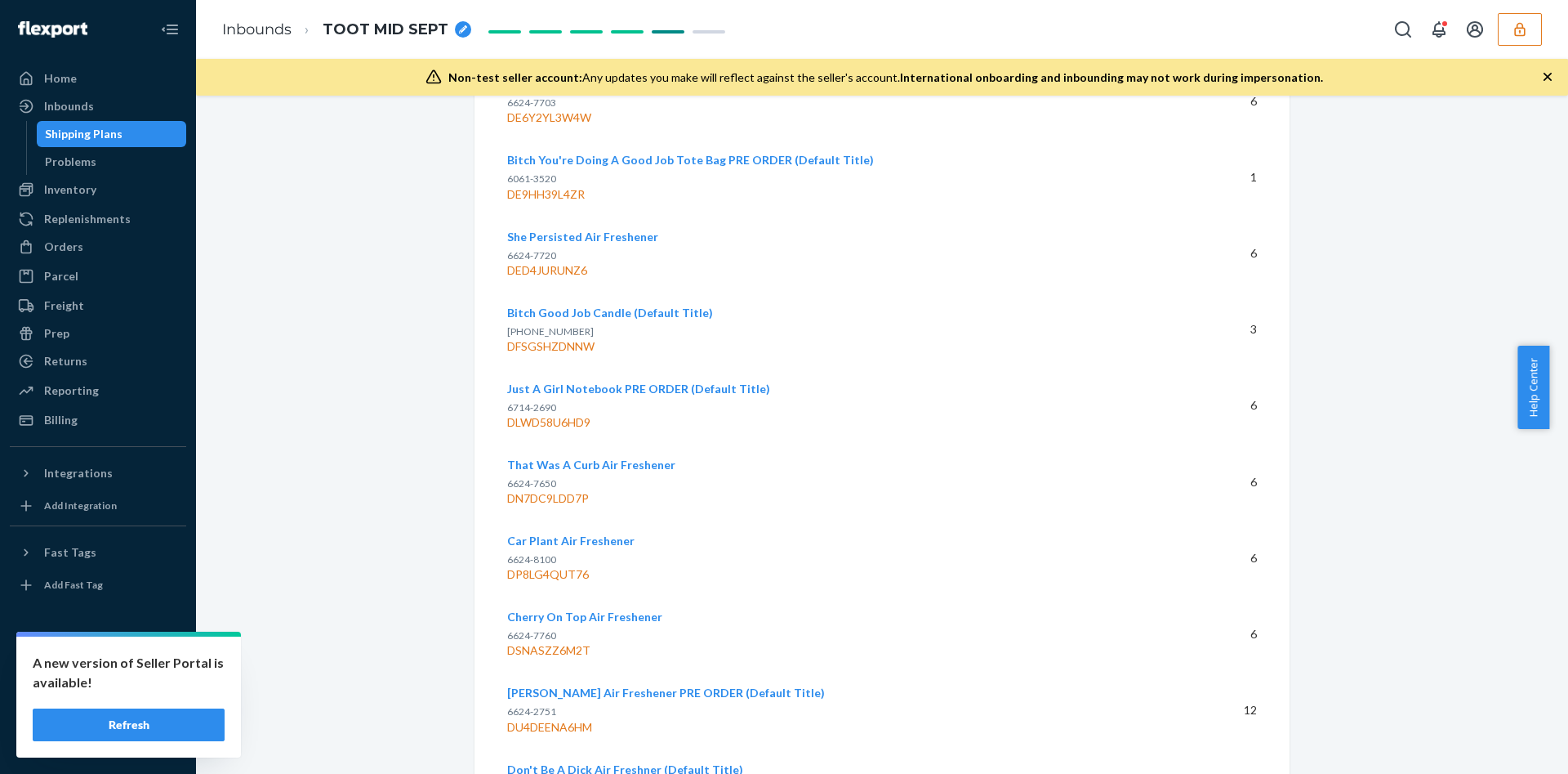
click at [557, 347] on div "DFSGSHZDNNW" at bounding box center [830, 346] width 645 height 16
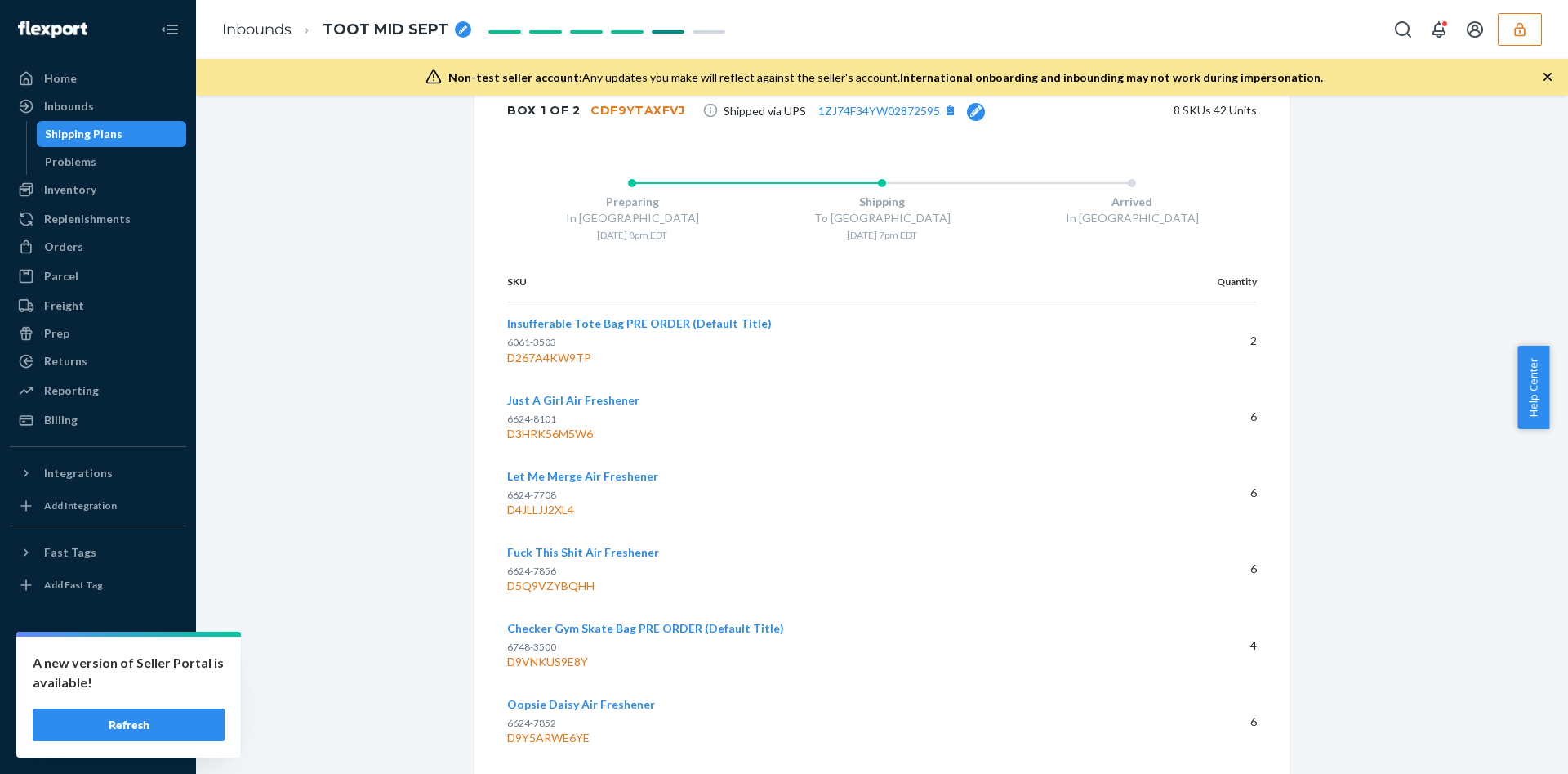
scroll to position [3444, 0]
click at [540, 283] on th "SKU" at bounding box center [824, 284] width 634 height 41
click at [605, 120] on div "CDF9YTAXFVJ" at bounding box center [637, 113] width 94 height 16
click at [532, 517] on div "D4JLLJJ2XL4" at bounding box center [818, 512] width 621 height 16
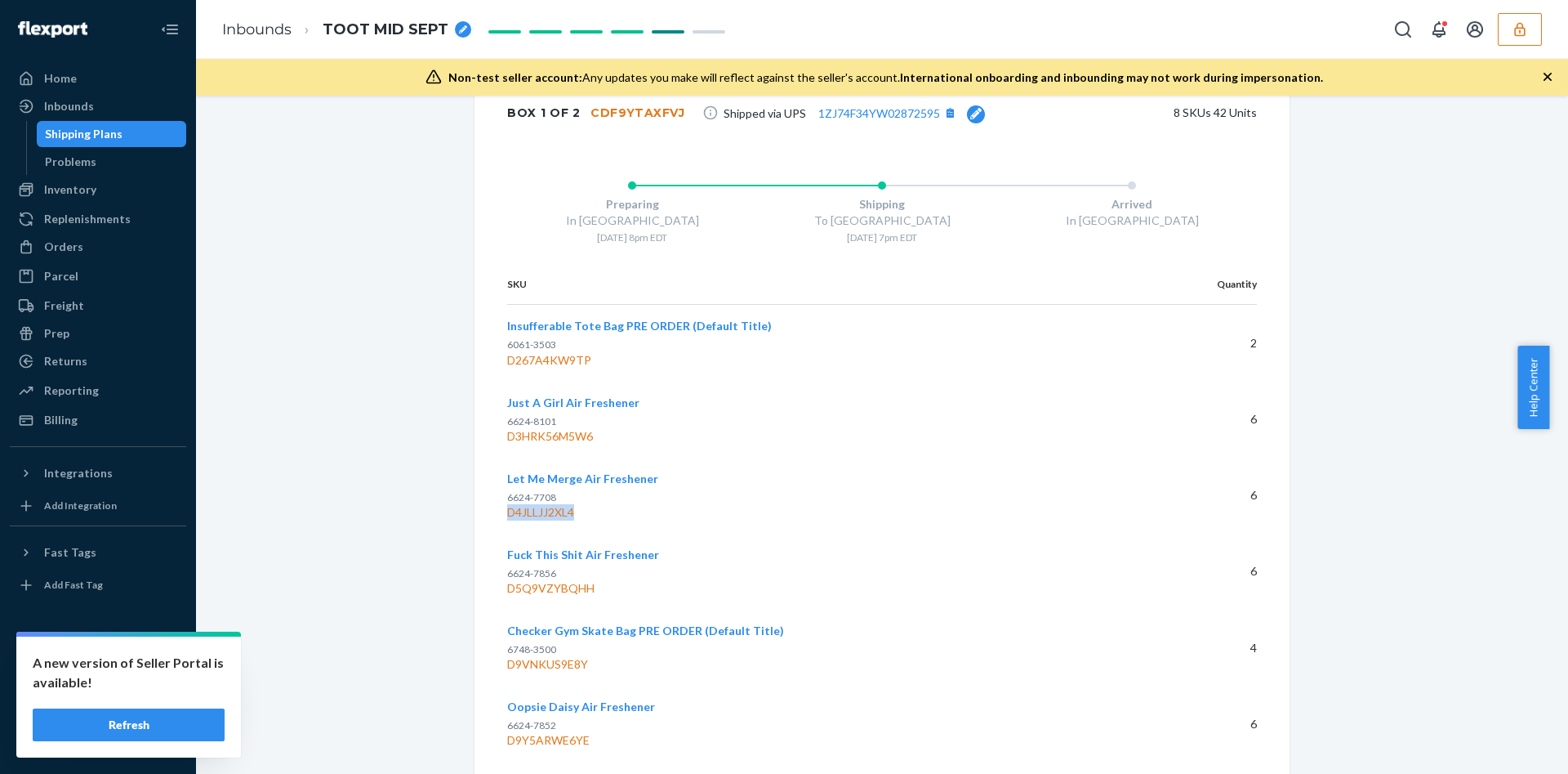
click at [532, 517] on div "D4JLLJJ2XL4" at bounding box center [818, 512] width 621 height 16
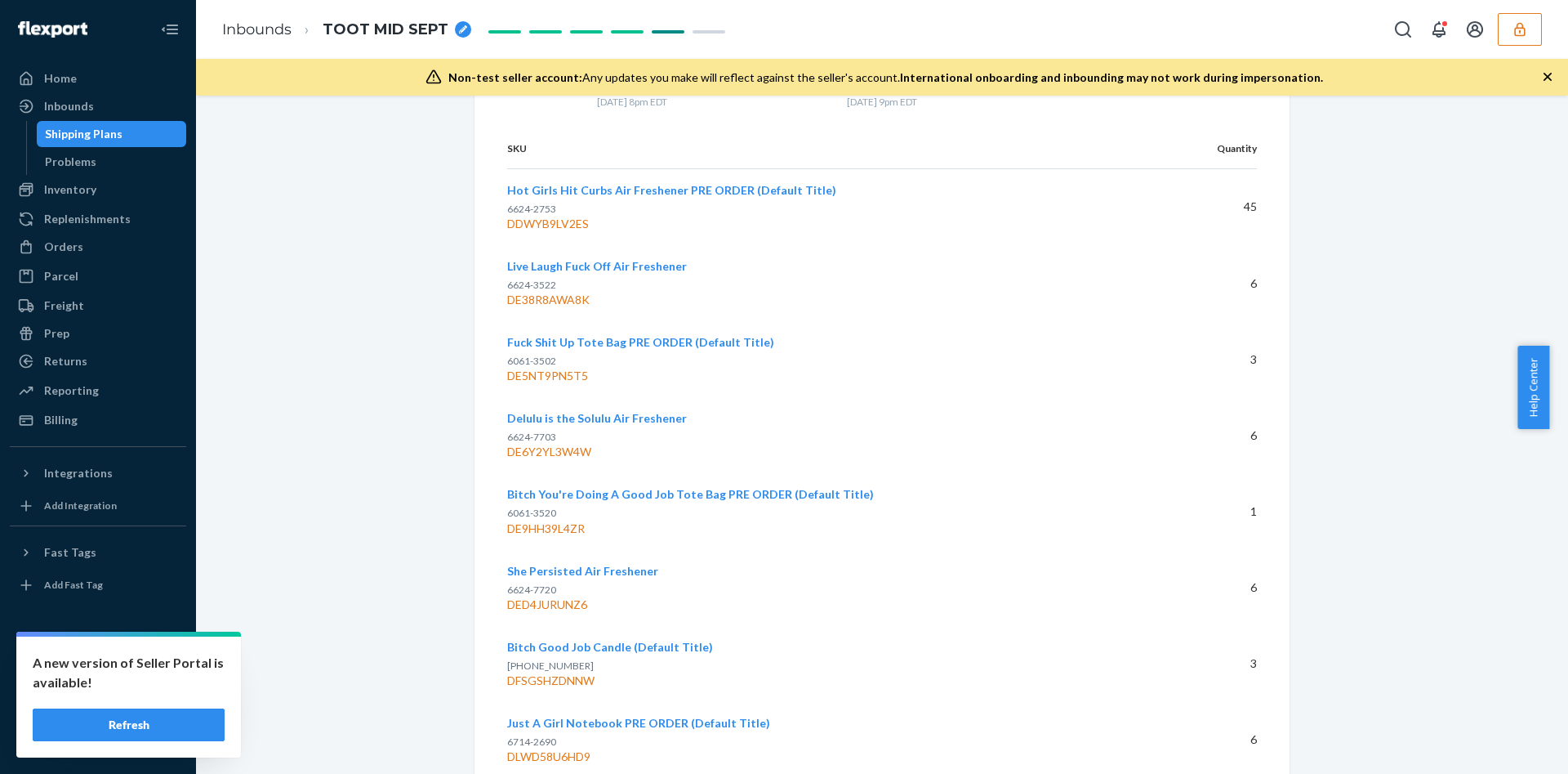
scroll to position [4272, 0]
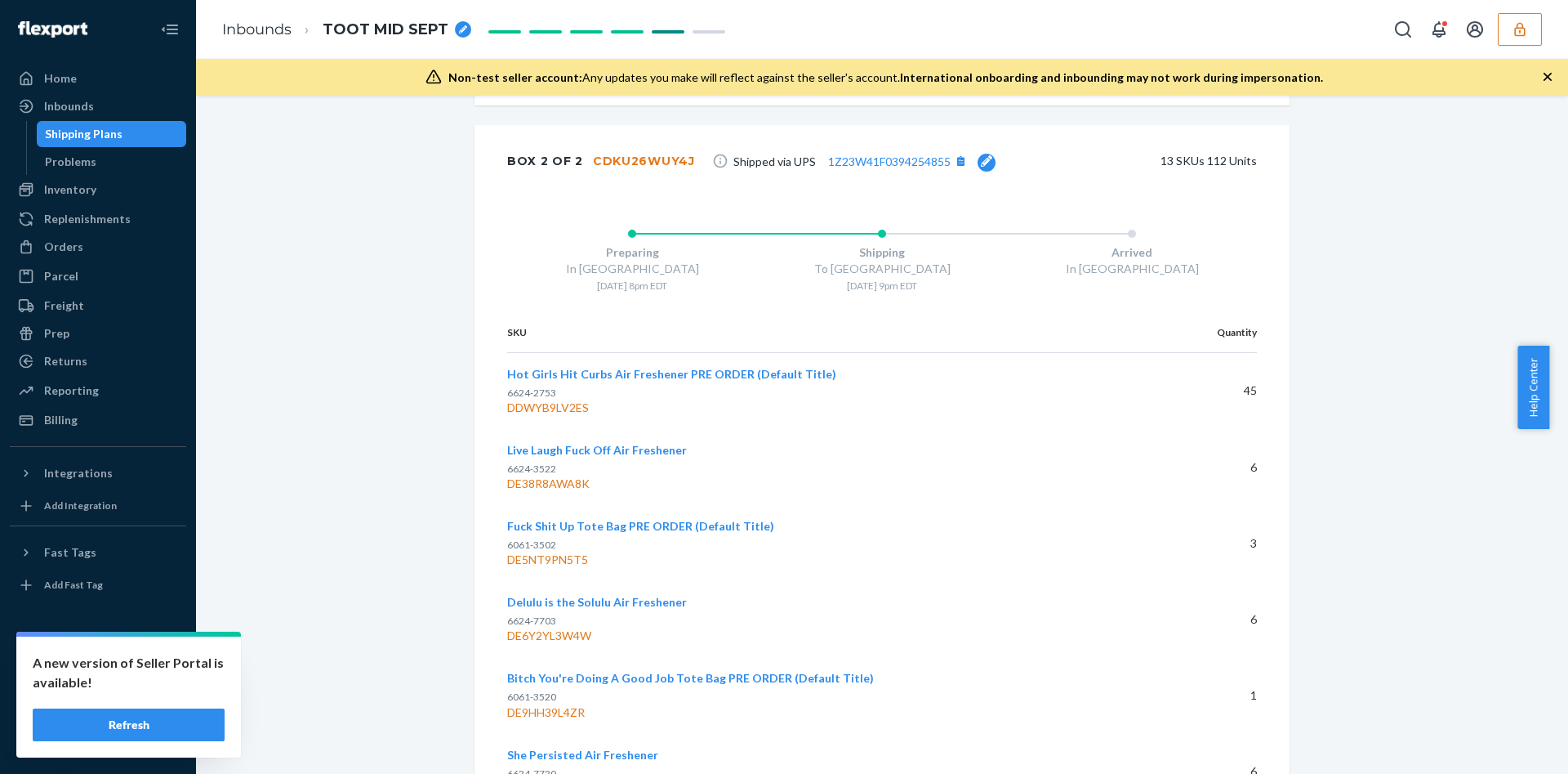
click at [630, 166] on div "CDKU26WUY4J" at bounding box center [644, 161] width 102 height 16
click at [542, 631] on div "DE6Y2YL3W4W" at bounding box center [830, 636] width 645 height 16
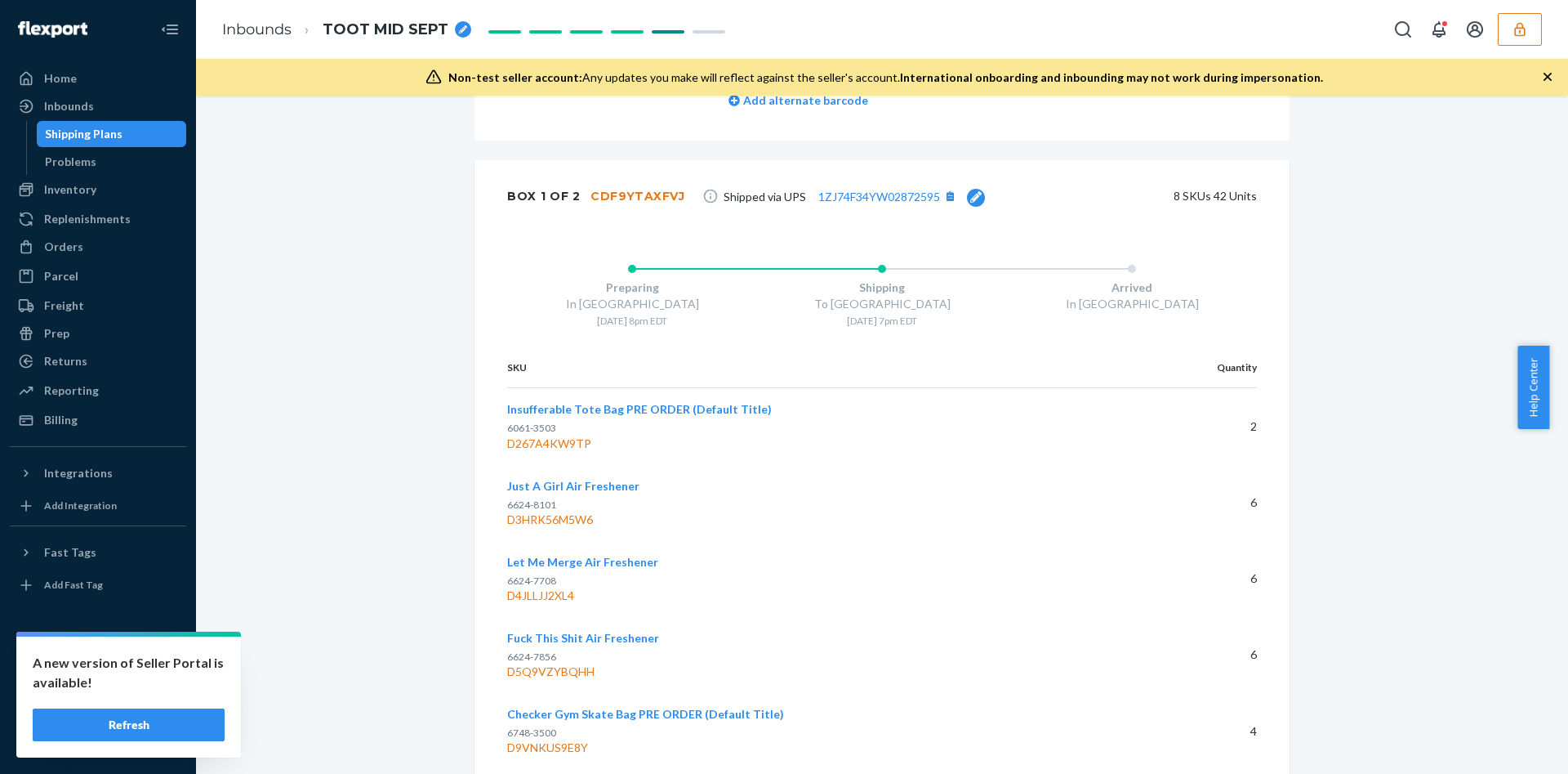
scroll to position [3359, 0]
click at [625, 192] on div "CDF9YTAXFVJ" at bounding box center [637, 199] width 94 height 16
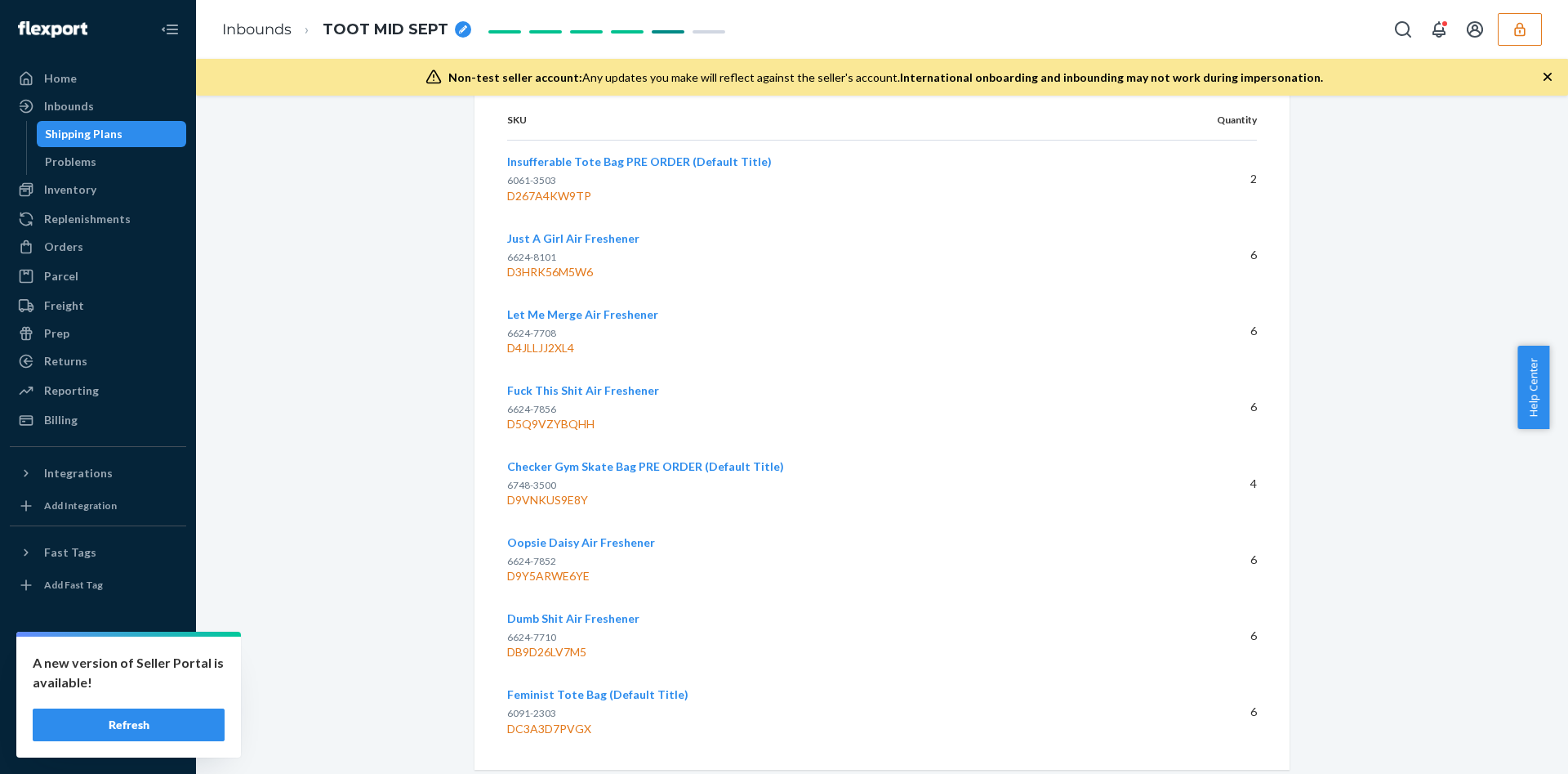
scroll to position [3609, 0]
click at [543, 650] on div "DB9D26LV7M5" at bounding box center [818, 651] width 621 height 16
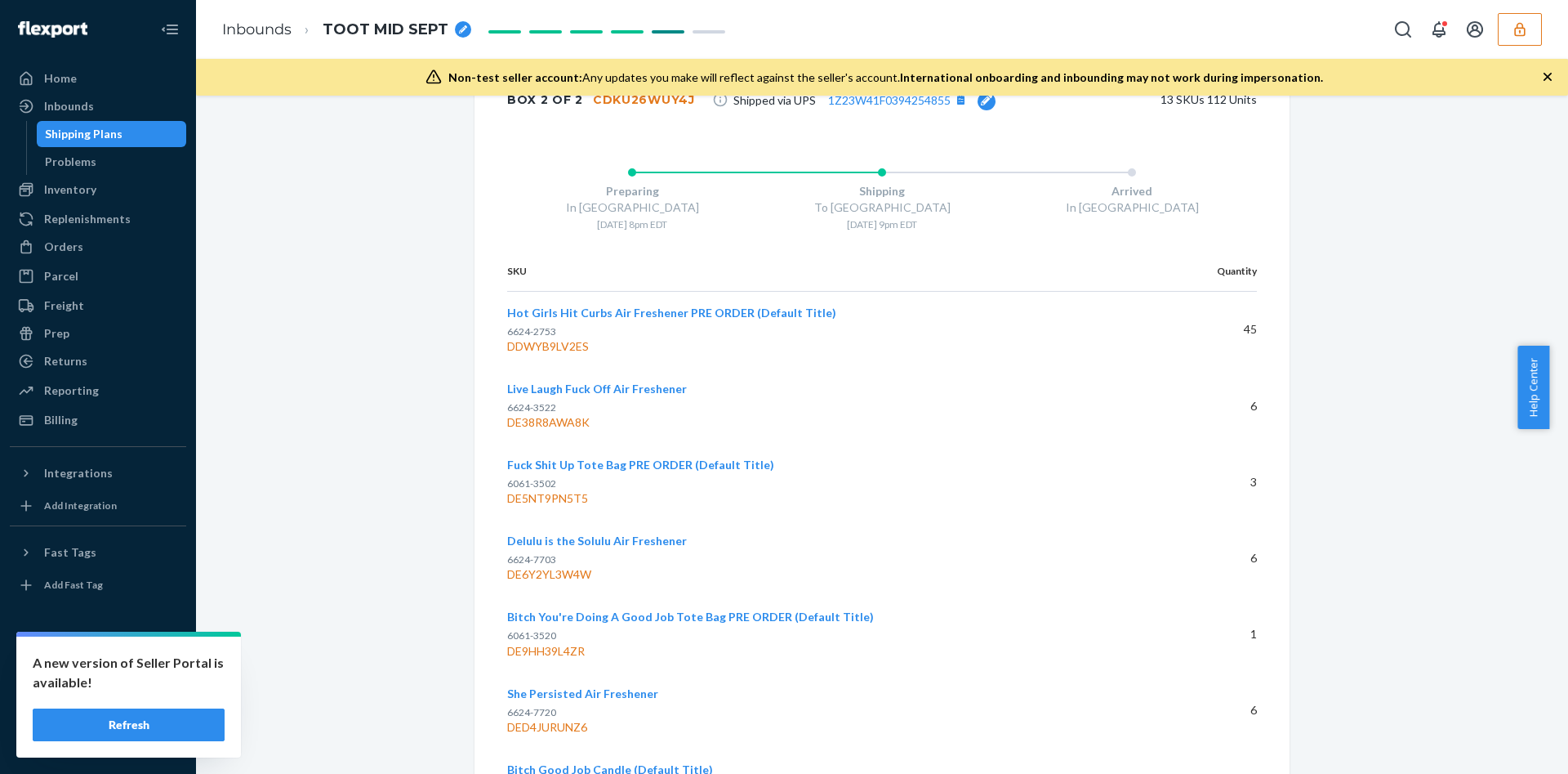
scroll to position [4099, 0]
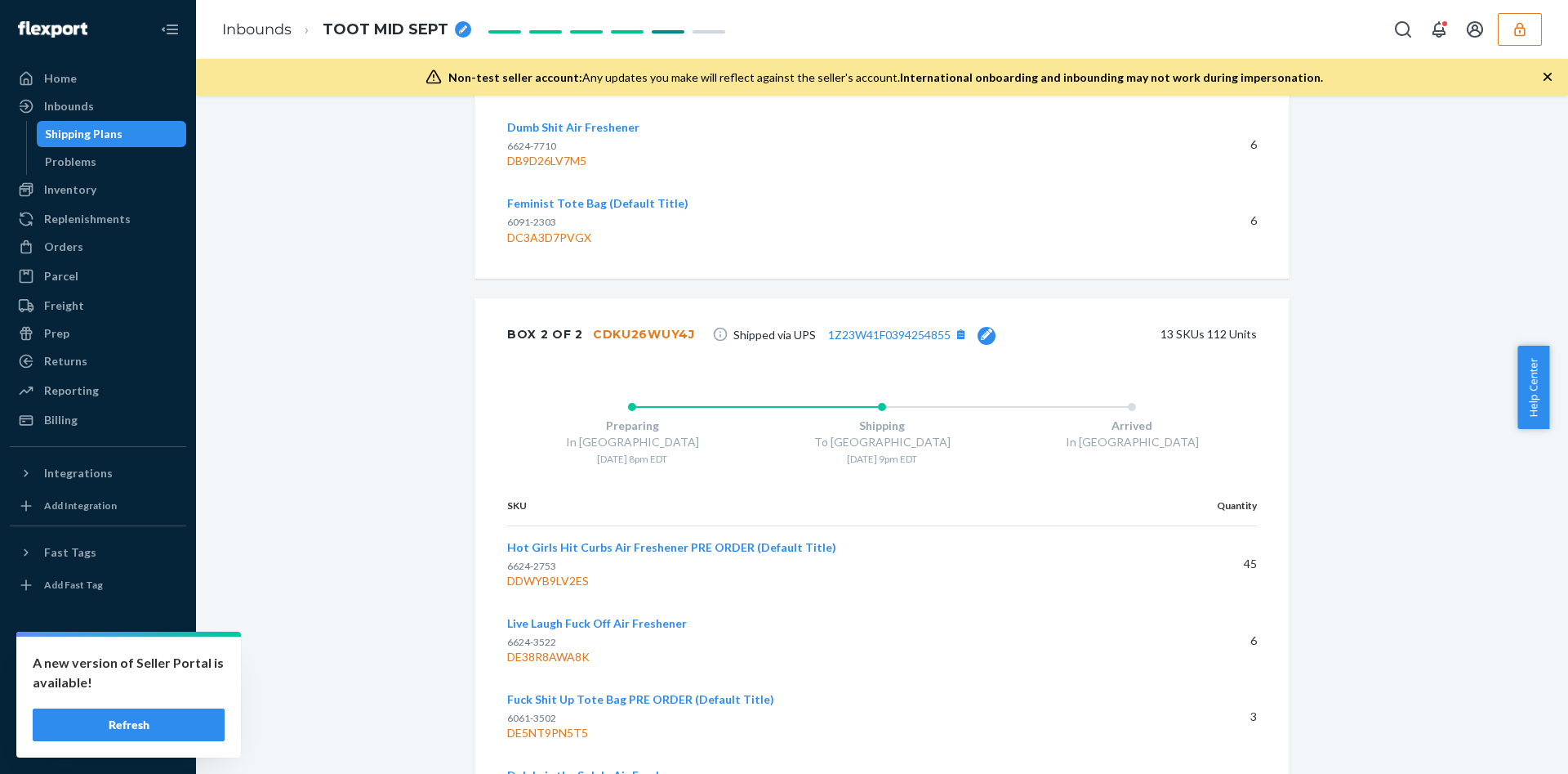
click at [616, 332] on div "CDKU26WUY4J" at bounding box center [644, 334] width 102 height 16
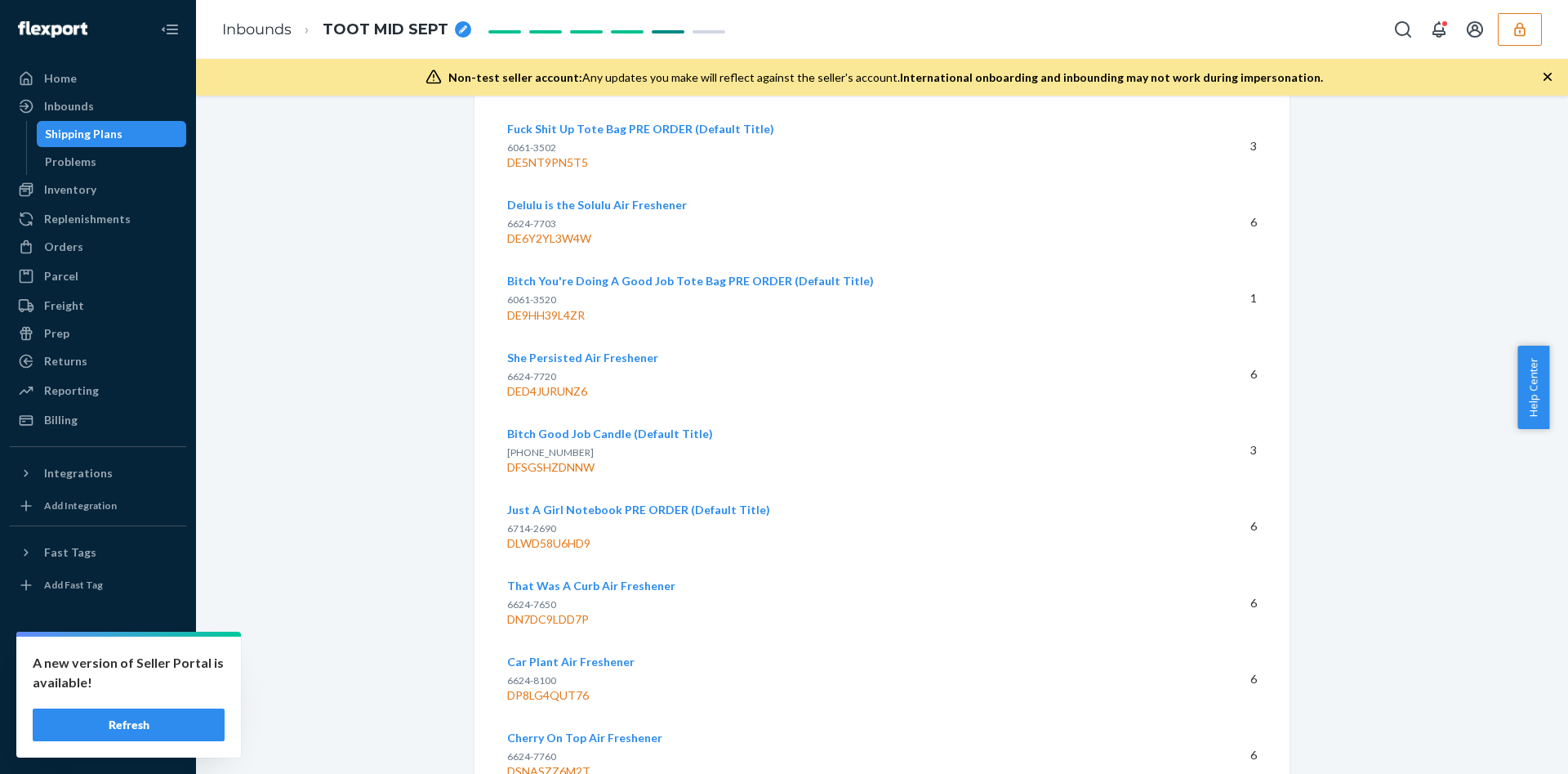
scroll to position [4913, 0]
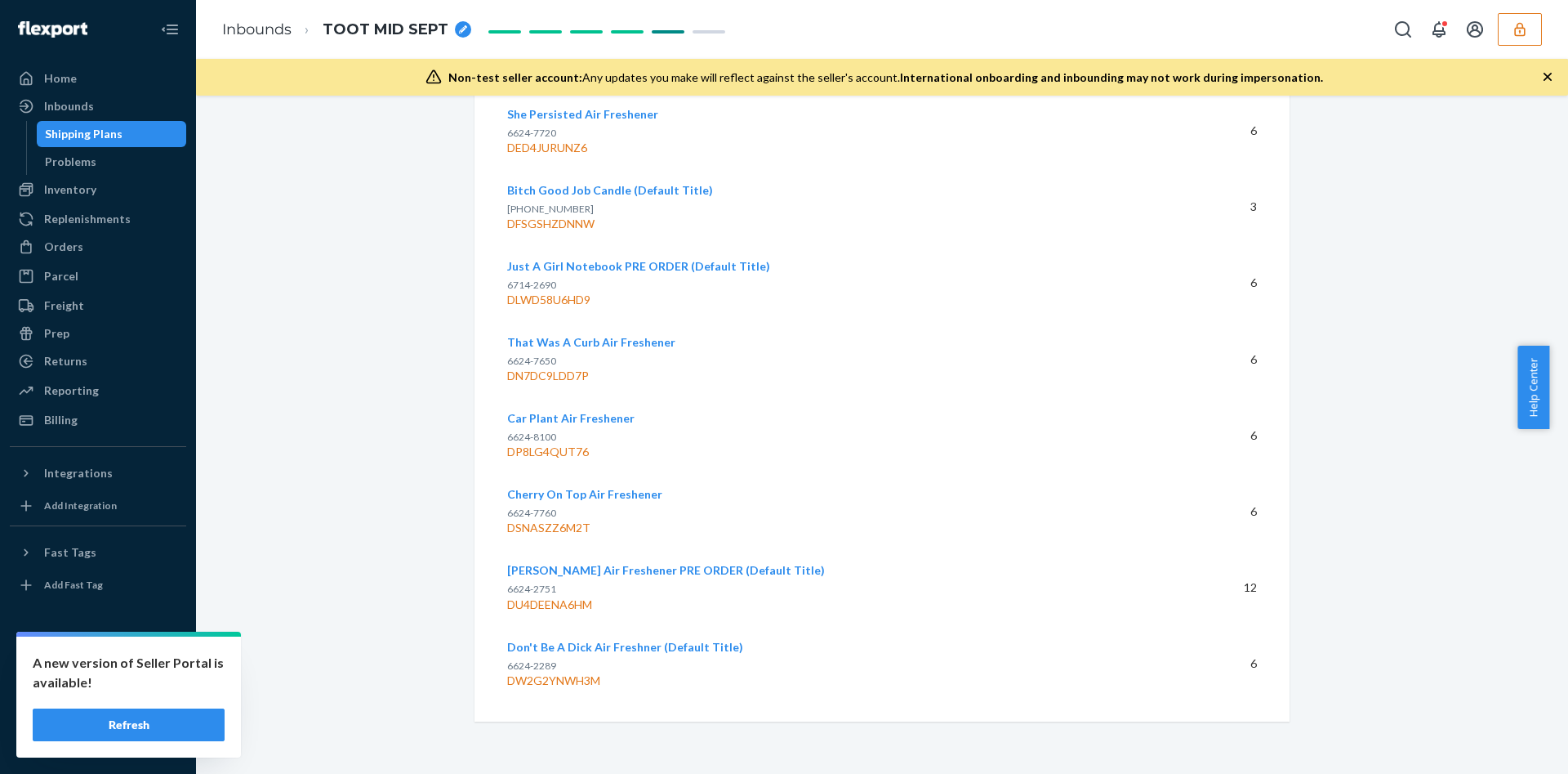
click at [588, 670] on p "6624-2289" at bounding box center [830, 665] width 645 height 14
click at [580, 678] on div "DW2G2YNWH3M" at bounding box center [830, 680] width 645 height 16
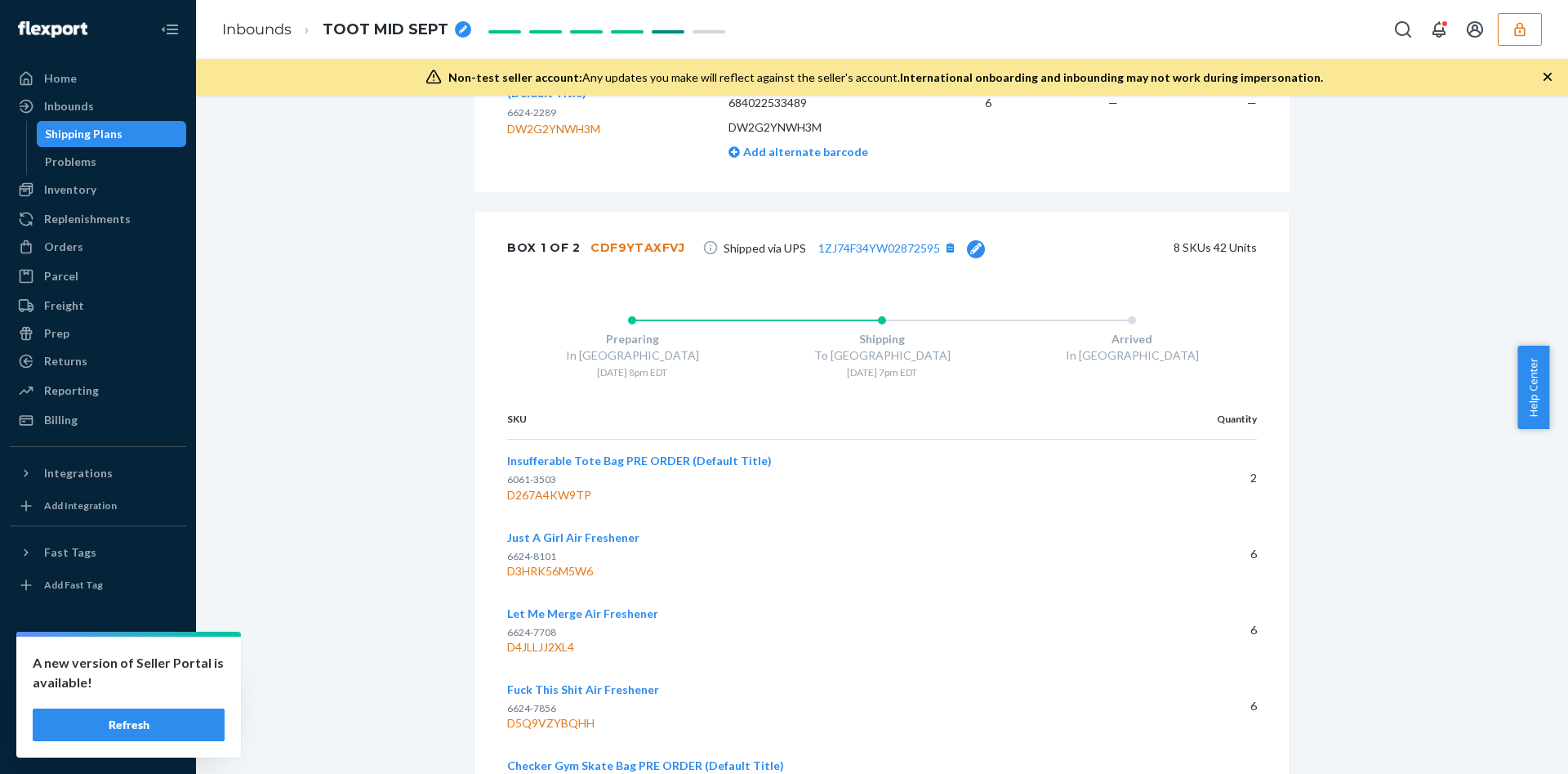
scroll to position [3307, 0]
click at [651, 253] on div "CDF9YTAXFVJ" at bounding box center [637, 250] width 94 height 16
click at [553, 724] on div "D5Q9VZYBQHH" at bounding box center [818, 726] width 621 height 16
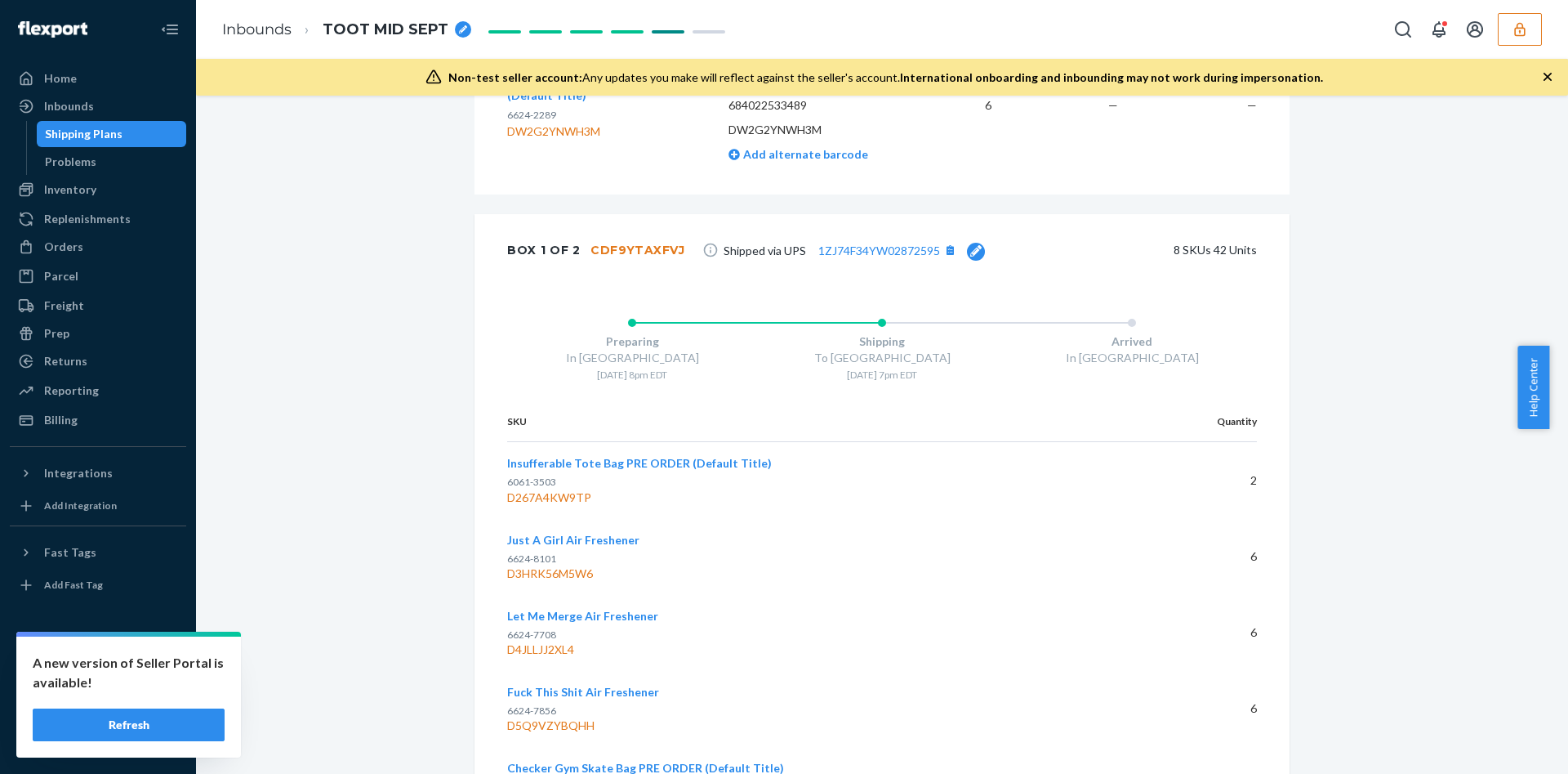
click at [535, 499] on div "D267A4KW9TP" at bounding box center [818, 498] width 621 height 16
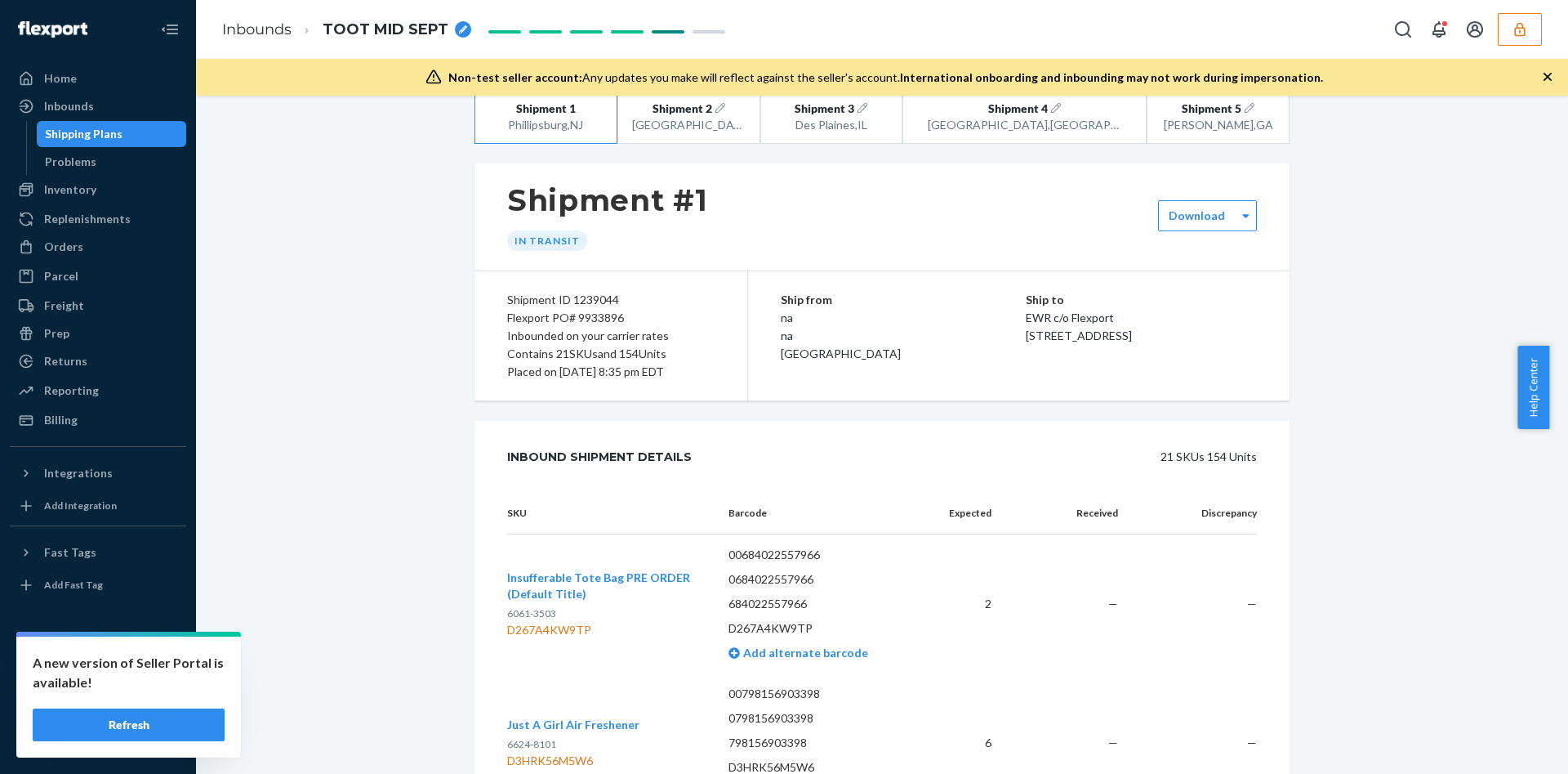
scroll to position [27, 0]
click at [133, 124] on div "Shipping Plans" at bounding box center [112, 134] width 147 height 23
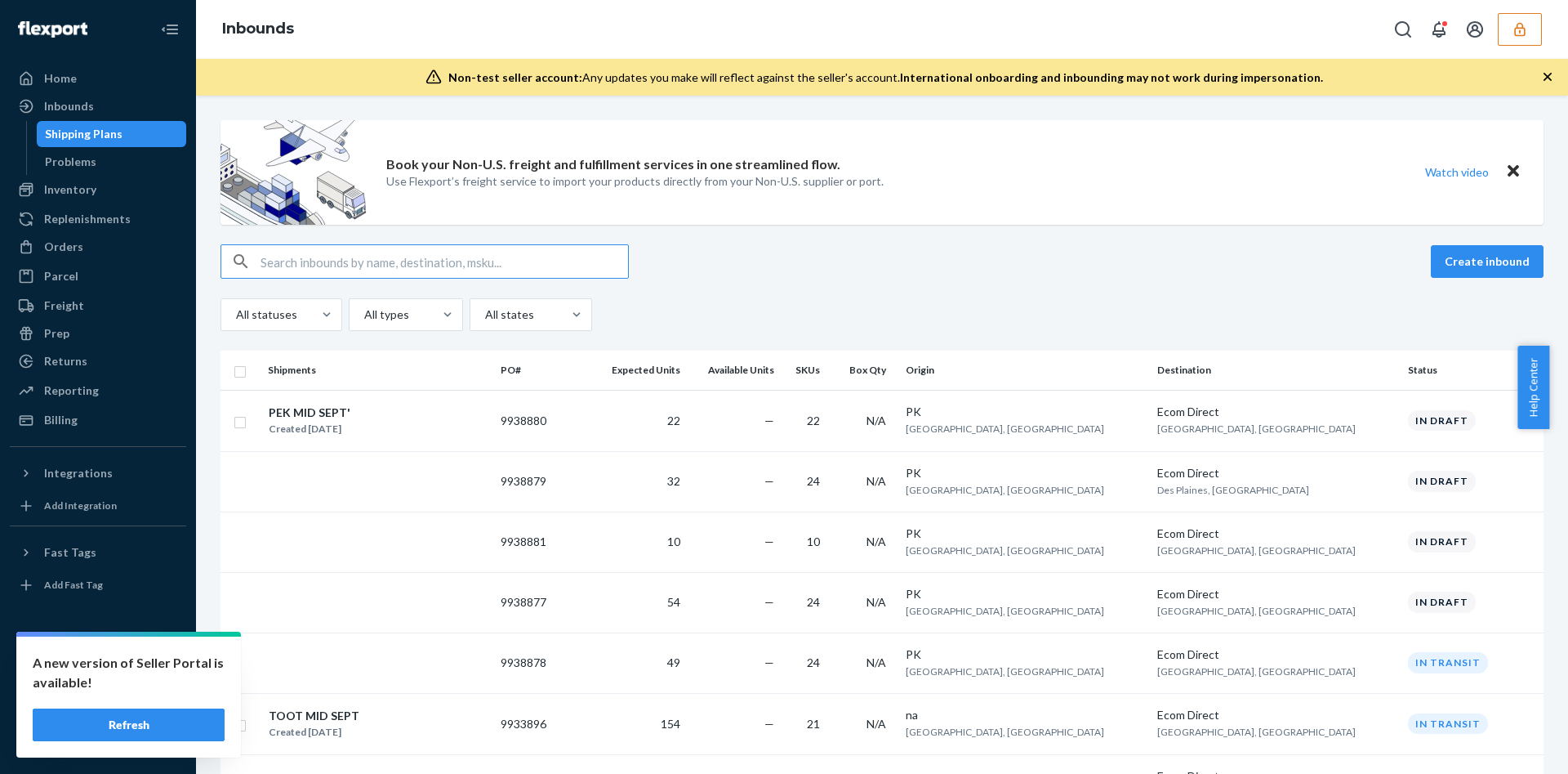
drag, startPoint x: 385, startPoint y: 257, endPoint x: 341, endPoint y: 260, distance: 44.1
click at [341, 260] on input "text" at bounding box center [444, 262] width 368 height 33
type input "9929105"
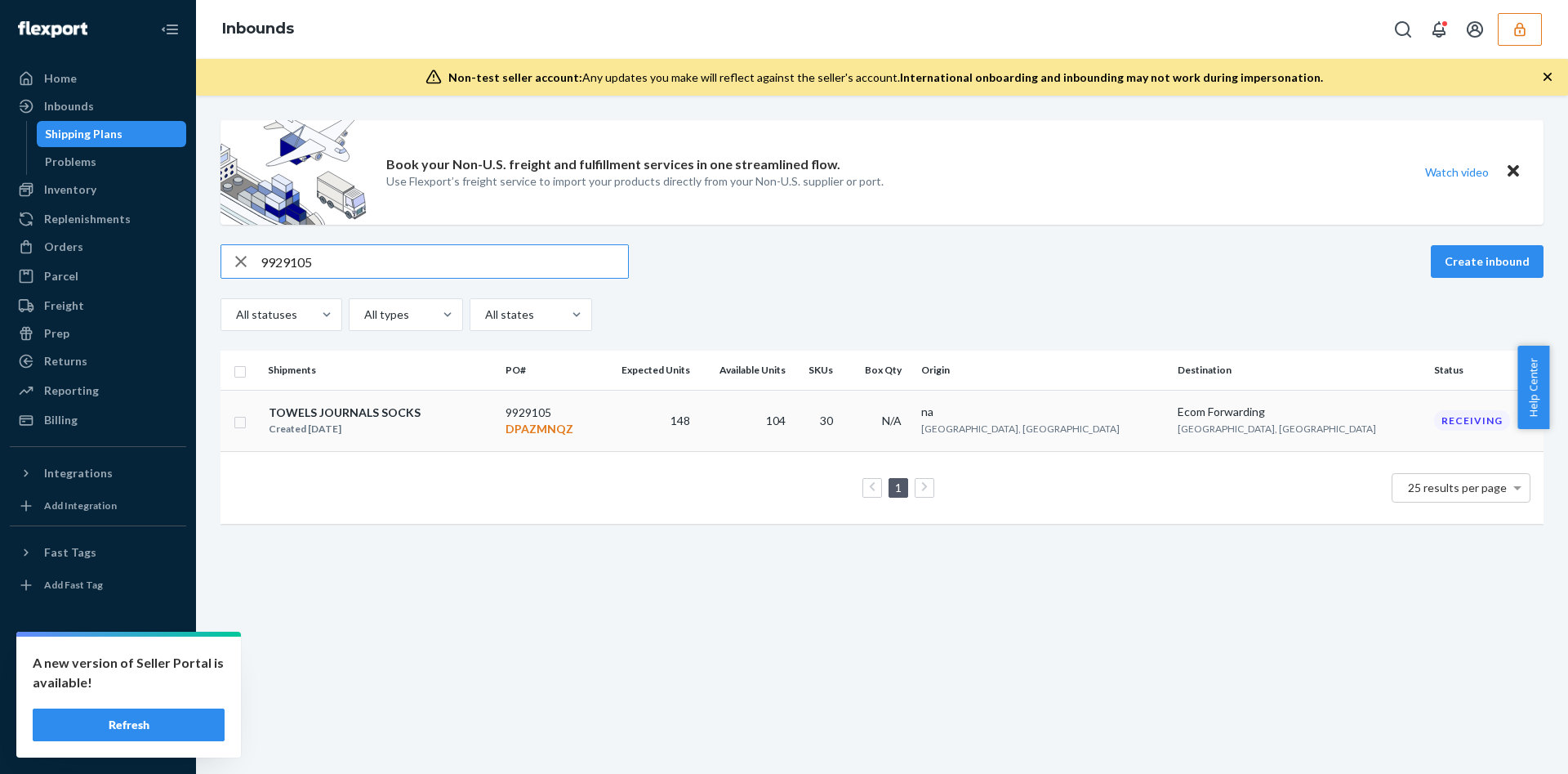
click at [475, 440] on td "TOWELS JOURNALS SOCKS Created [DATE]" at bounding box center [380, 420] width 238 height 61
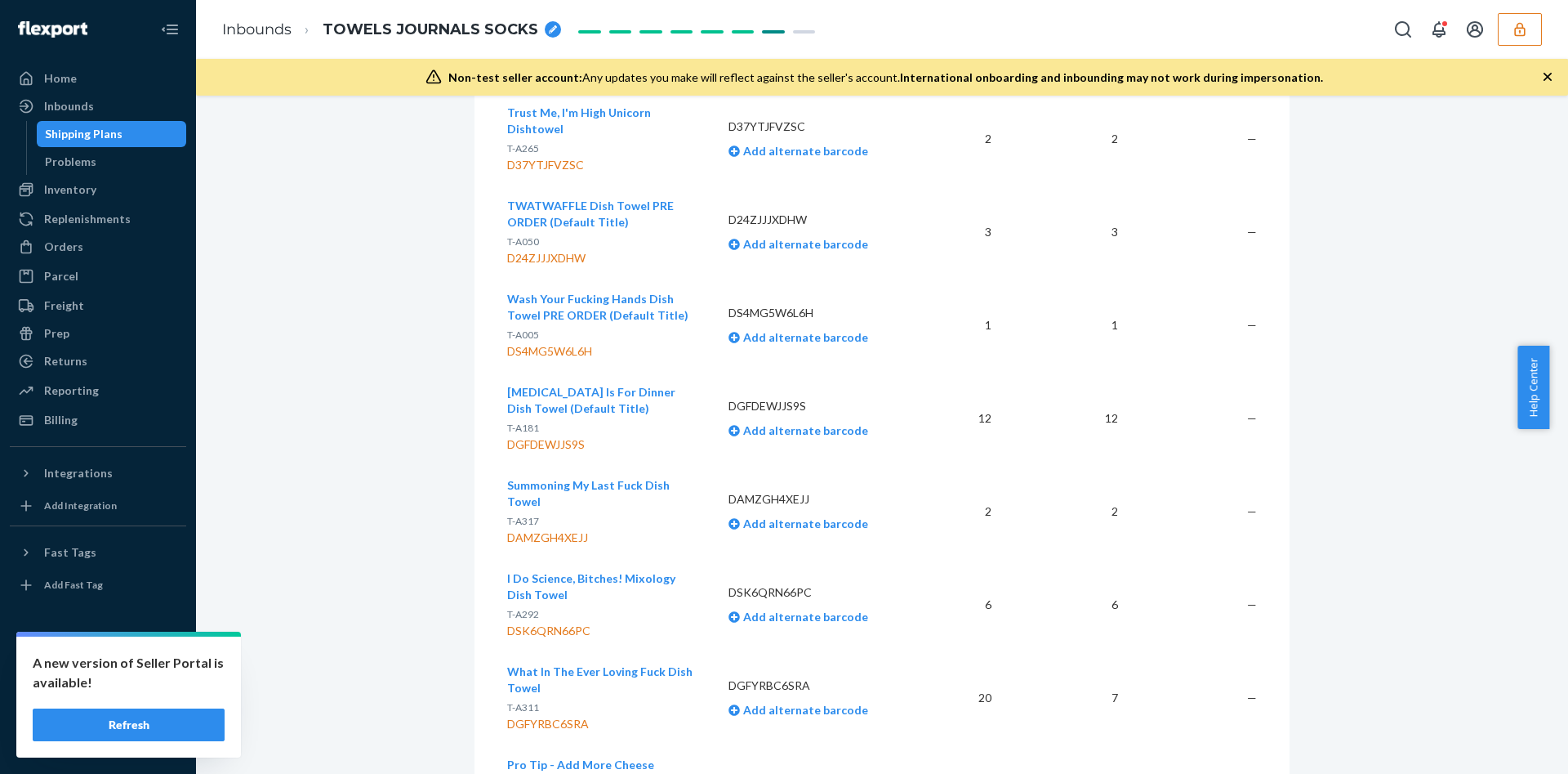
scroll to position [2715, 0]
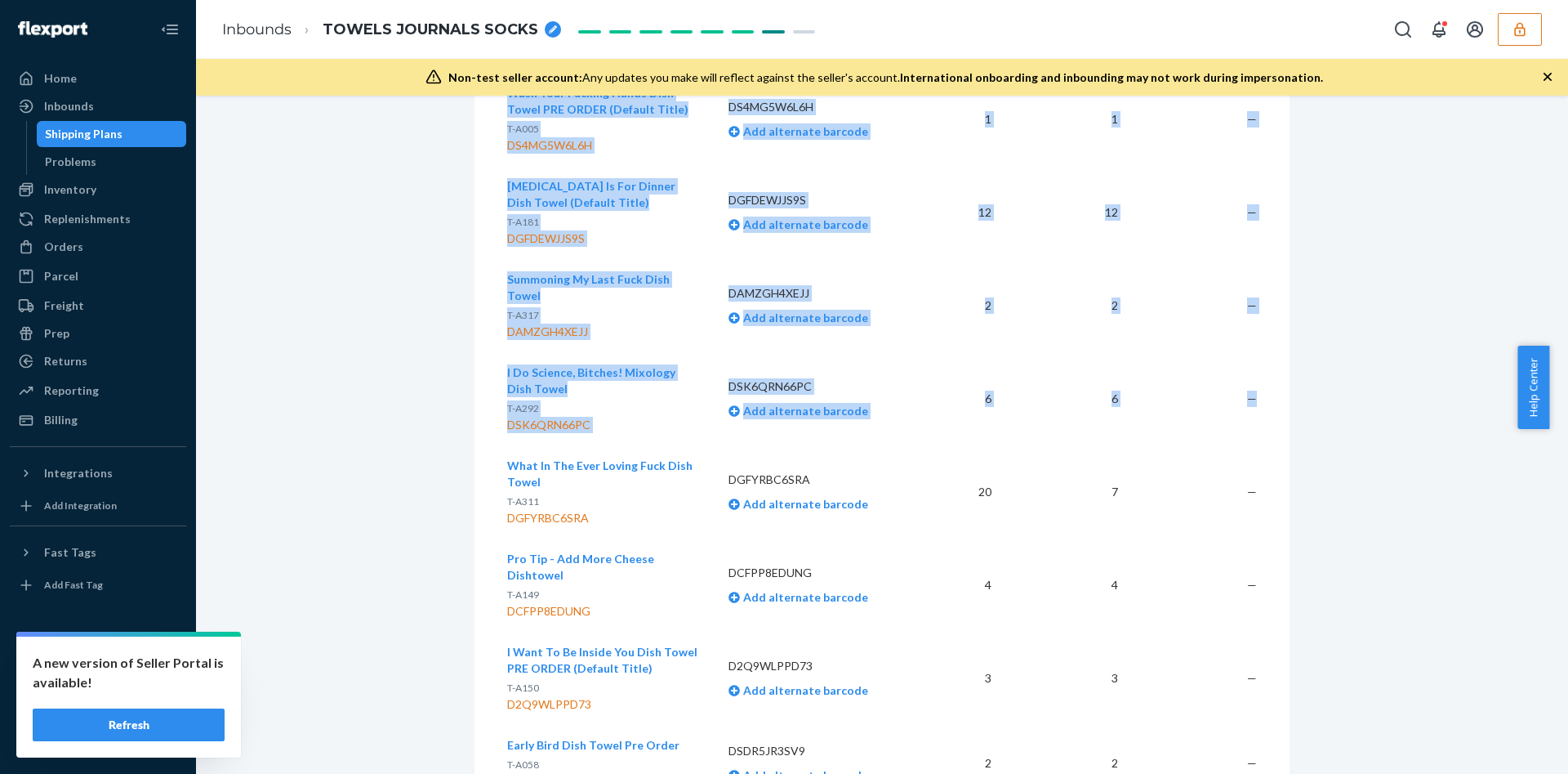
drag, startPoint x: 495, startPoint y: 426, endPoint x: 552, endPoint y: 414, distance: 58.2
click at [542, 459] on span "What In The Ever Loving Fuck Dish Towel" at bounding box center [600, 473] width 185 height 30
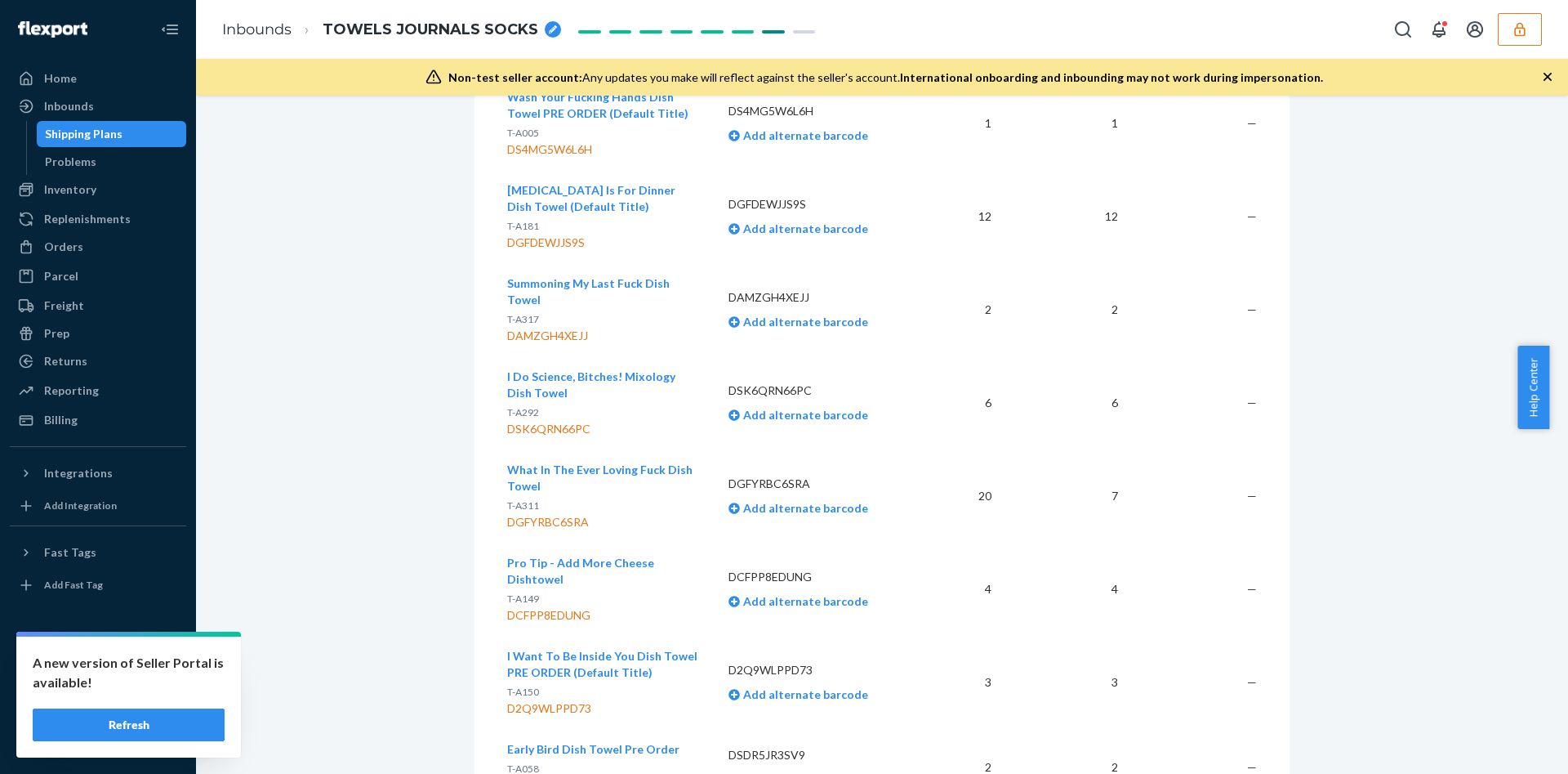
scroll to position [2736, 0]
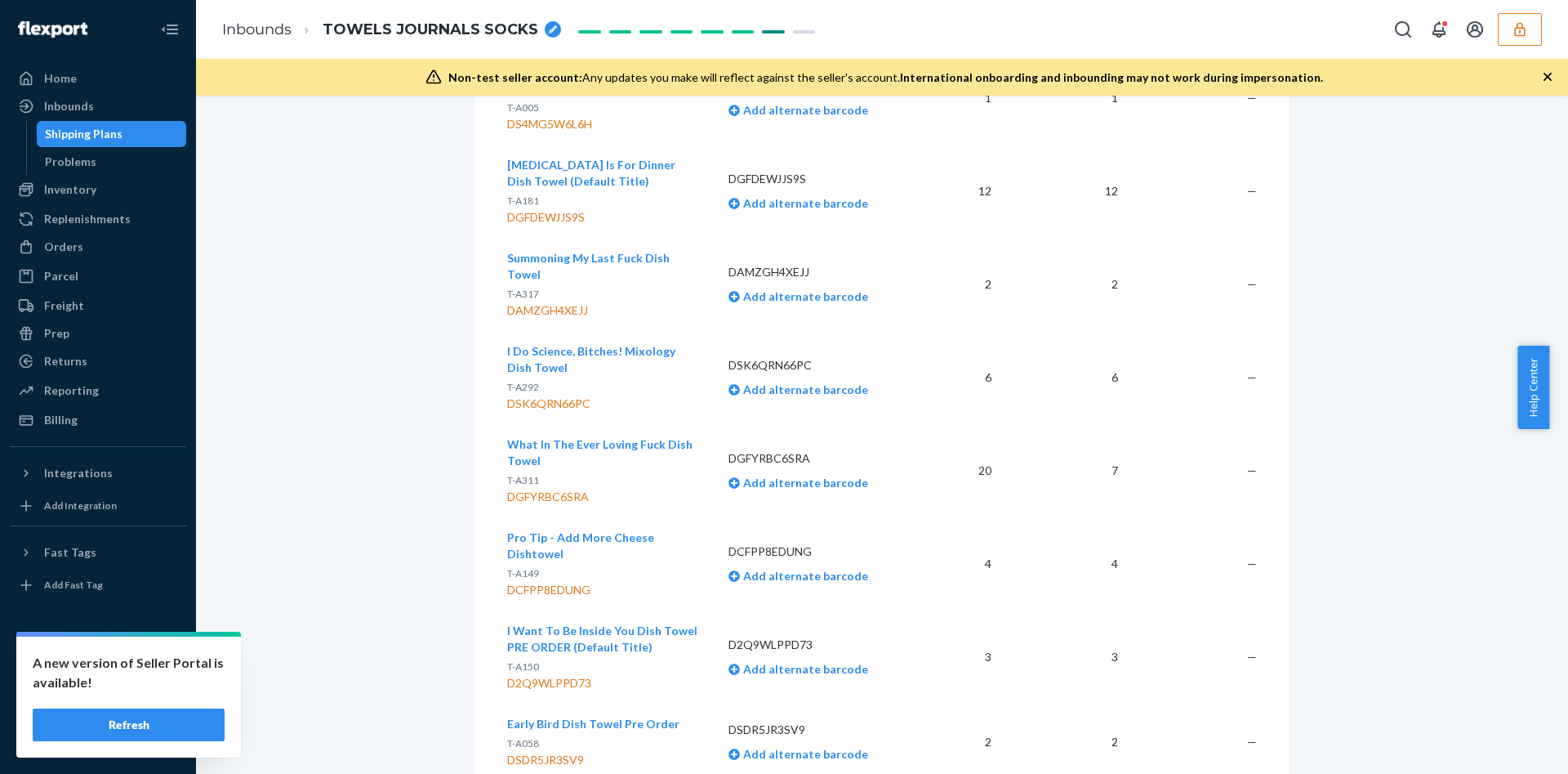
drag, startPoint x: 536, startPoint y: 427, endPoint x: 486, endPoint y: 407, distance: 53.9
drag, startPoint x: 545, startPoint y: 422, endPoint x: 492, endPoint y: 399, distance: 57.8
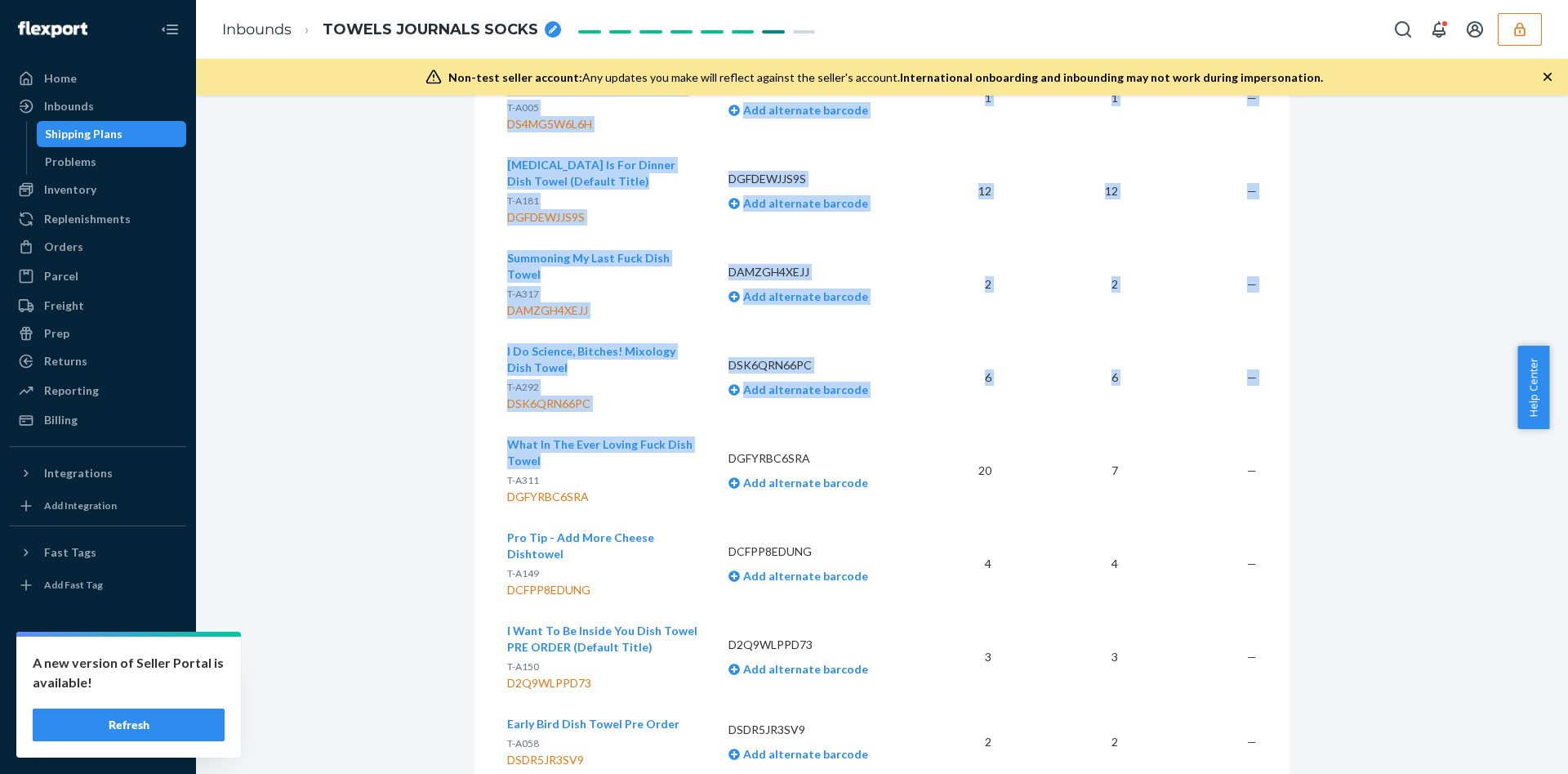
drag, startPoint x: 492, startPoint y: 399, endPoint x: 531, endPoint y: 426, distance: 47.4
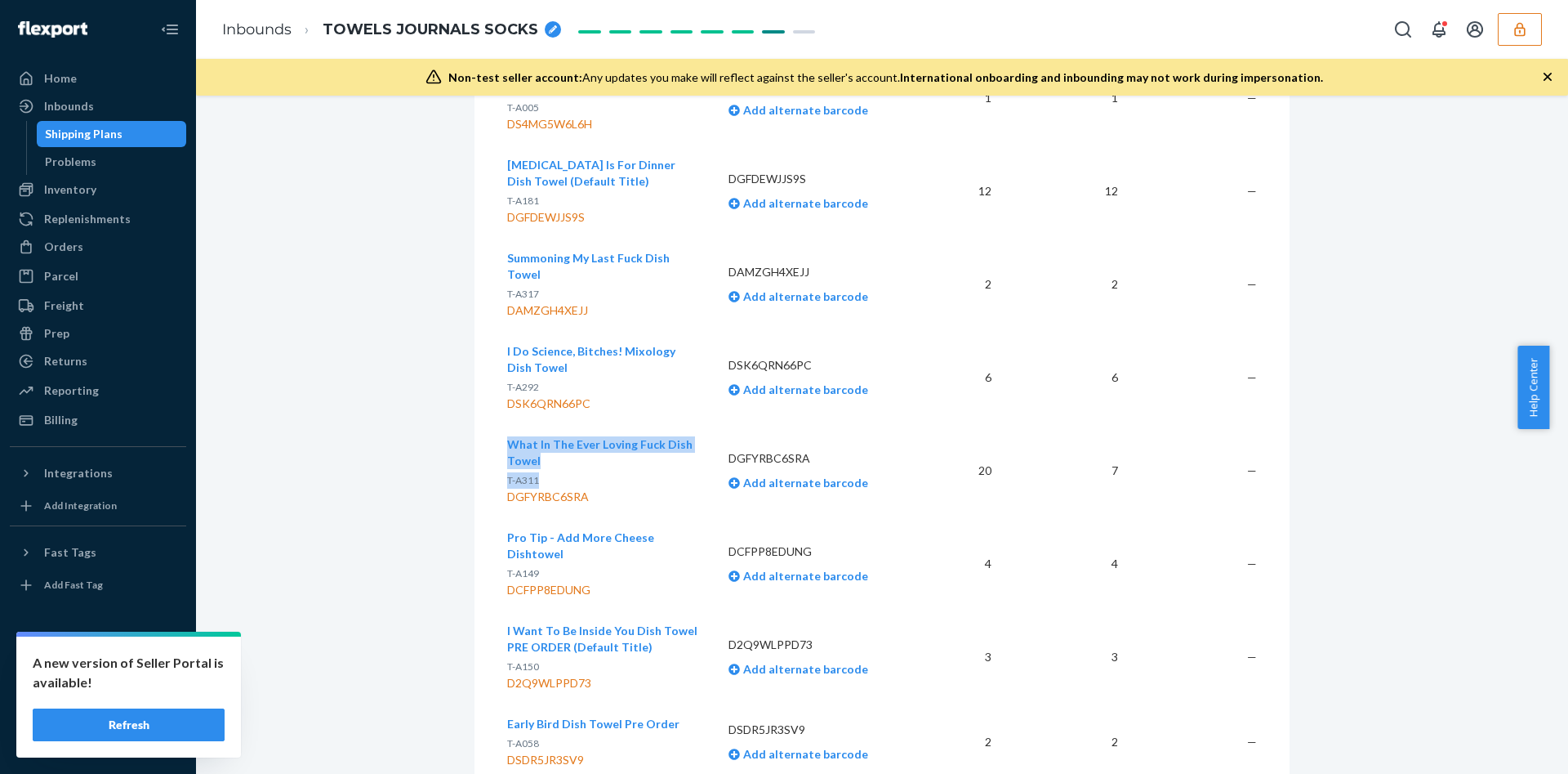
drag, startPoint x: 595, startPoint y: 442, endPoint x: 500, endPoint y: 411, distance: 99.9
click at [508, 436] on div "What In The Ever Loving Fuck Dish Towel T-A311 DGFYRBC6SRA" at bounding box center [605, 471] width 195 height 69
